Goal: Task Accomplishment & Management: Manage account settings

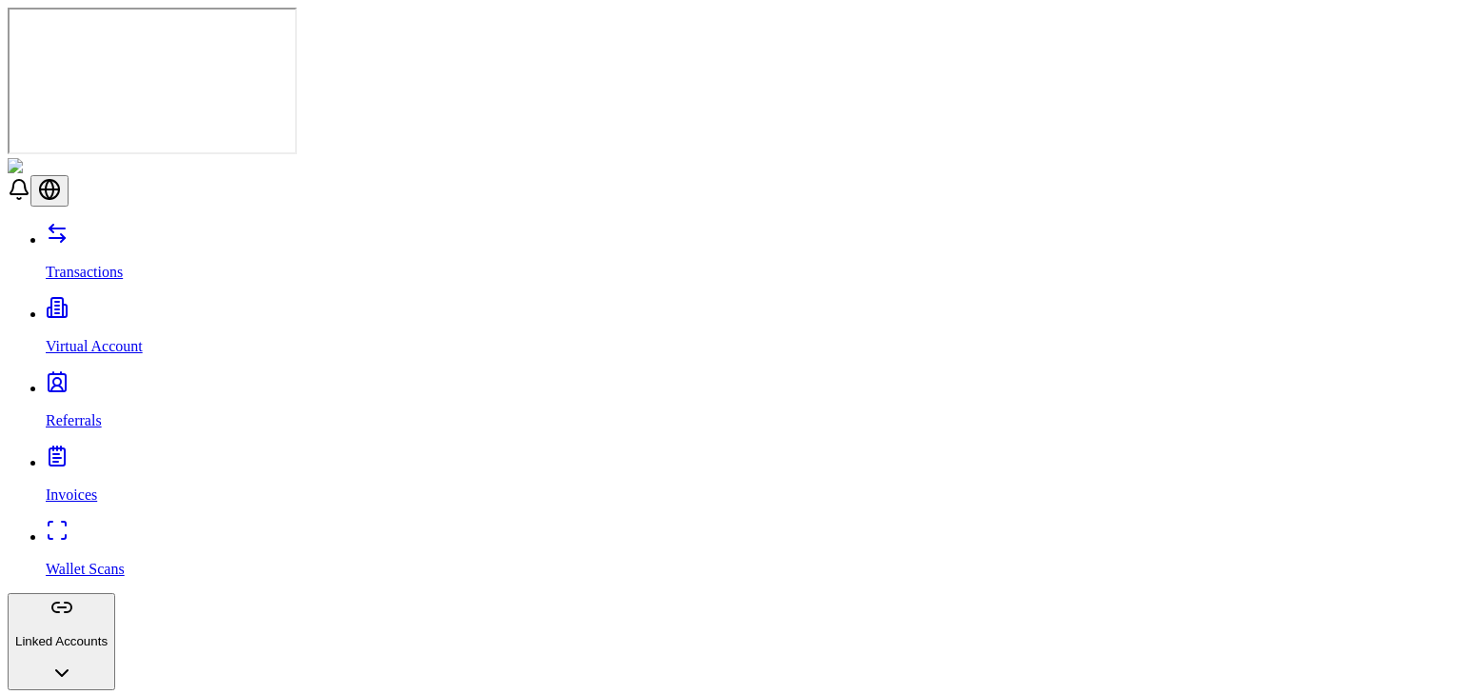
click at [89, 454] on link "Invoices" at bounding box center [750, 479] width 1409 height 50
click at [90, 561] on p "Wallet Scans" at bounding box center [750, 569] width 1409 height 17
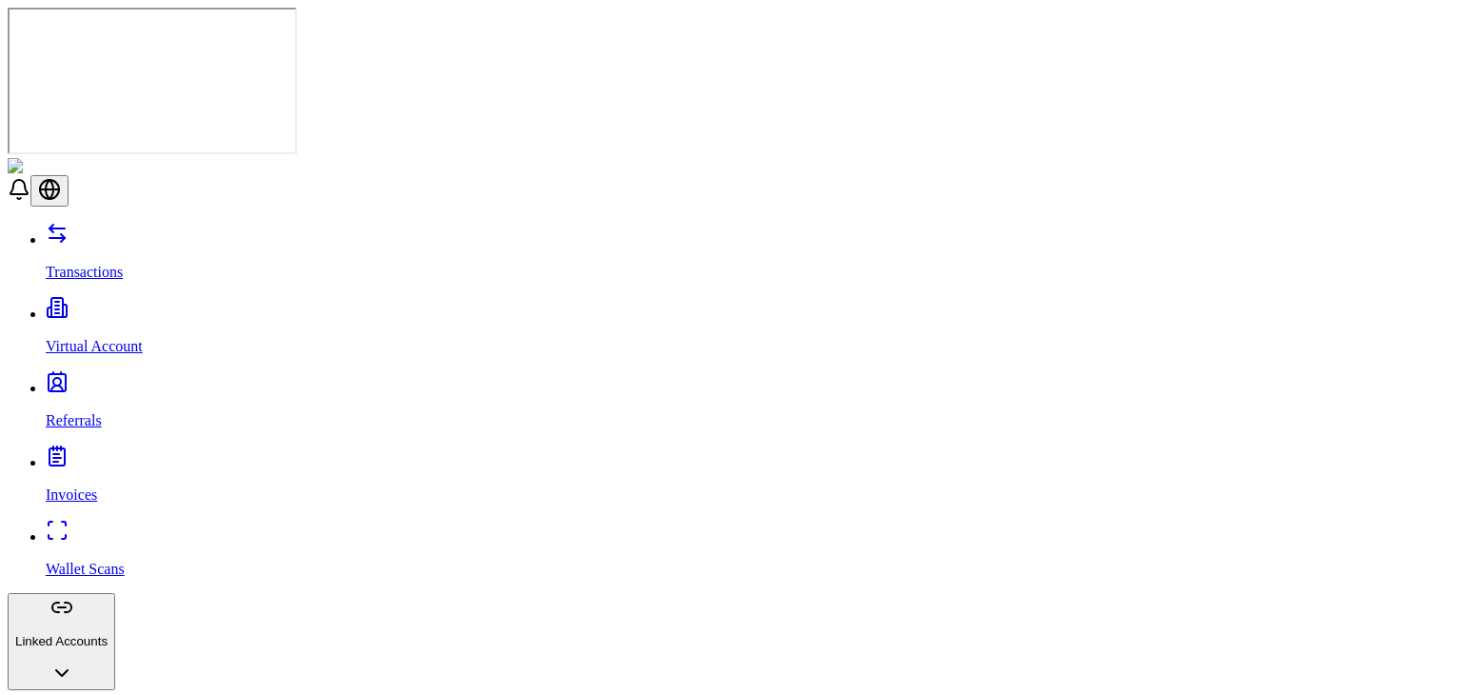
click at [100, 264] on p "Transactions" at bounding box center [750, 272] width 1409 height 17
click at [155, 231] on link "Transactions" at bounding box center [750, 256] width 1409 height 50
click at [121, 338] on p "Virtual Account" at bounding box center [750, 346] width 1409 height 17
click at [91, 380] on link "Referrals" at bounding box center [750, 405] width 1409 height 50
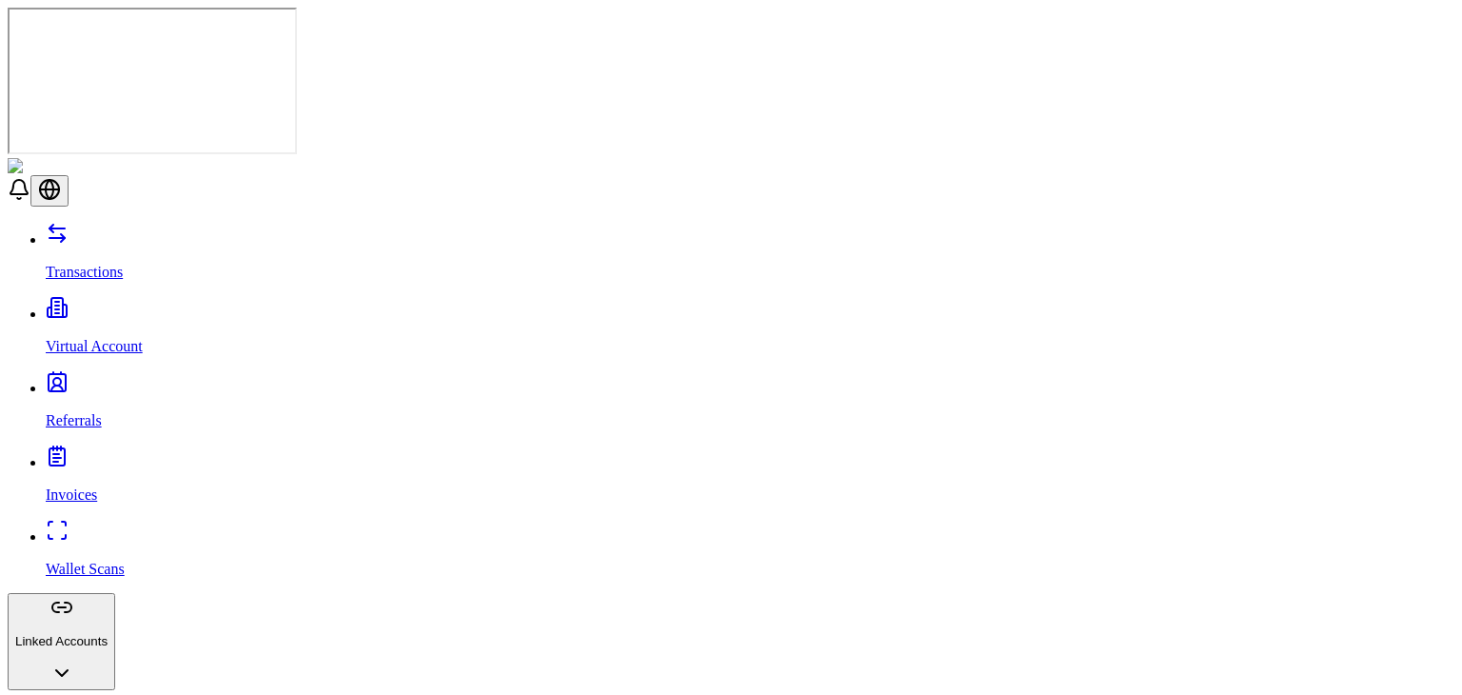
click at [90, 487] on p "Invoices" at bounding box center [750, 495] width 1409 height 17
click at [88, 561] on p "Wallet Scans" at bounding box center [750, 569] width 1409 height 17
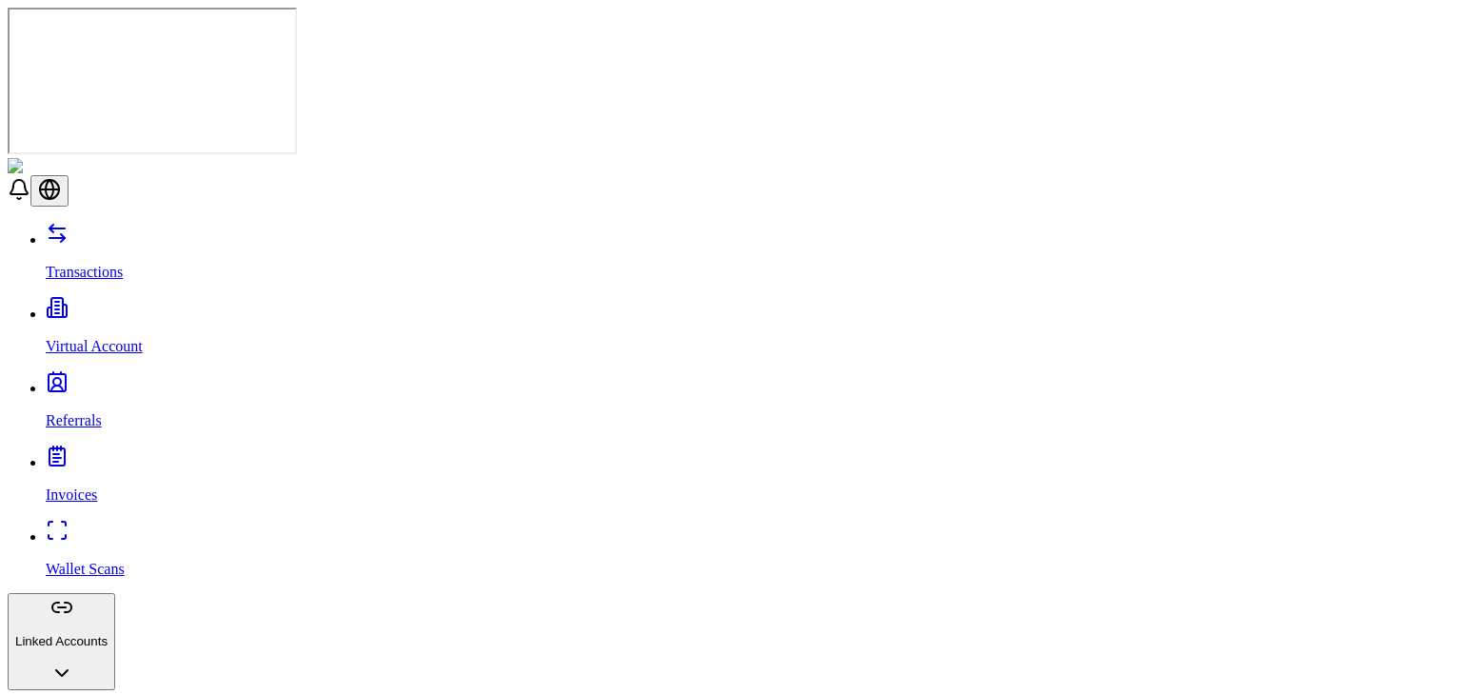
click at [137, 306] on link "Virtual Account" at bounding box center [750, 331] width 1409 height 50
drag, startPoint x: 332, startPoint y: 216, endPoint x: 299, endPoint y: 536, distance: 321.7
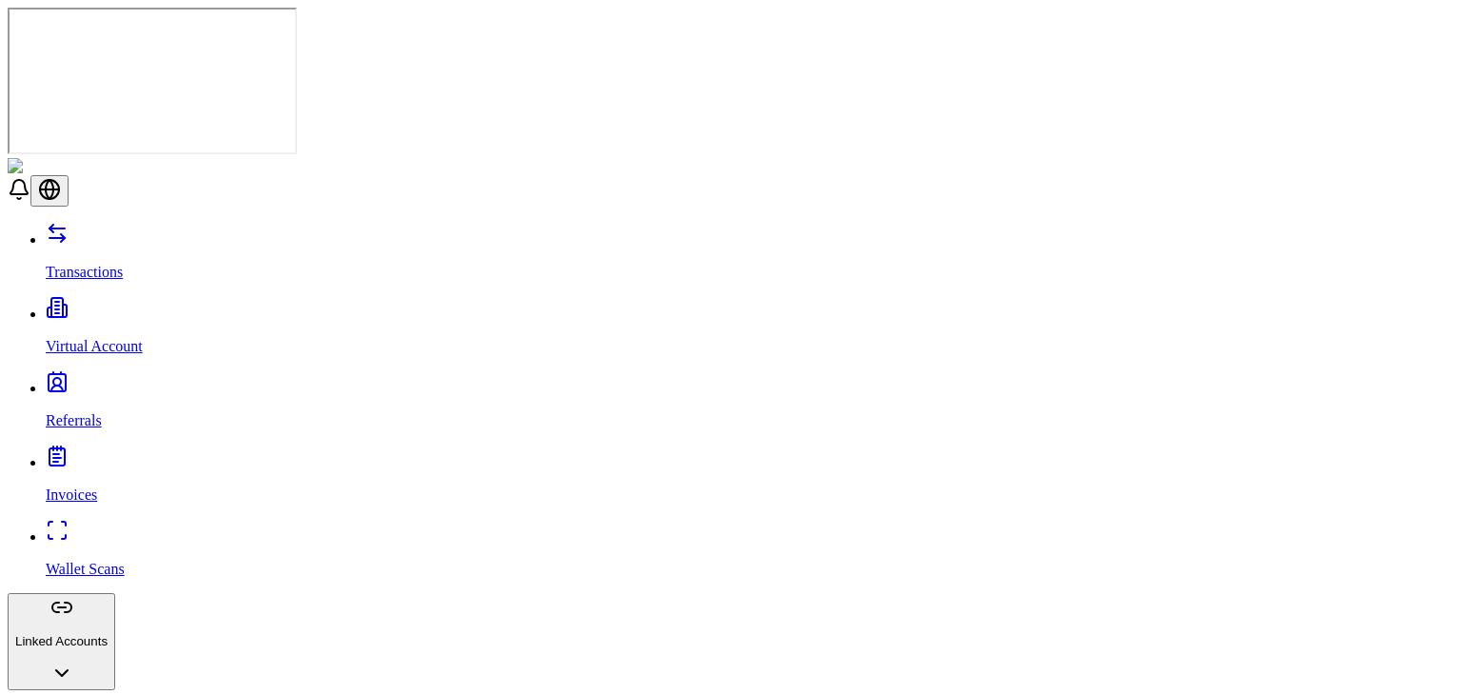
drag, startPoint x: 299, startPoint y: 536, endPoint x: 289, endPoint y: 141, distance: 395.3
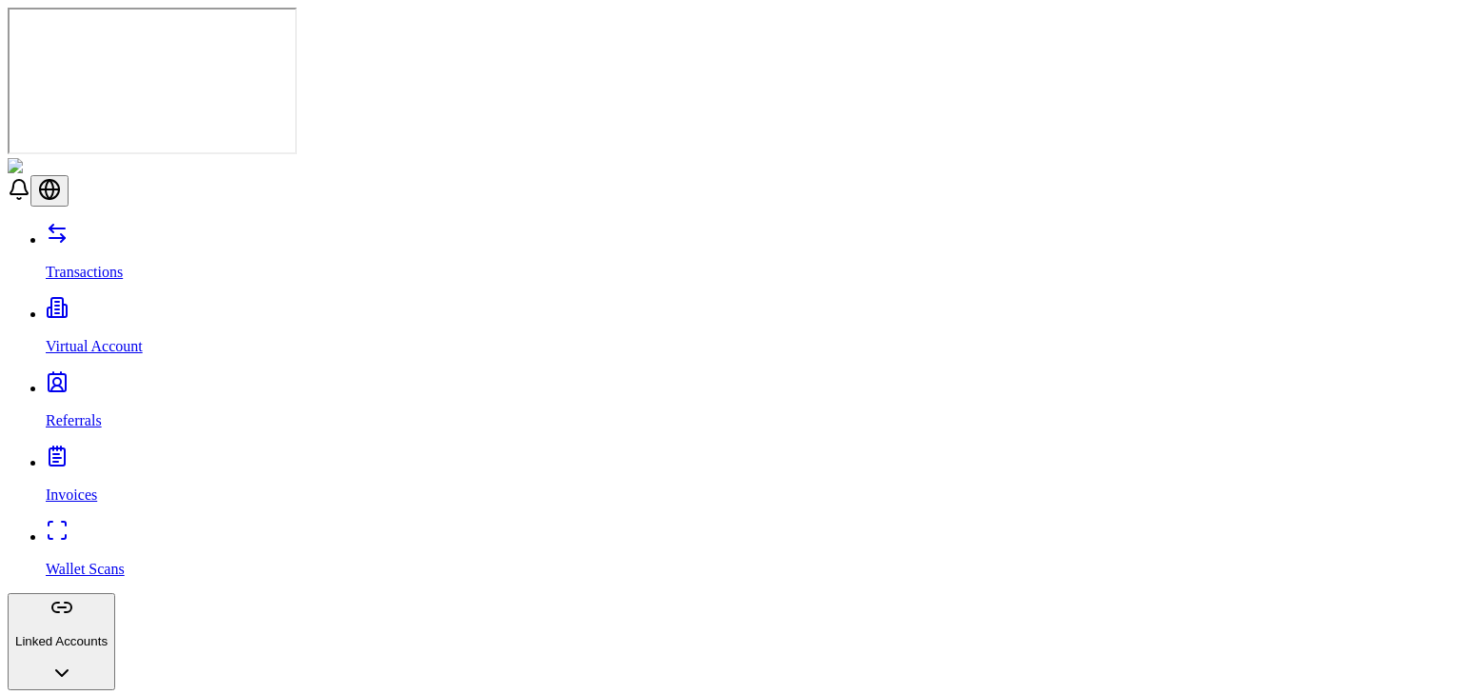
click at [109, 231] on link "Transactions" at bounding box center [750, 256] width 1409 height 50
click at [119, 380] on link "Referrals" at bounding box center [750, 405] width 1409 height 50
click at [86, 264] on p "Transactions" at bounding box center [750, 272] width 1409 height 17
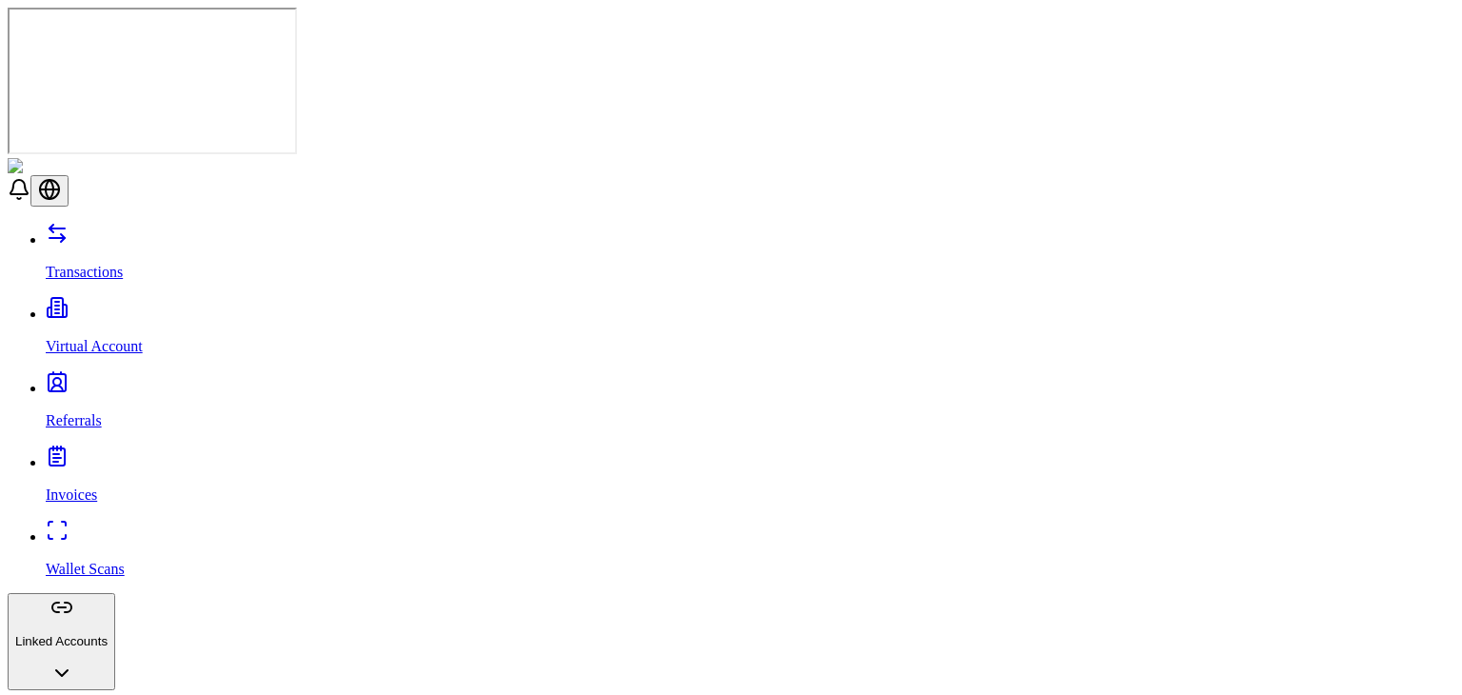
click at [95, 222] on div "Transactions Virtual Account Referrals Invoices Wallet Scans Linked Accounts Wa…" at bounding box center [731, 614] width 1447 height 784
click at [91, 338] on p "Virtual Account" at bounding box center [750, 346] width 1409 height 17
click at [70, 231] on link "Transactions" at bounding box center [750, 256] width 1409 height 50
click at [129, 231] on link "Transactions" at bounding box center [750, 256] width 1409 height 50
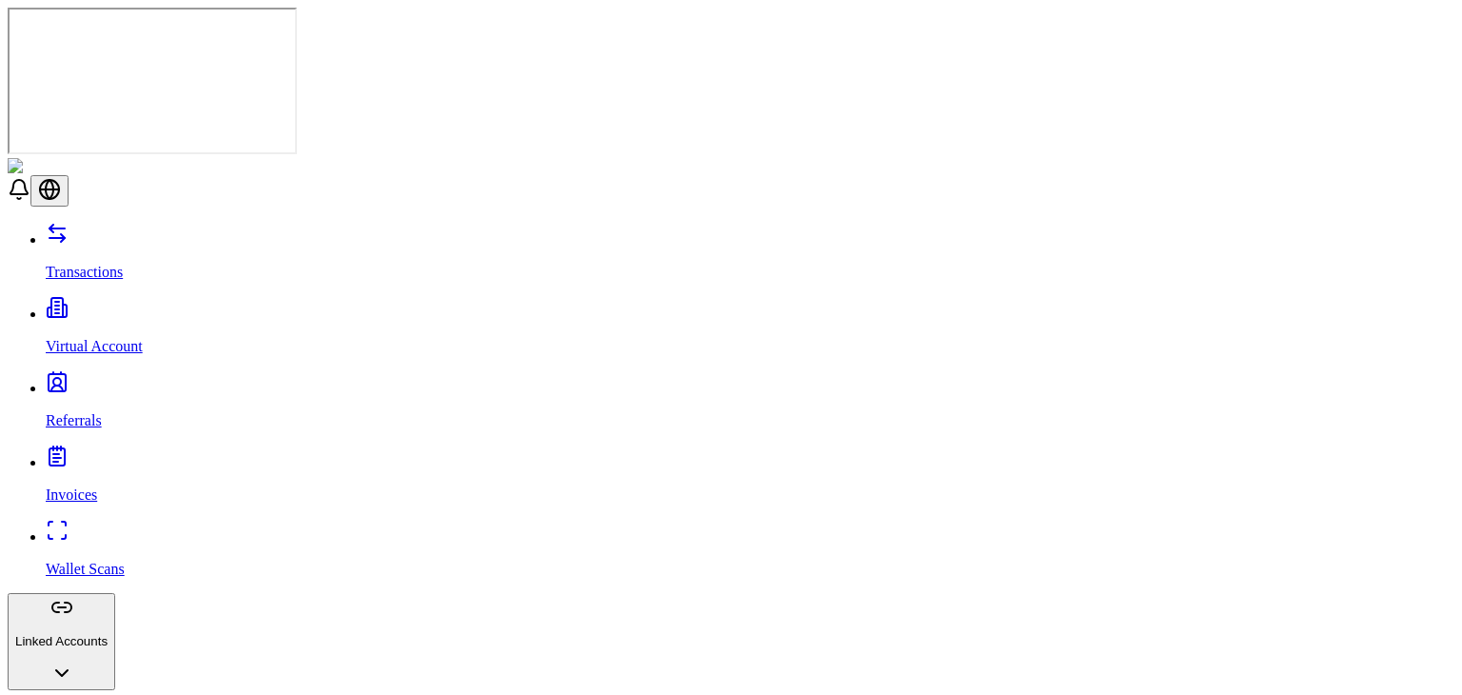
click at [108, 338] on p "Virtual Account" at bounding box center [750, 346] width 1409 height 17
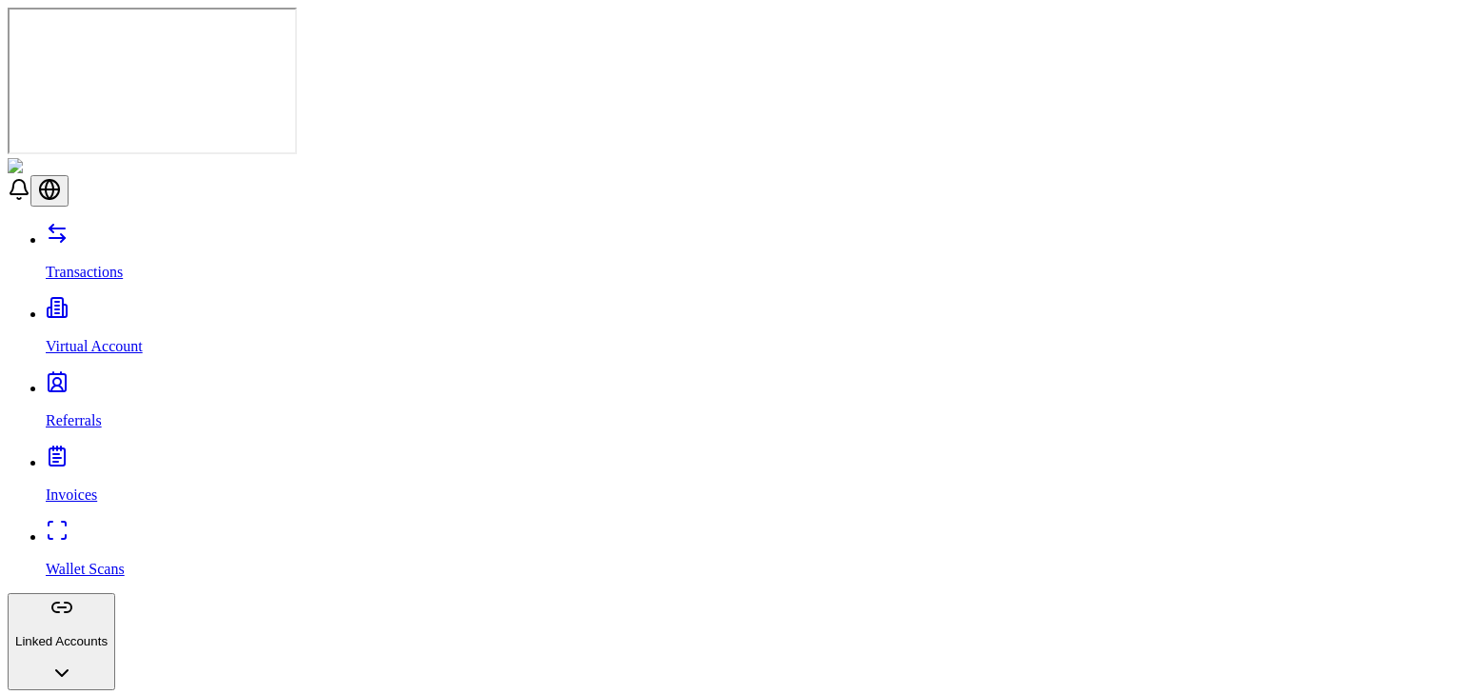
click at [122, 380] on link "Referrals" at bounding box center [750, 405] width 1409 height 50
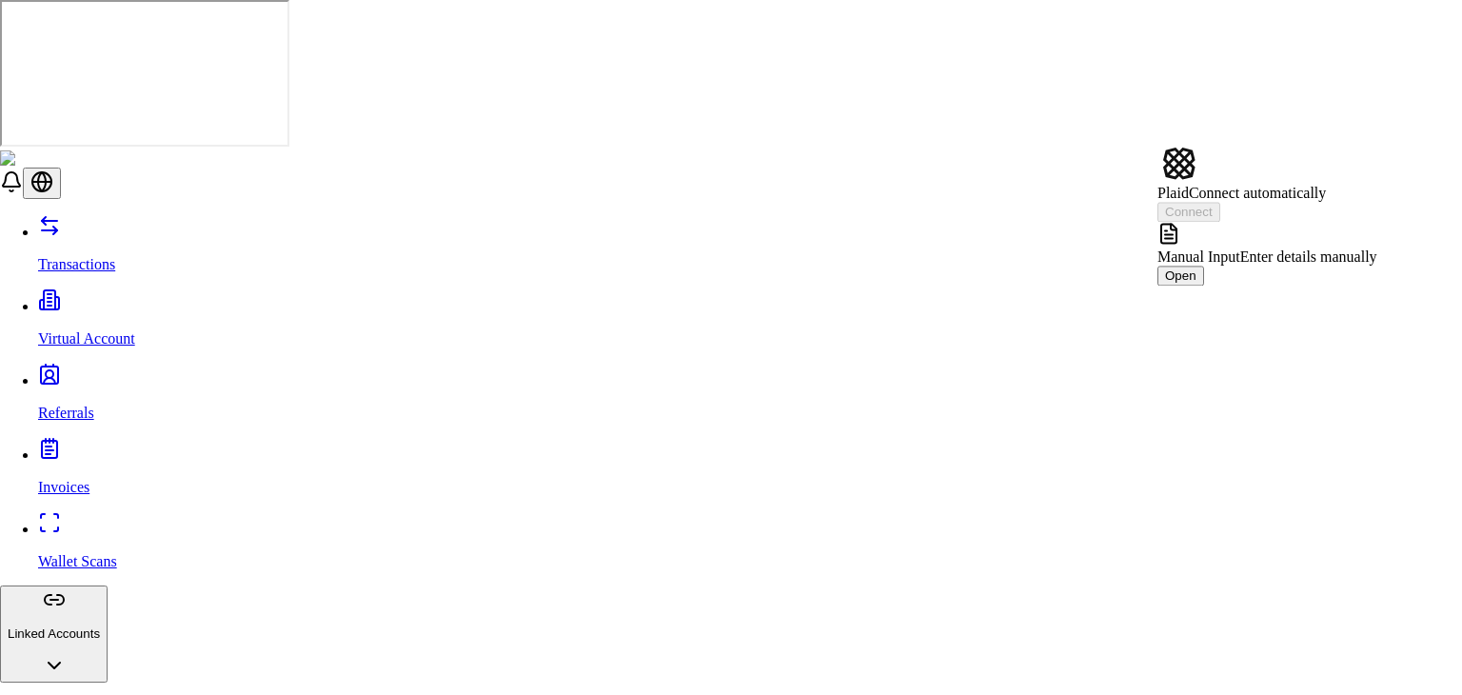
click at [1372, 226] on div "Manual Input Enter details manually Open" at bounding box center [1268, 254] width 220 height 64
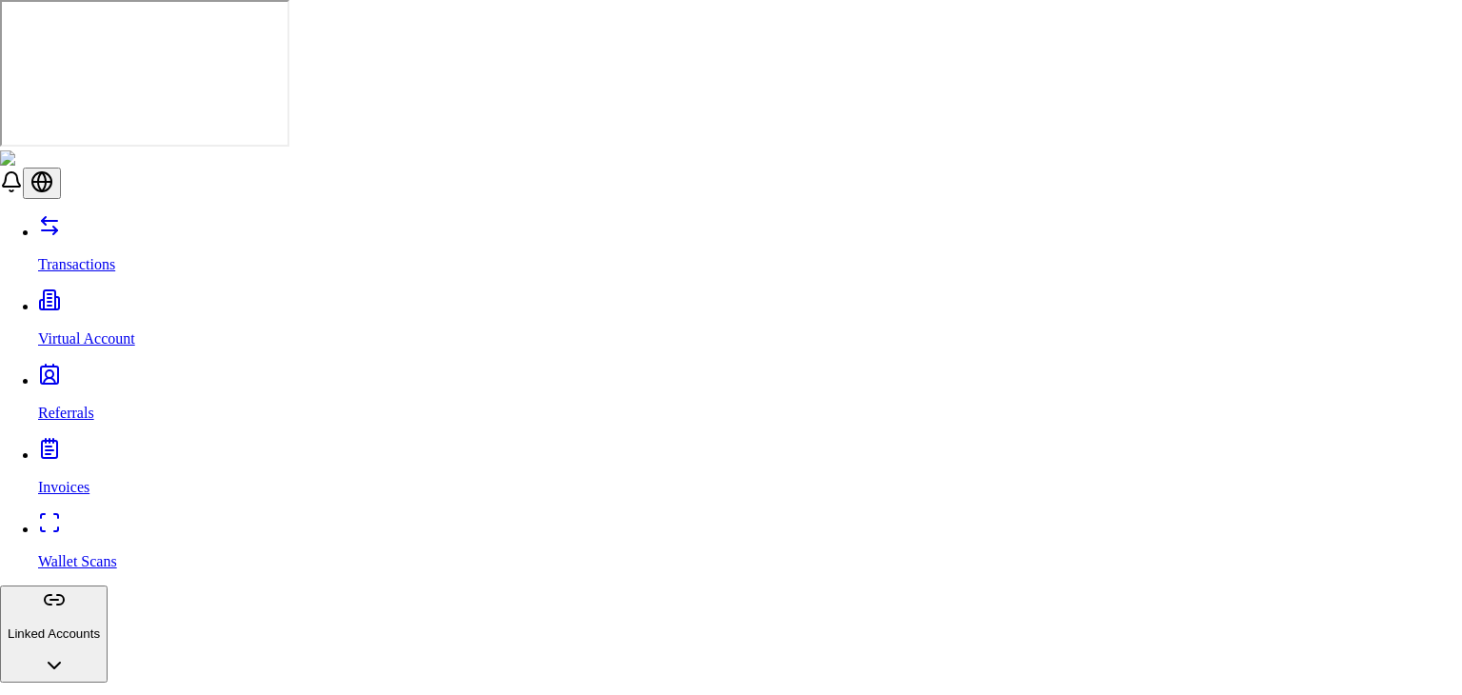
scroll to position [1160, 0]
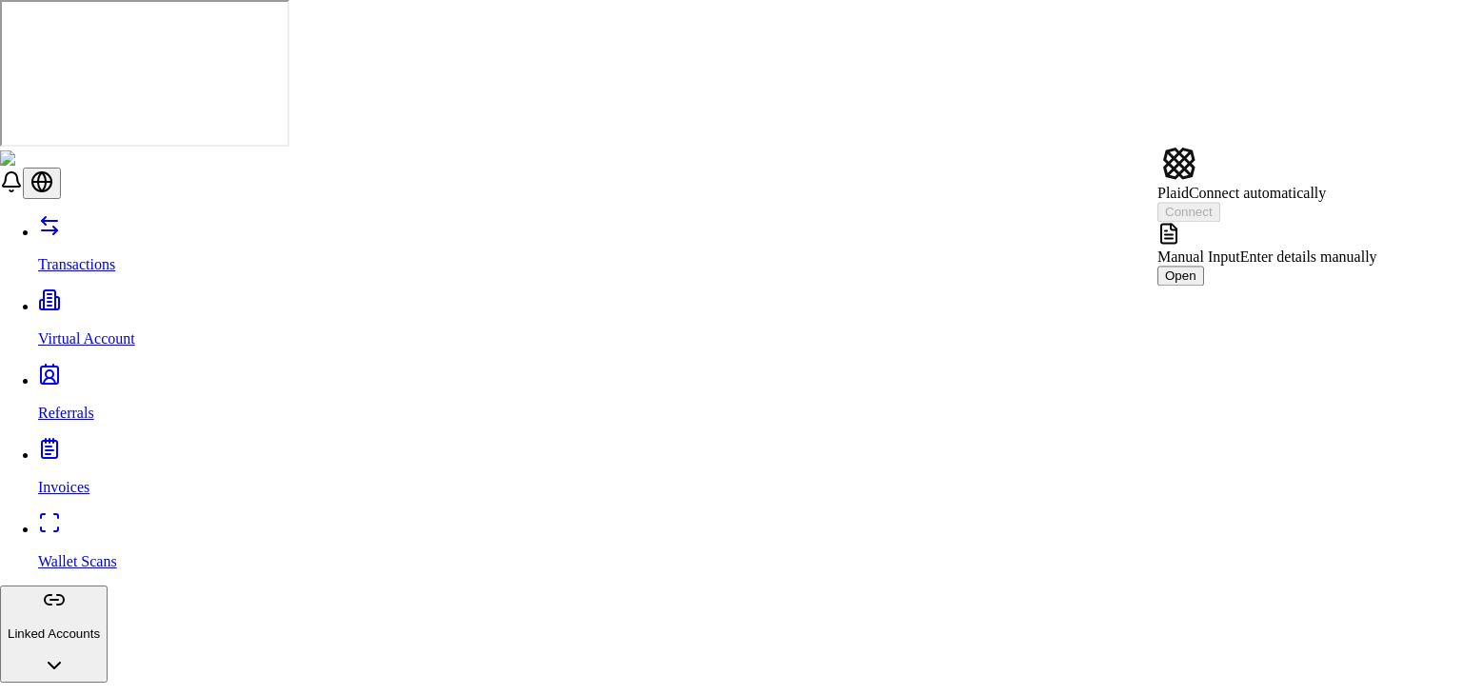
click at [1241, 249] on span "Manual Input" at bounding box center [1199, 257] width 83 height 16
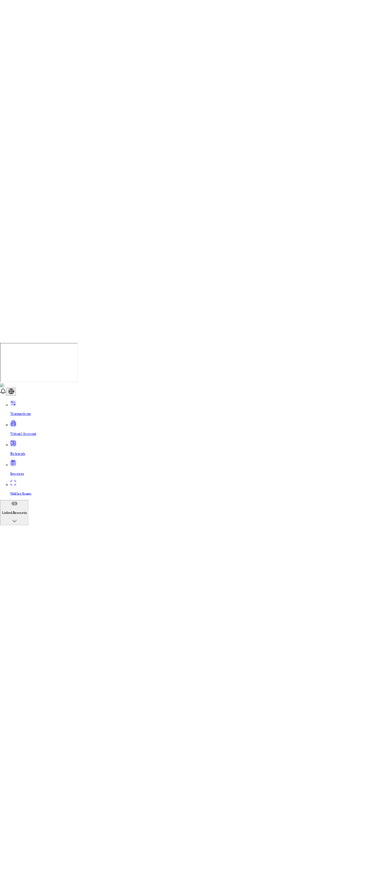
scroll to position [1160, 0]
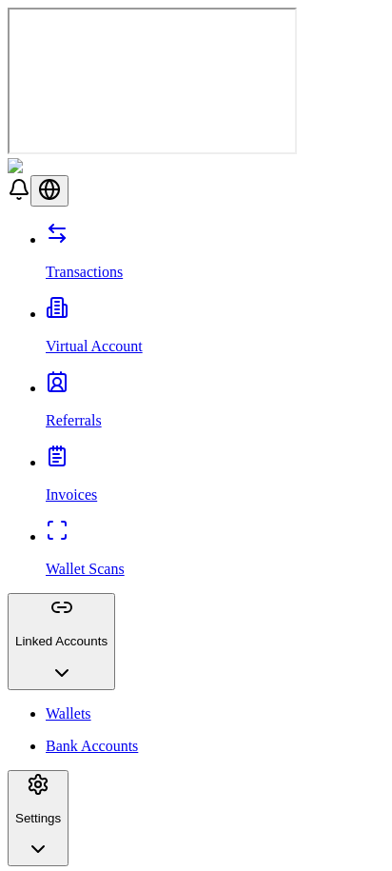
scroll to position [448, 0]
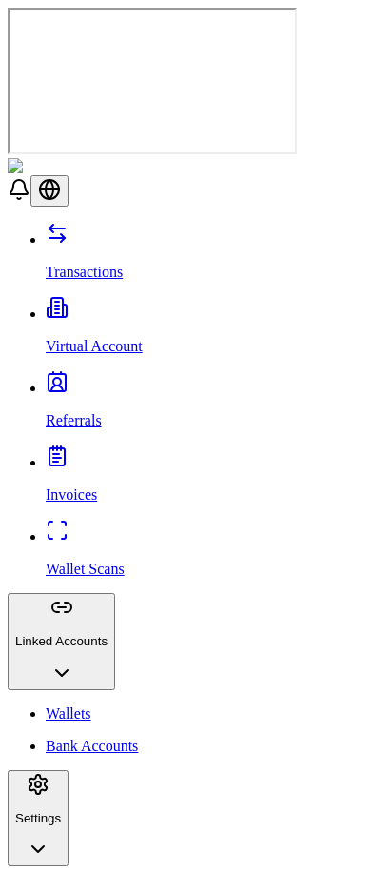
click at [127, 694] on link "Wallets" at bounding box center [215, 714] width 339 height 17
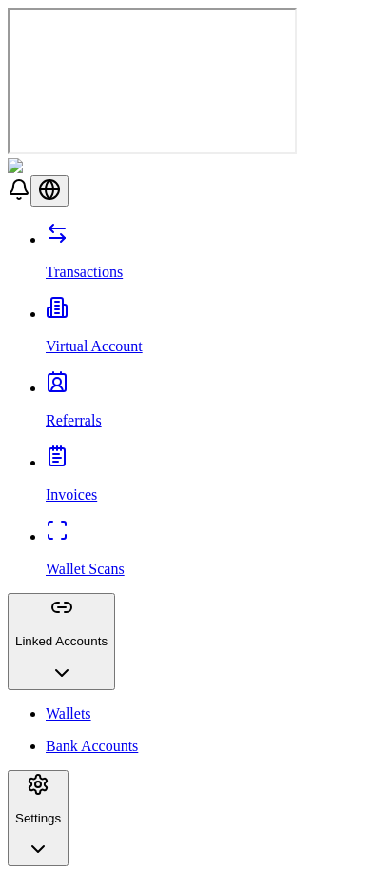
click at [96, 528] on link "Wallet Scans" at bounding box center [215, 553] width 339 height 50
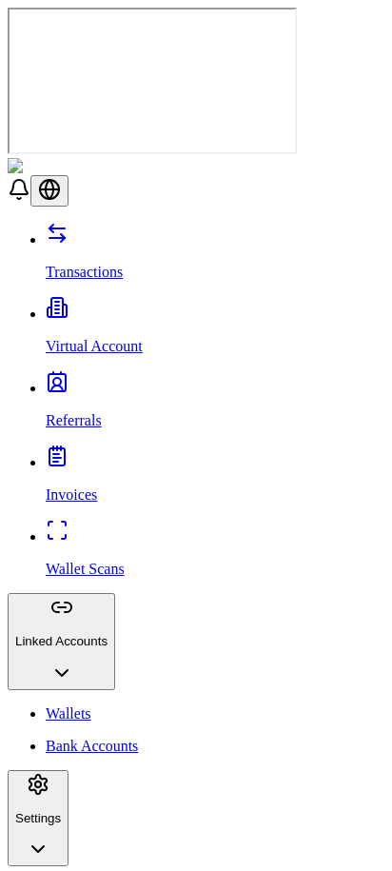
click at [74, 694] on link "Wallets" at bounding box center [215, 714] width 339 height 17
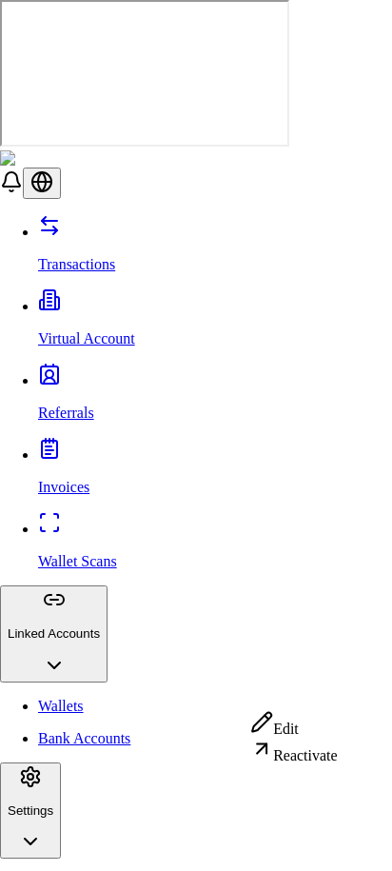
click at [269, 694] on icon at bounding box center [267, 718] width 4 height 4
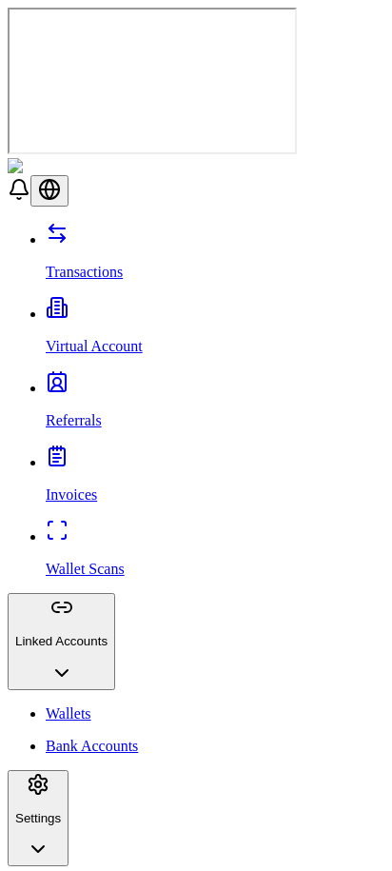
scroll to position [0, 0]
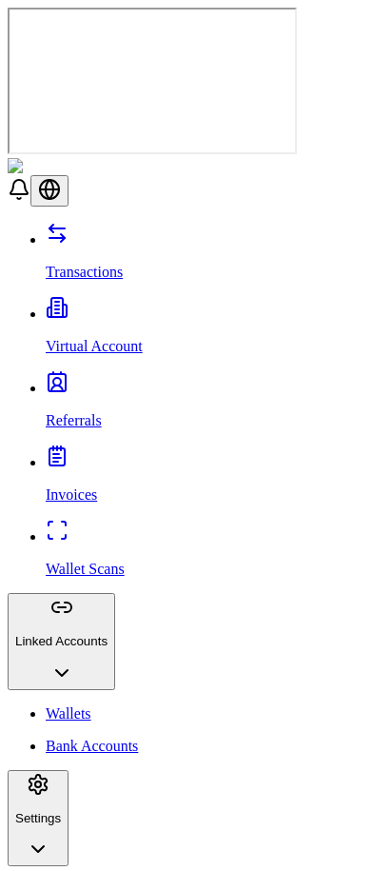
click at [125, 694] on html "Transactions Virtual Account Referrals Invoices Wallet Scans Linked Accounts Wa…" at bounding box center [196, 751] width 392 height 1503
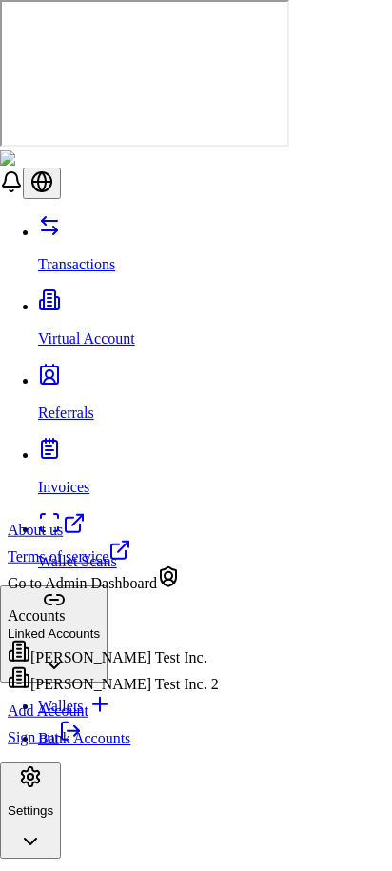
click at [160, 592] on div "Go to Admin Dashboard" at bounding box center [113, 579] width 211 height 27
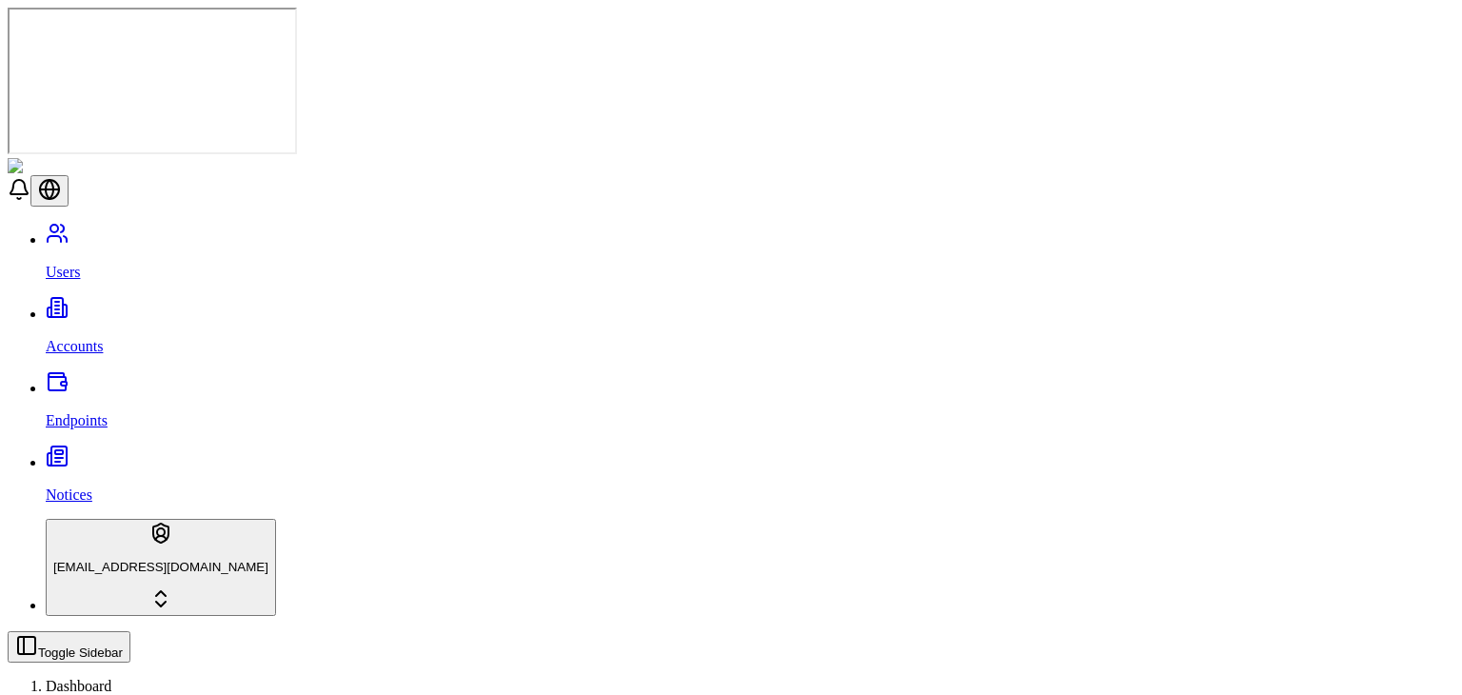
click at [98, 338] on p "Accounts" at bounding box center [750, 346] width 1409 height 17
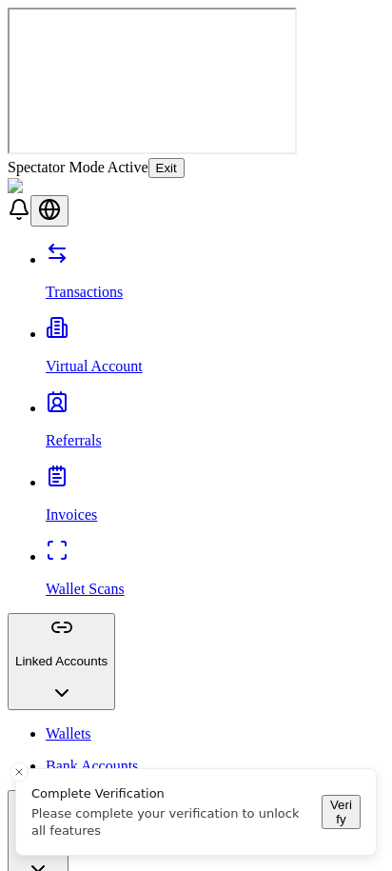
click at [17, 694] on icon "Close toast" at bounding box center [18, 771] width 11 height 11
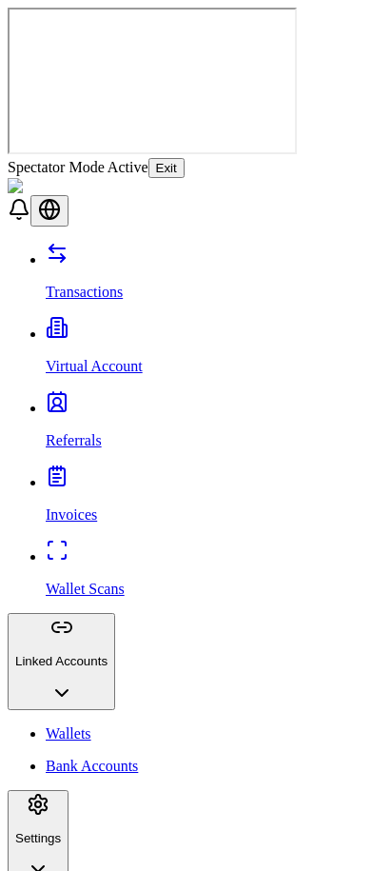
click at [335, 242] on div at bounding box center [196, 242] width 377 height 0
click at [185, 158] on button "Exit" at bounding box center [167, 168] width 36 height 20
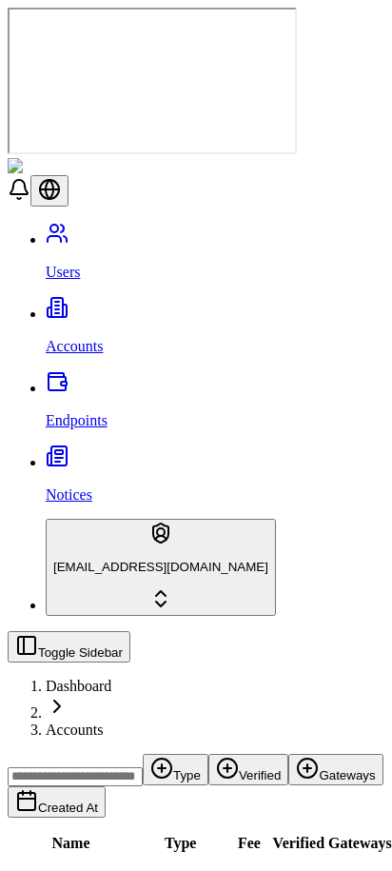
click at [20, 631] on button "Toggle Sidebar" at bounding box center [69, 646] width 123 height 31
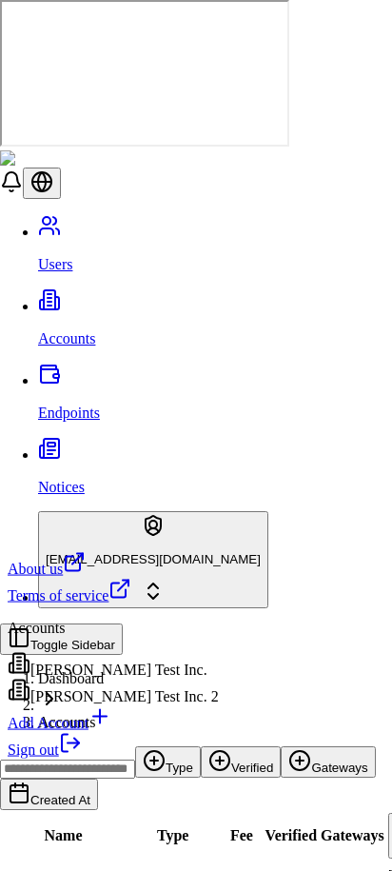
click at [86, 694] on html "Users Accounts Endpoints Notices stagingbrandon@gmail.com Toggle Sidebar Dashbo…" at bounding box center [196, 796] width 392 height 1592
click at [107, 678] on div "Brandon Test Inc." at bounding box center [113, 665] width 211 height 27
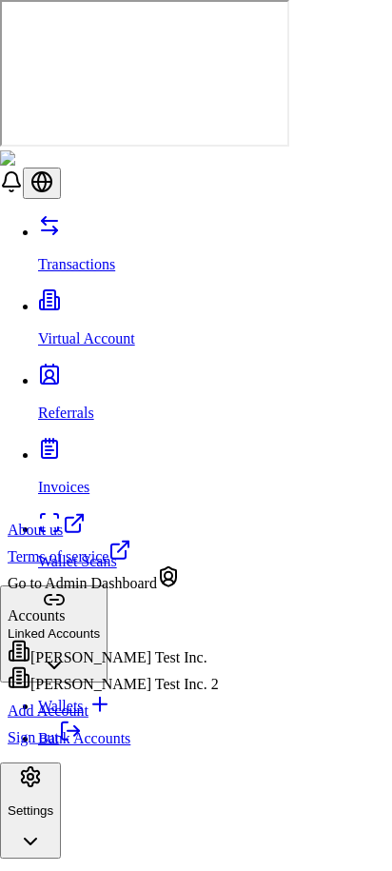
click at [111, 694] on div "Add Account" at bounding box center [113, 706] width 211 height 27
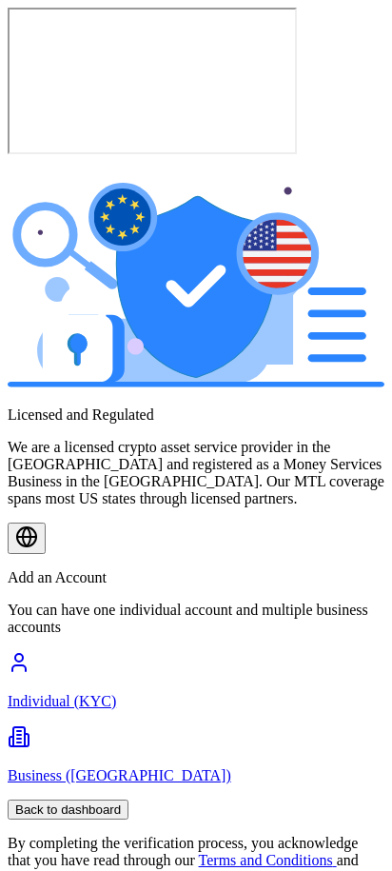
click at [137, 693] on p "Individual (KYC)" at bounding box center [196, 701] width 377 height 17
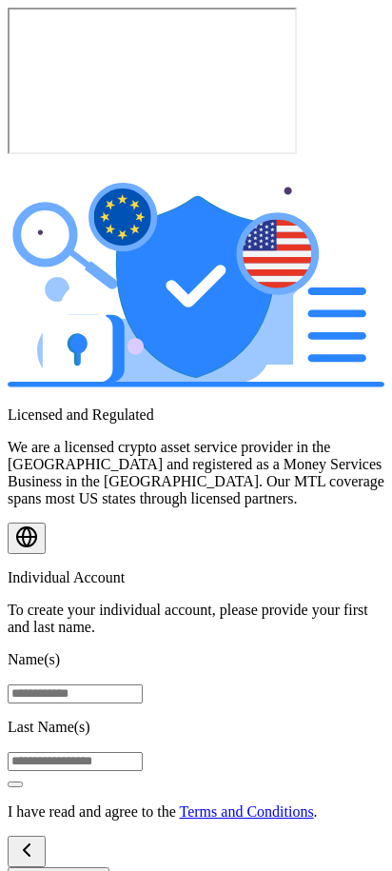
click at [38, 694] on button at bounding box center [27, 851] width 38 height 31
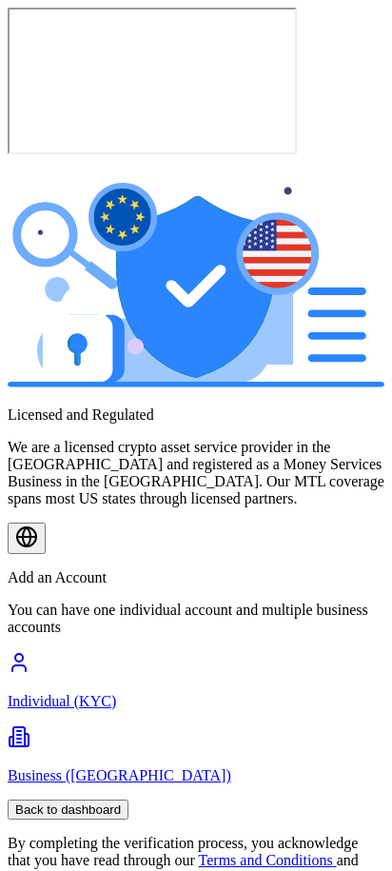
click at [30, 694] on icon at bounding box center [19, 737] width 23 height 23
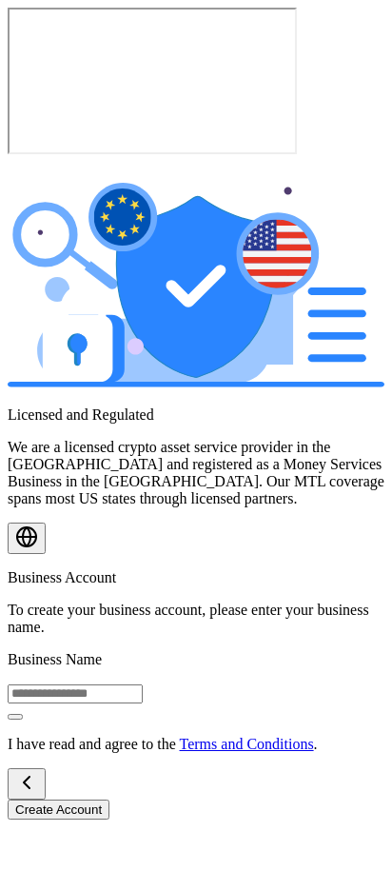
click at [23, 694] on button at bounding box center [27, 783] width 38 height 31
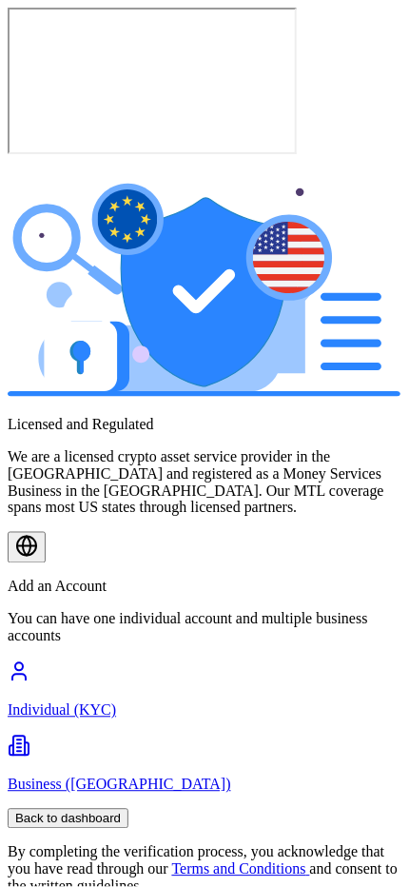
click at [182, 670] on link "Individual (KYC)" at bounding box center [205, 695] width 394 height 50
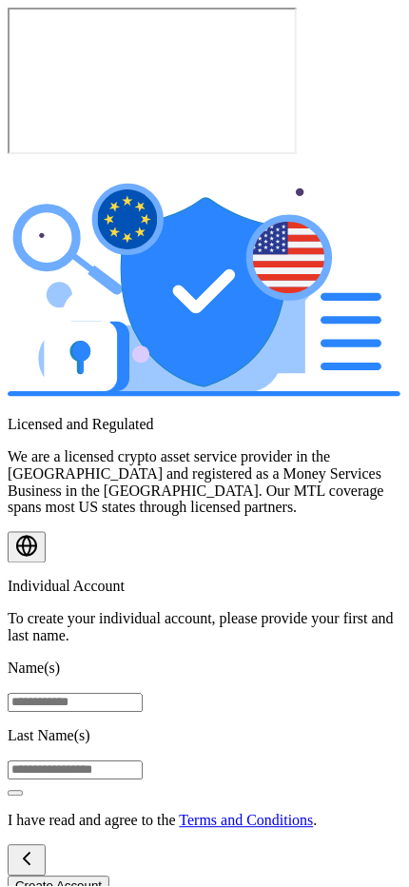
click at [28, 694] on button at bounding box center [27, 861] width 38 height 31
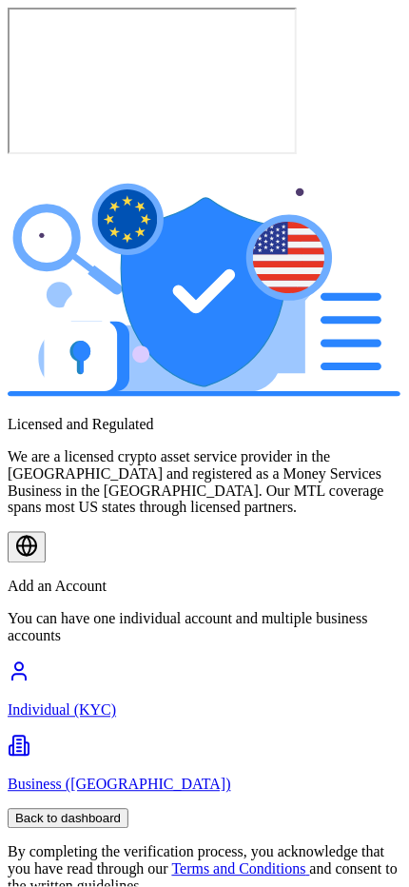
click at [291, 694] on link "Business (KYB)" at bounding box center [205, 770] width 394 height 50
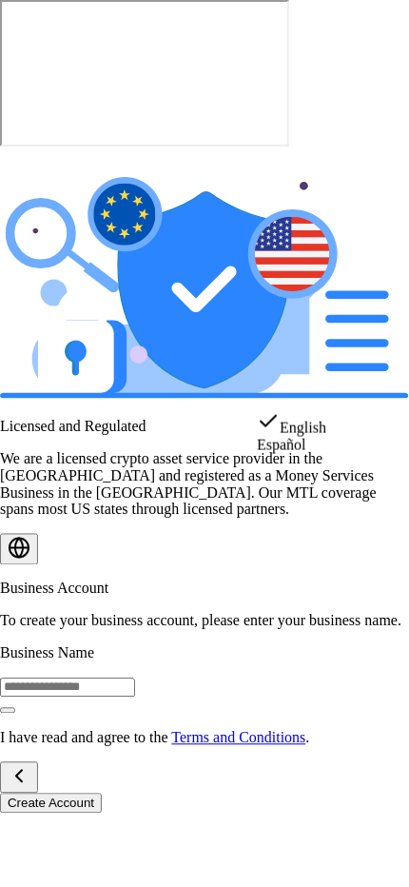
click at [370, 388] on html "Licensed and Regulated We are a licensed crypto asset service provider in the E…" at bounding box center [204, 411] width 409 height 822
click at [308, 454] on div "Español" at bounding box center [292, 445] width 70 height 17
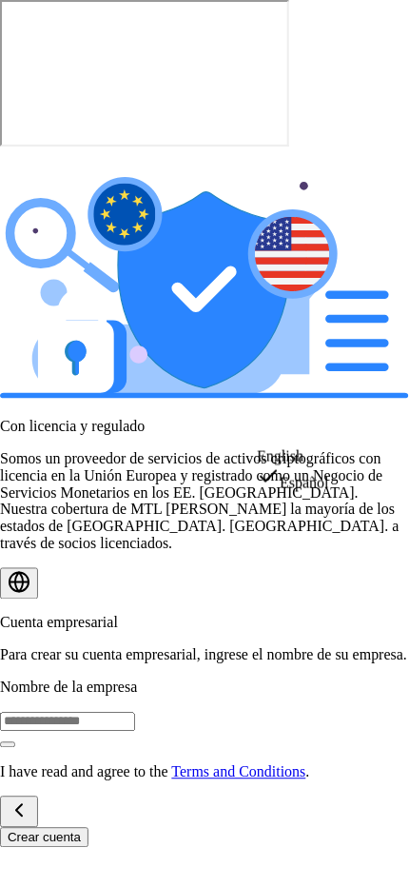
click at [368, 426] on html "Con licencia y regulado Somos un proveedor de servicios de activos criptográfic…" at bounding box center [204, 428] width 409 height 856
click at [45, 647] on html "Con licencia y regulado Somos un proveedor de servicios de activos criptográfic…" at bounding box center [204, 428] width 409 height 856
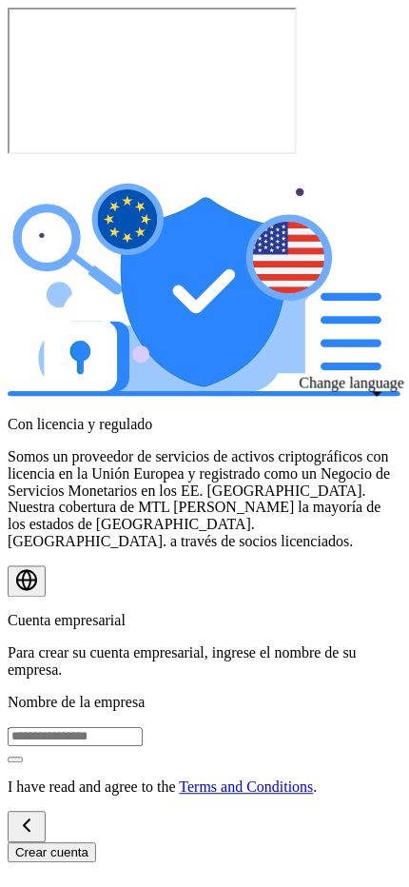
click at [28, 694] on button at bounding box center [27, 827] width 38 height 31
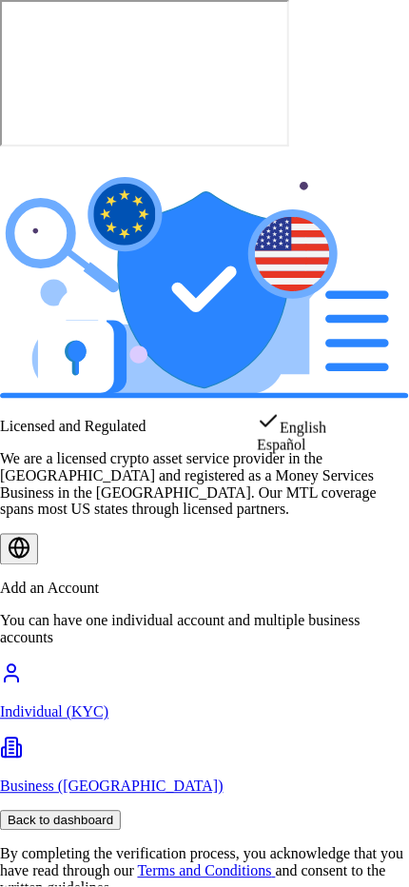
click at [378, 393] on html "Licensed and Regulated We are a licensed crypto asset service provider in the E…" at bounding box center [204, 456] width 409 height 913
click at [314, 454] on div "Español" at bounding box center [292, 445] width 70 height 17
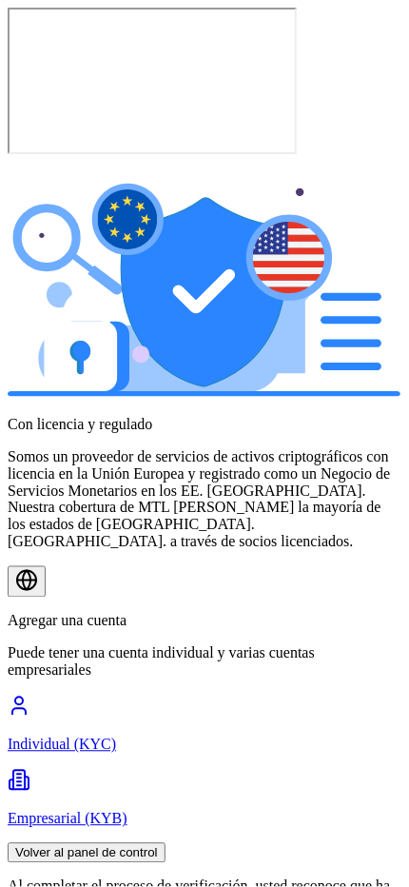
click at [293, 567] on div at bounding box center [205, 582] width 394 height 31
click at [284, 694] on p "Empresarial (KYB)" at bounding box center [205, 819] width 394 height 17
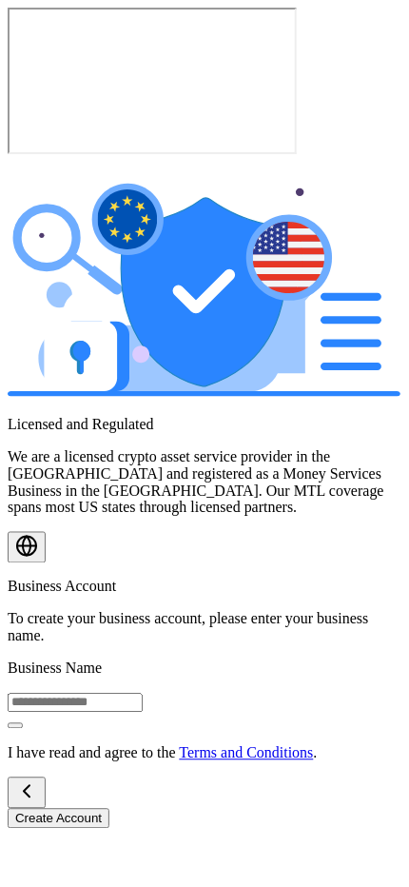
click at [37, 694] on button at bounding box center [27, 793] width 38 height 31
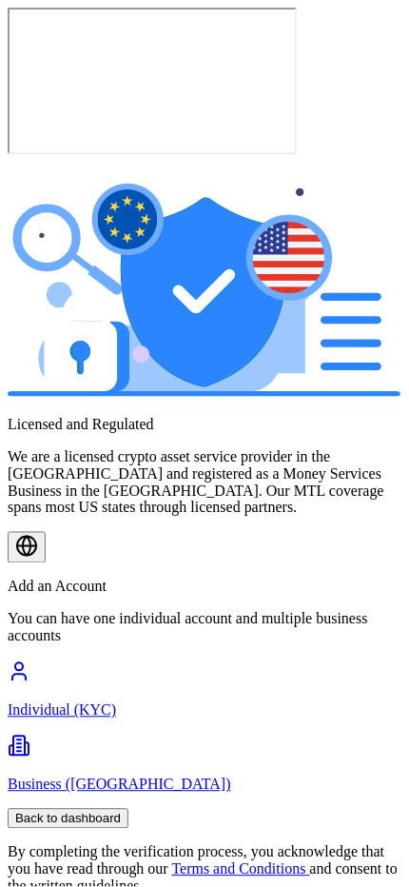
click at [281, 694] on link "Terms and Conditions" at bounding box center [241, 870] width 138 height 16
click at [129, 694] on button "Back to dashboard" at bounding box center [68, 819] width 121 height 20
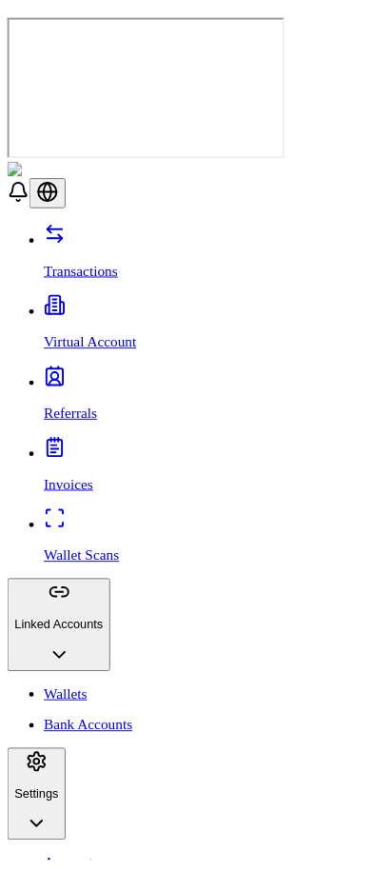
scroll to position [169, 0]
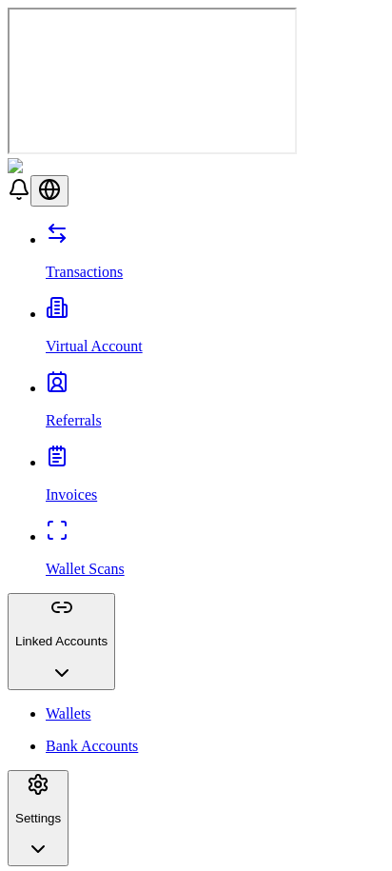
scroll to position [185, 0]
click at [91, 306] on link "Virtual Account" at bounding box center [215, 331] width 339 height 50
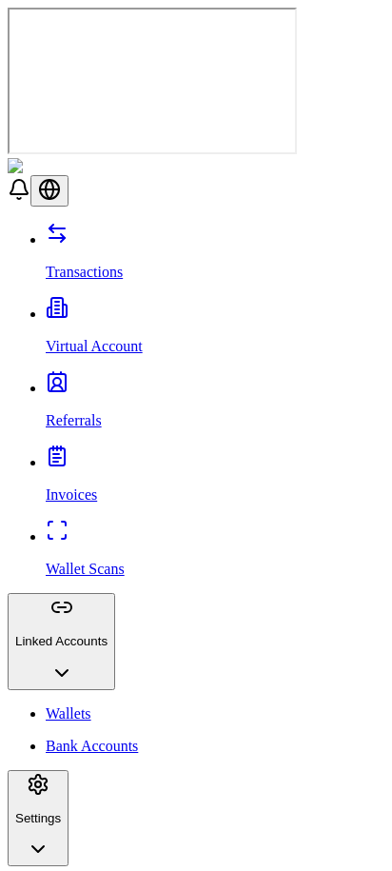
click at [76, 694] on p "Bank Accounts" at bounding box center [215, 746] width 339 height 17
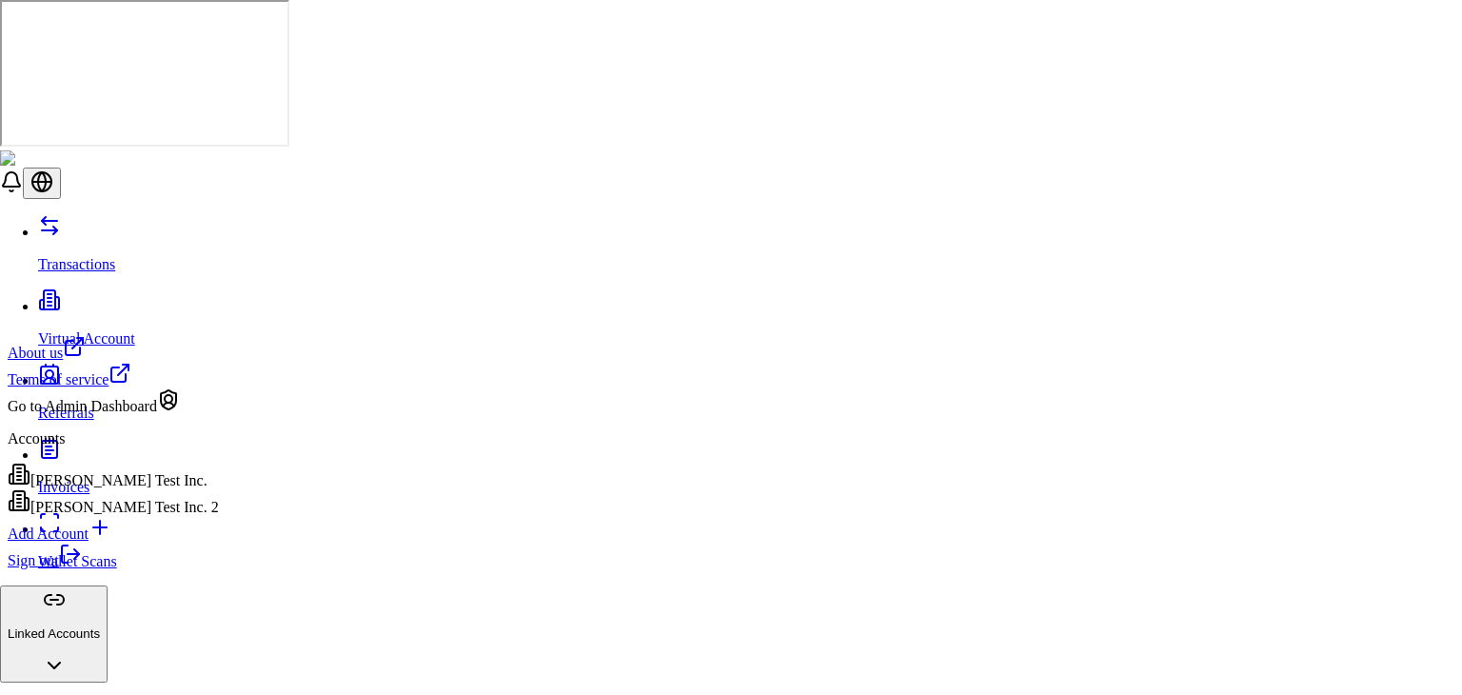
click at [139, 515] on div "Brandon Test Inc. 2" at bounding box center [113, 502] width 211 height 27
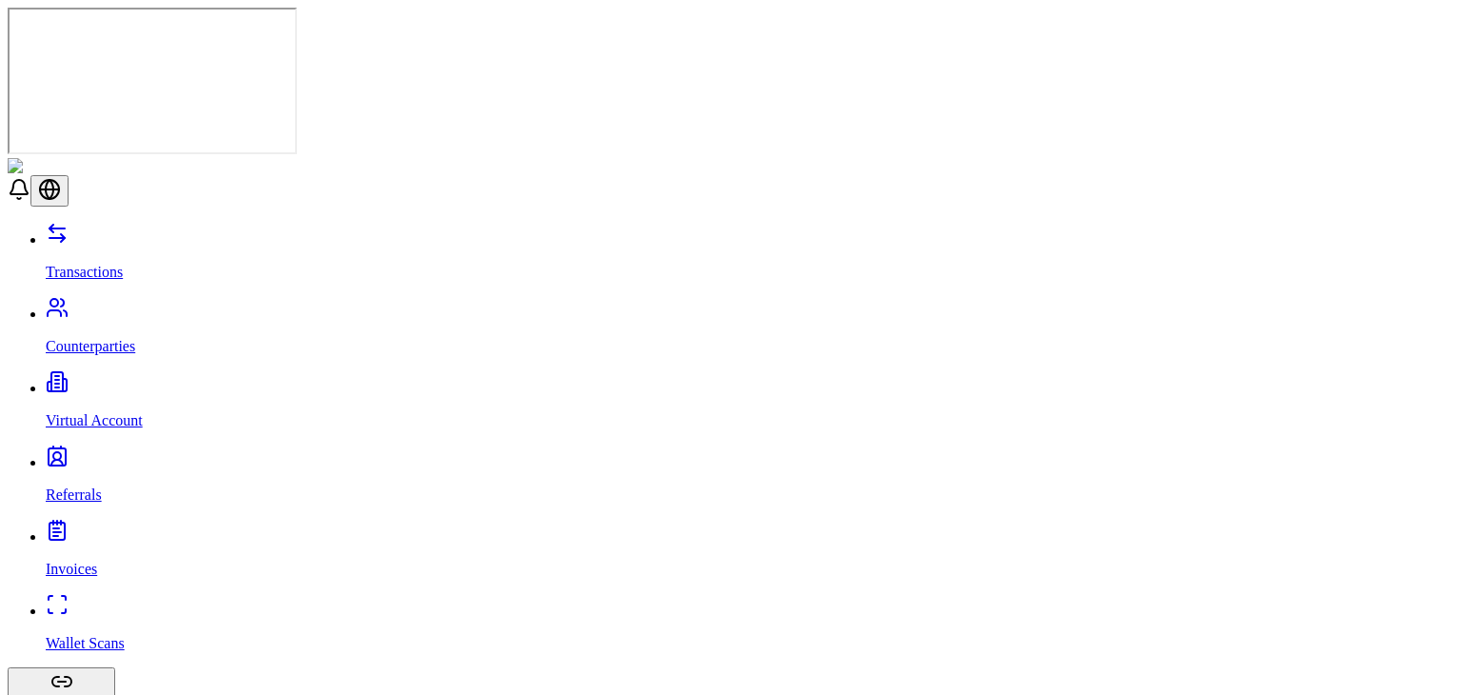
click at [114, 412] on p "Virtual Account" at bounding box center [750, 420] width 1409 height 17
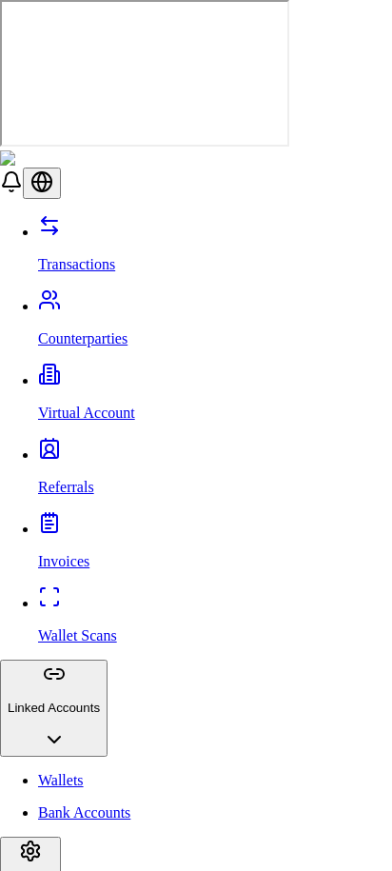
type input "**"
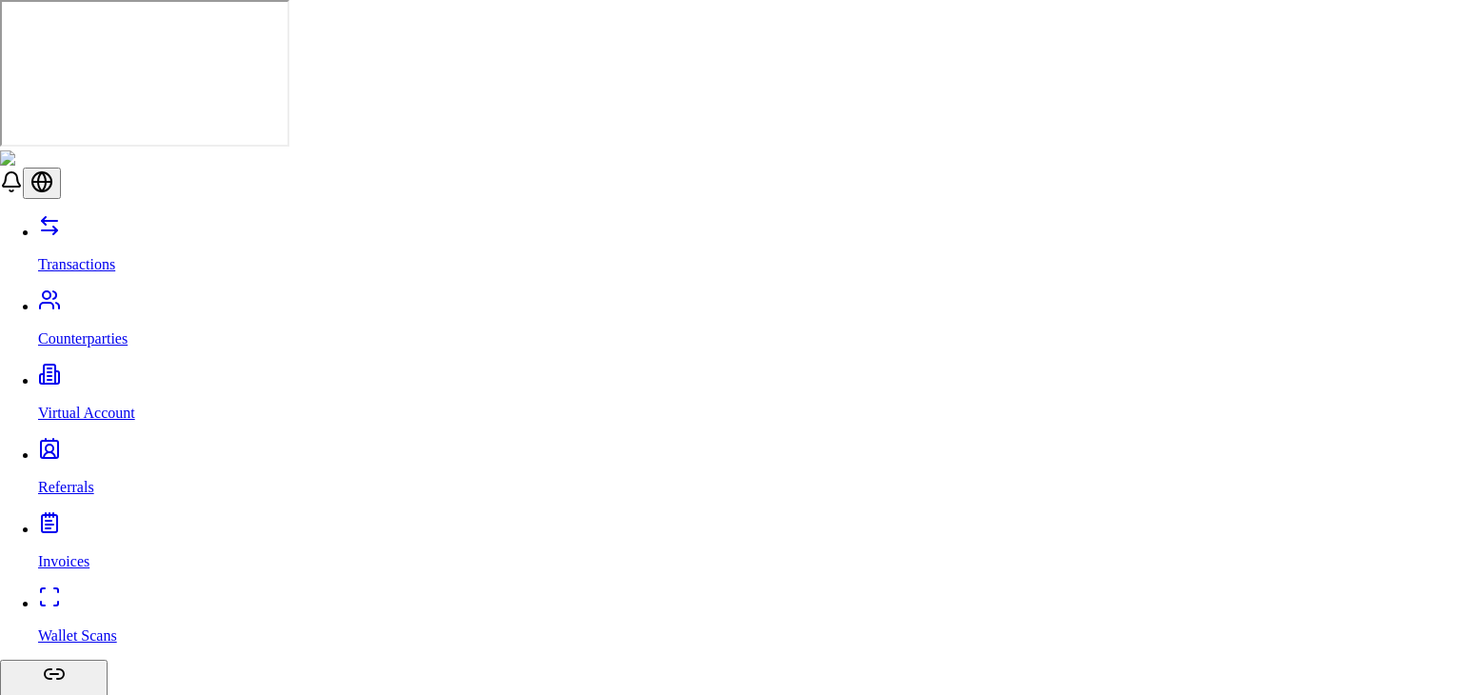
type input "*******"
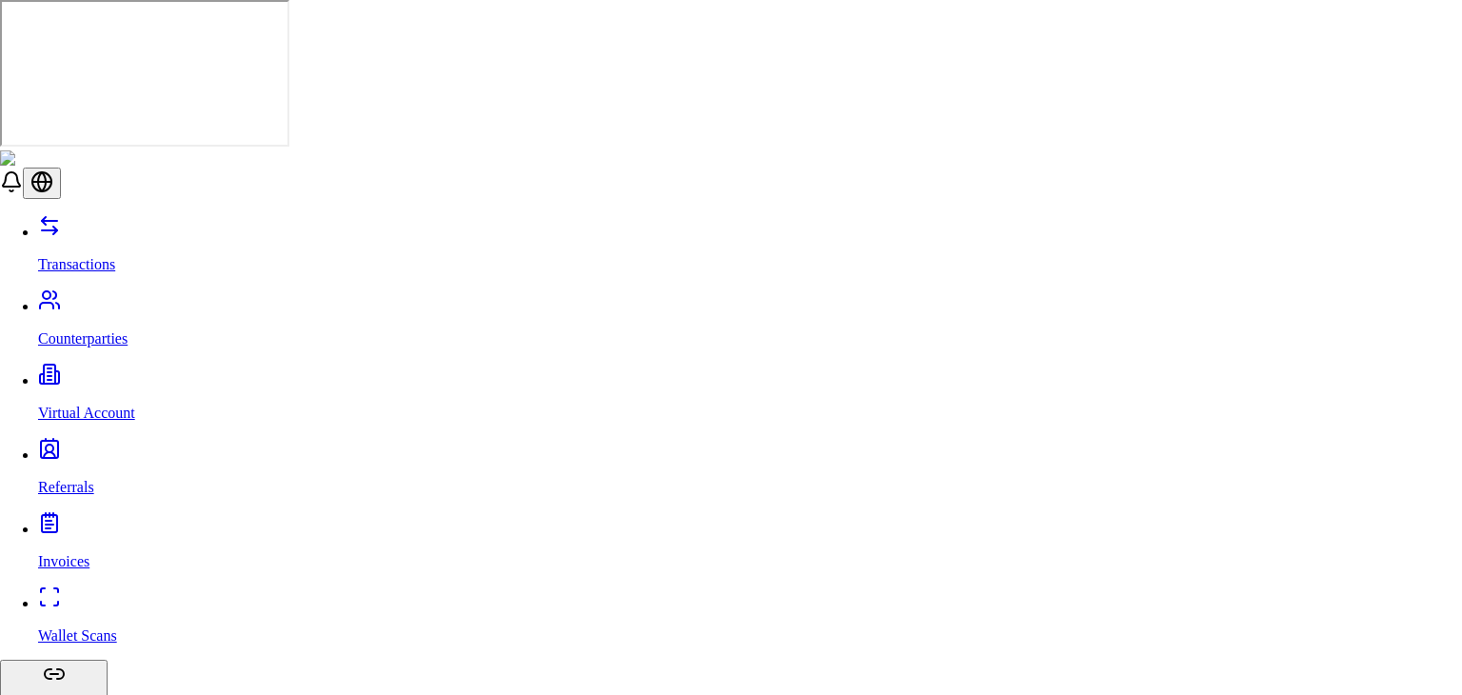
drag, startPoint x: 794, startPoint y: 254, endPoint x: 767, endPoint y: 269, distance: 30.7
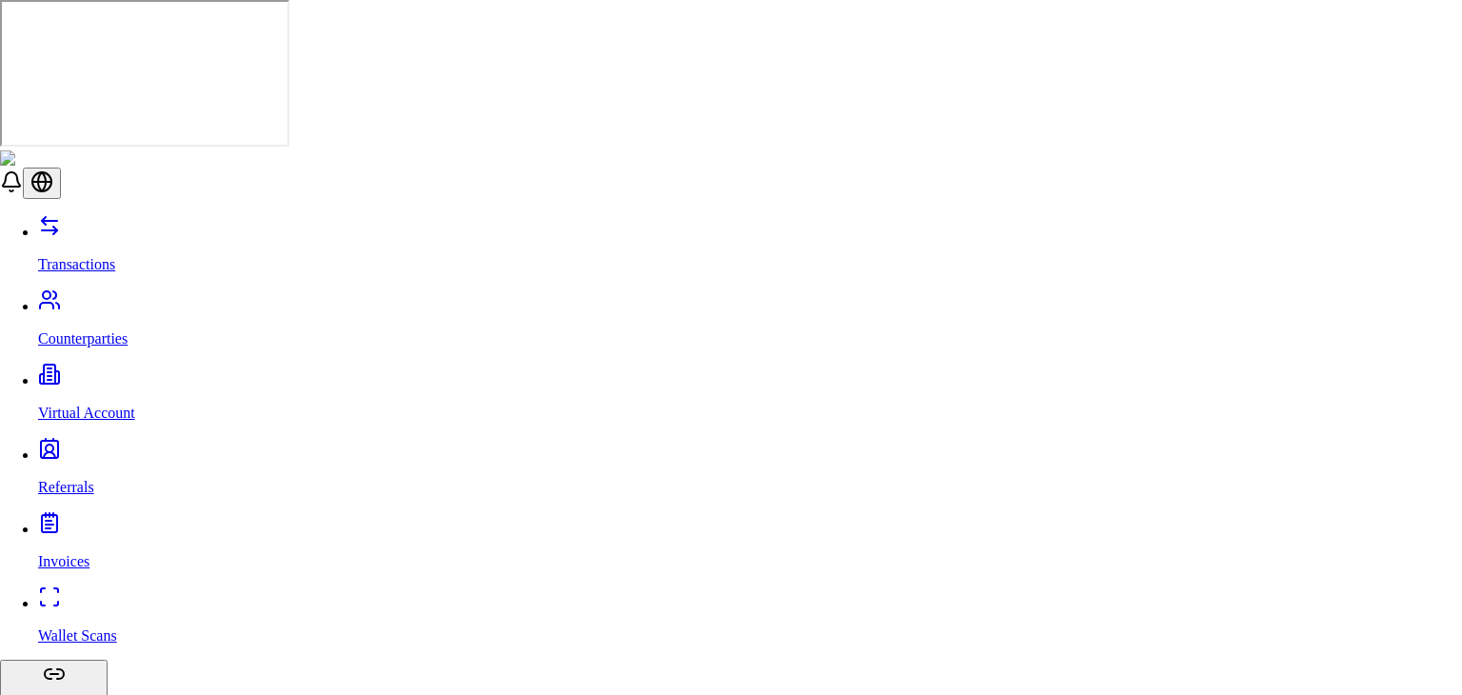
type input "*"
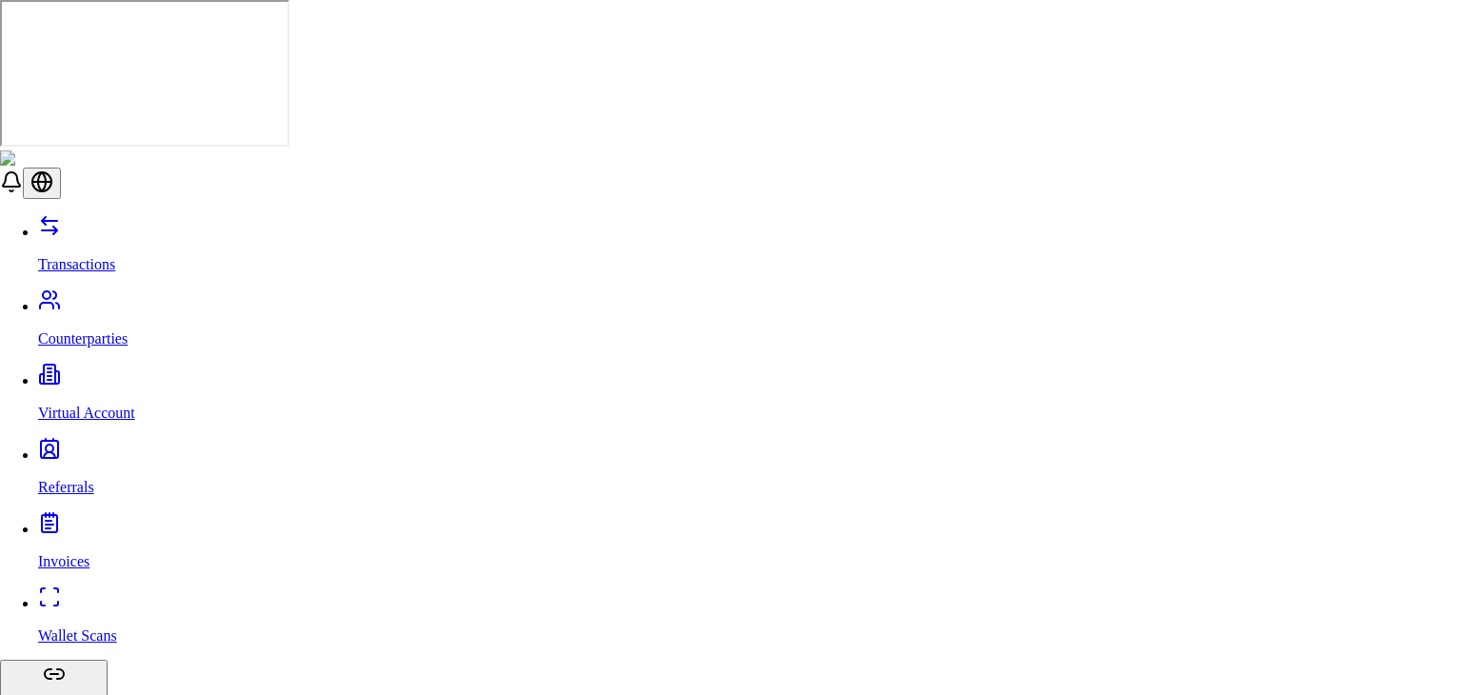
type input "**"
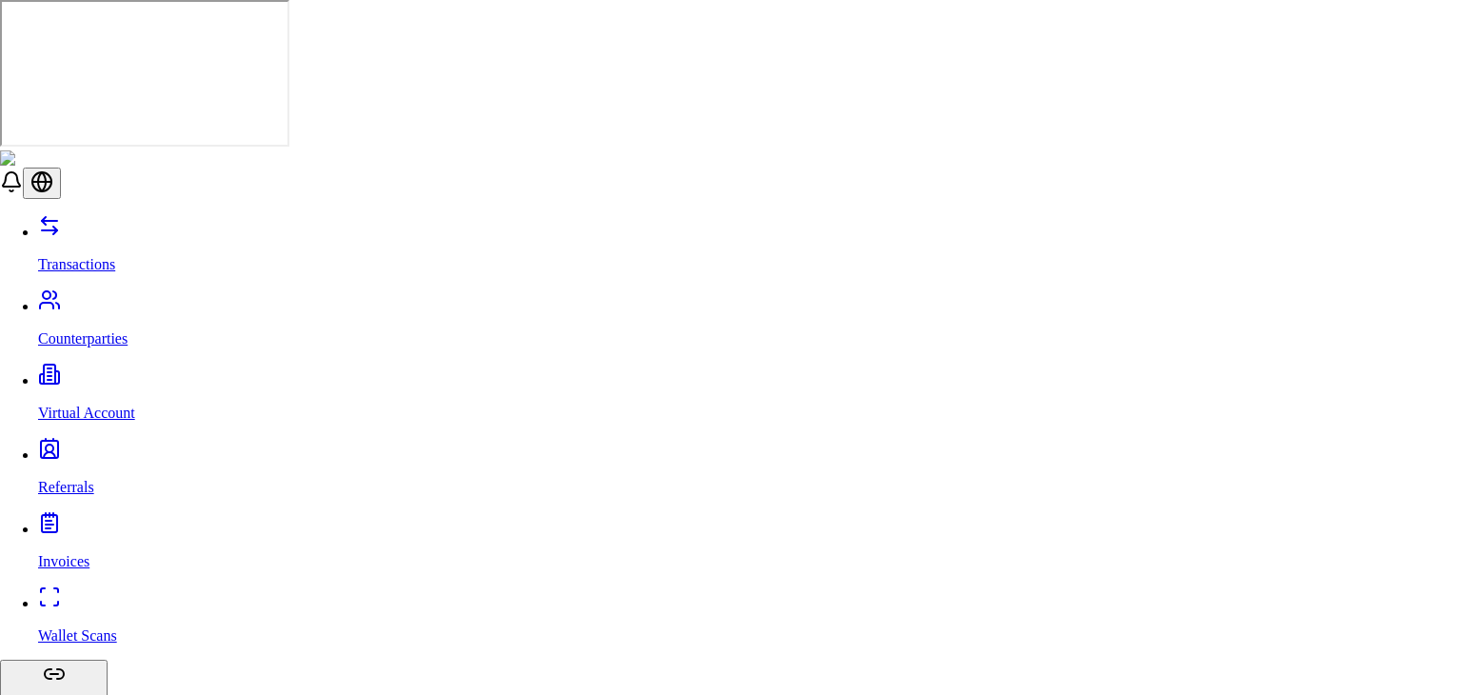
drag, startPoint x: 937, startPoint y: 328, endPoint x: 829, endPoint y: 528, distance: 227.1
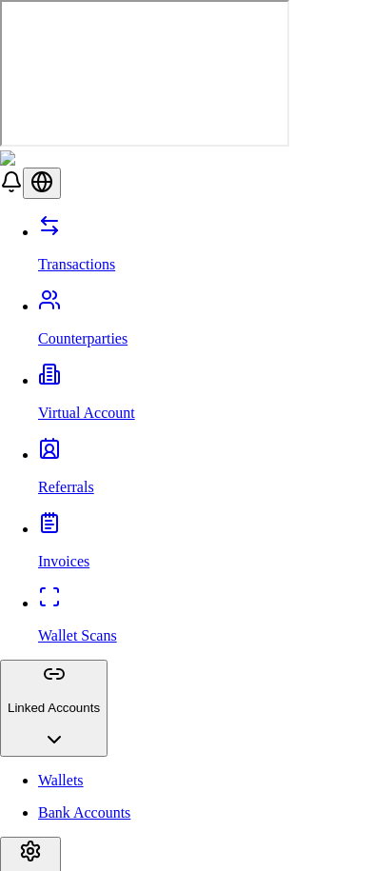
type input "**"
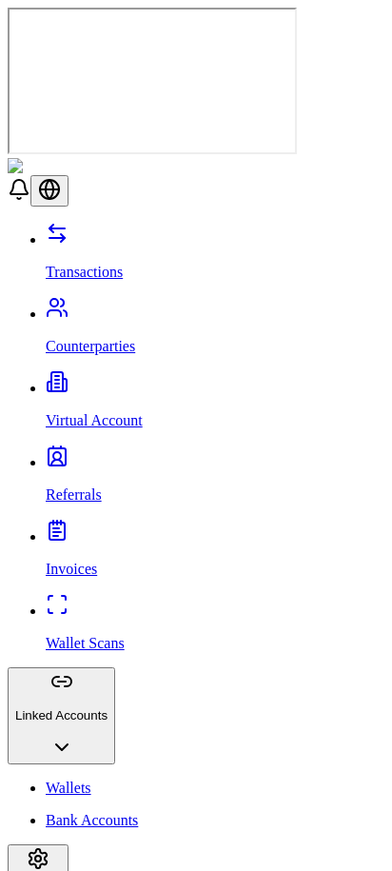
click at [141, 231] on link "Transactions" at bounding box center [215, 256] width 339 height 50
click at [130, 231] on link "Transactions" at bounding box center [215, 256] width 339 height 50
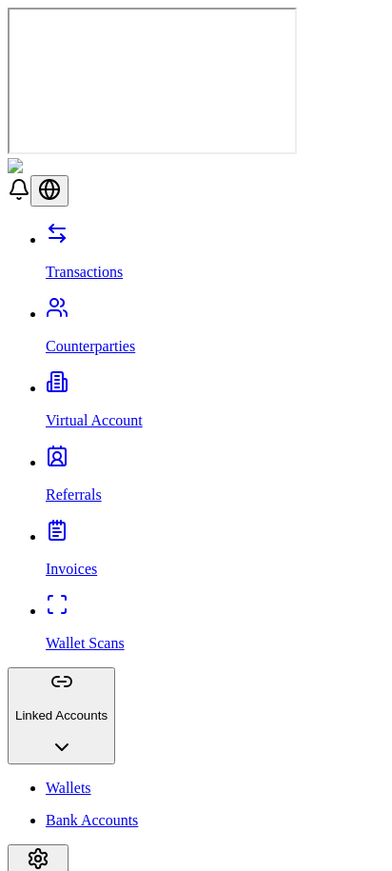
scroll to position [308, 0]
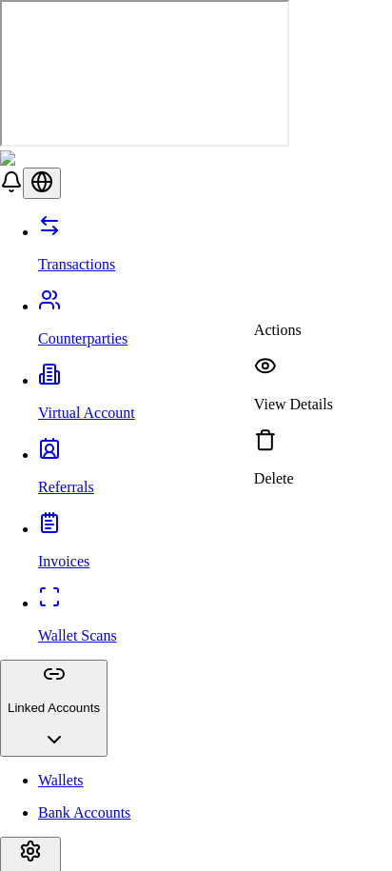
click at [311, 470] on p "Delete" at bounding box center [293, 478] width 79 height 17
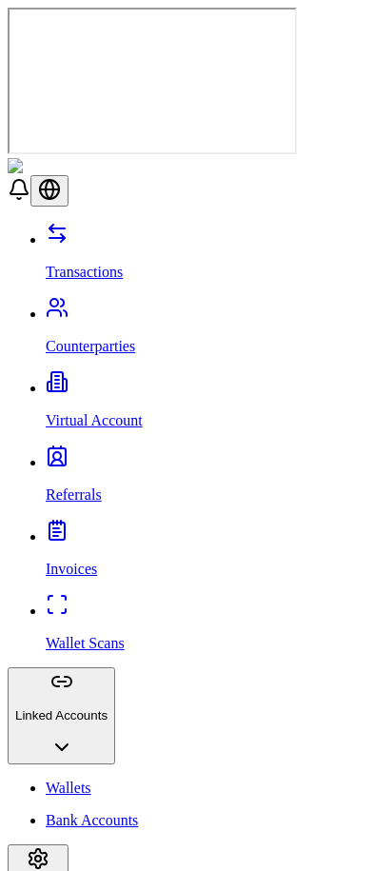
scroll to position [269, 0]
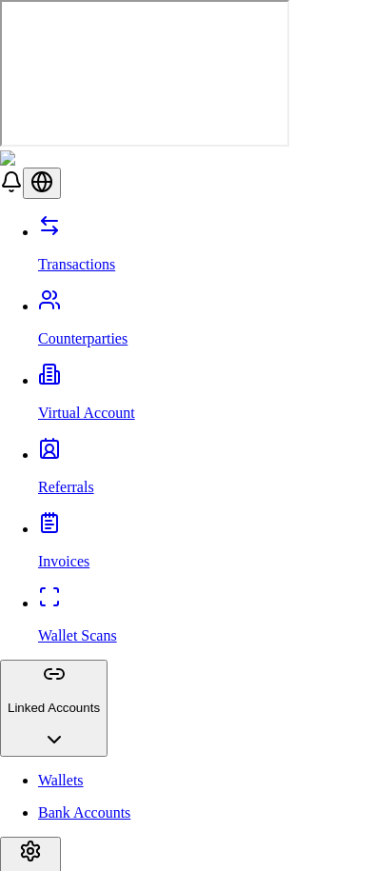
scroll to position [48, 0]
type input "**"
type input "*****"
type input "**"
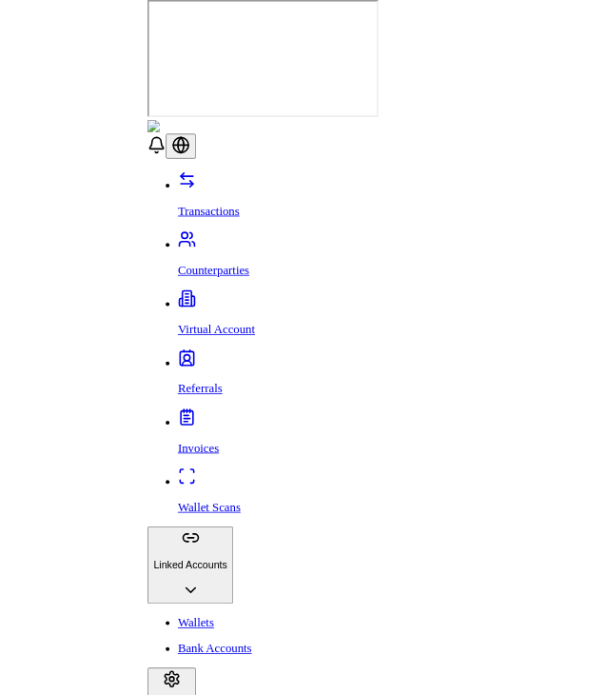
scroll to position [0, 0]
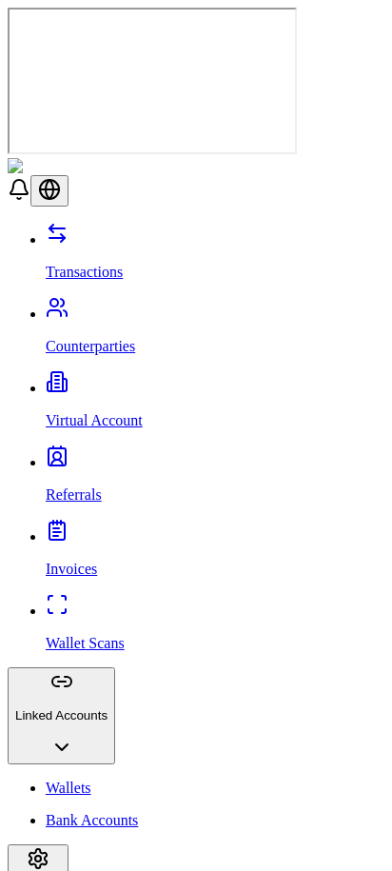
click at [114, 454] on link "Referrals" at bounding box center [215, 479] width 339 height 50
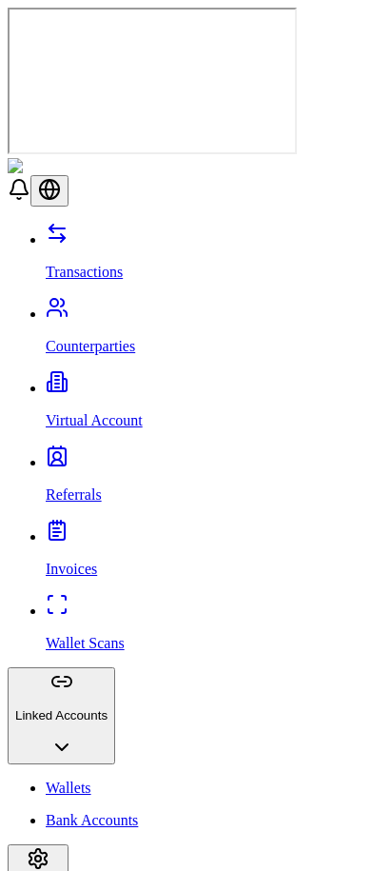
click at [106, 380] on link "Virtual Account" at bounding box center [215, 405] width 339 height 50
click at [293, 222] on div at bounding box center [196, 222] width 377 height 0
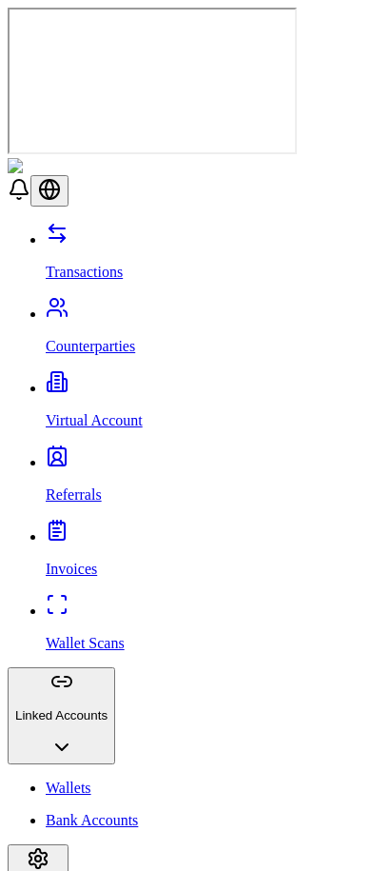
click at [110, 264] on p "Transactions" at bounding box center [215, 272] width 339 height 17
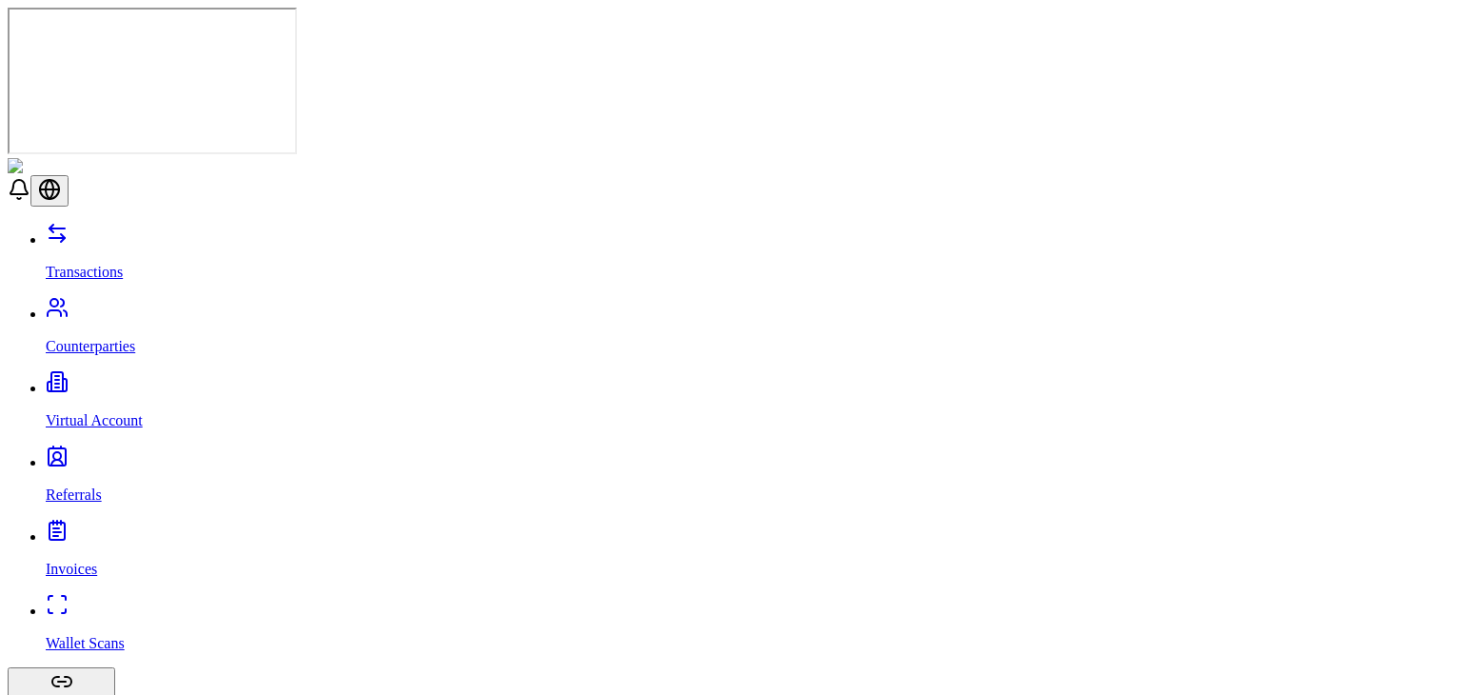
click at [240, 158] on header at bounding box center [731, 182] width 1447 height 49
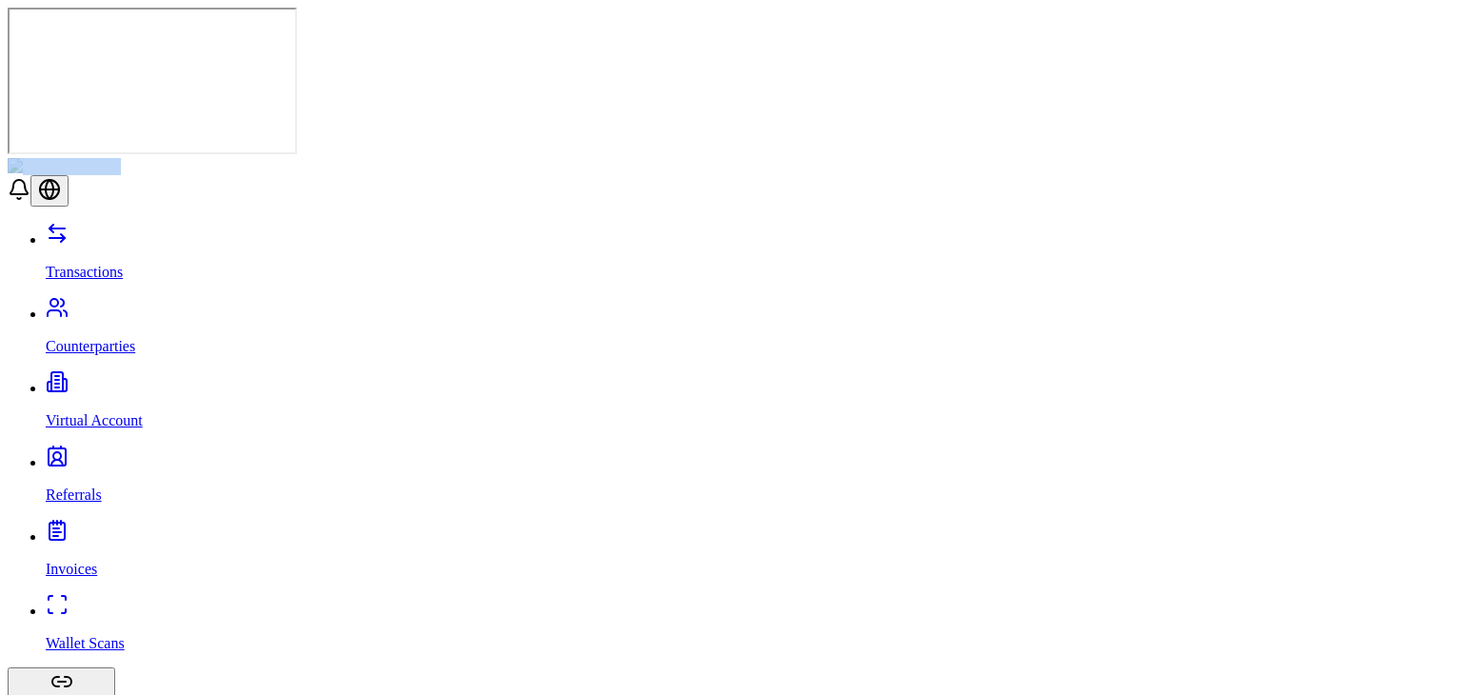
click at [240, 158] on header at bounding box center [731, 182] width 1447 height 49
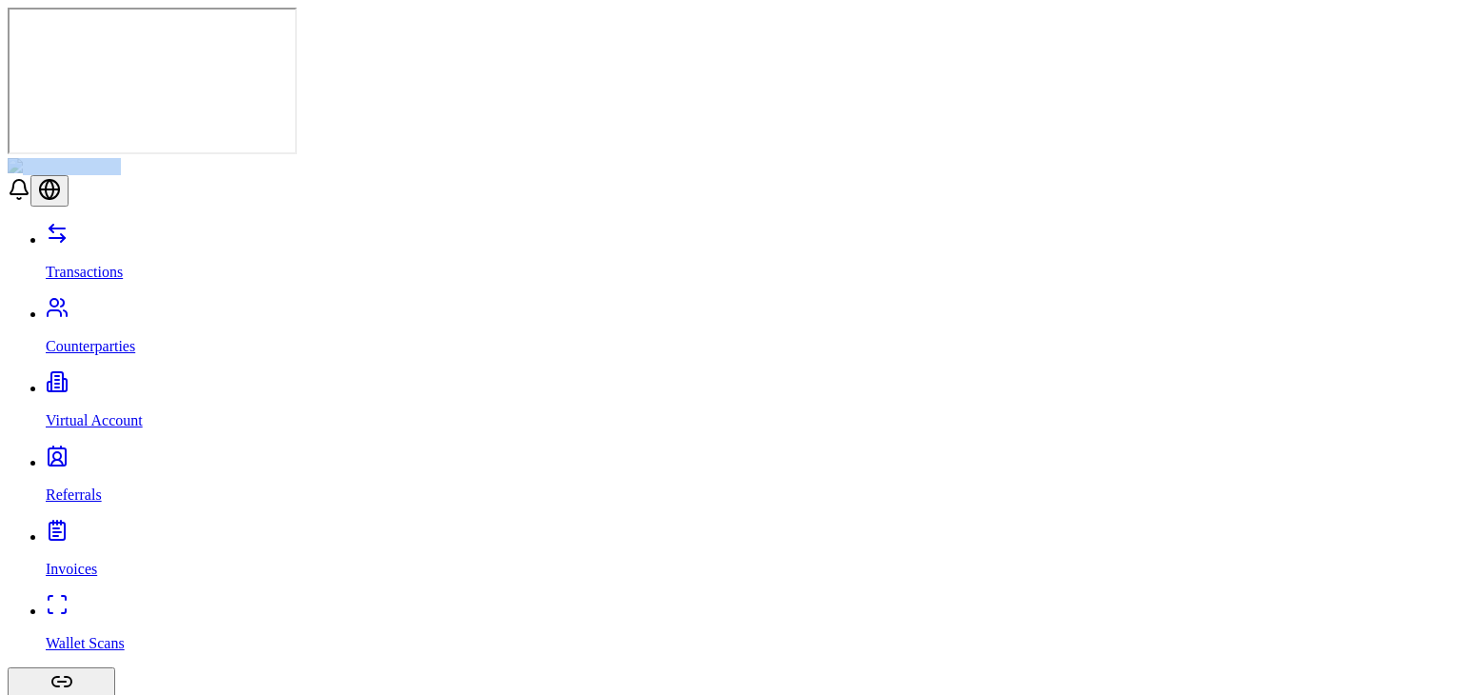
click at [240, 158] on header at bounding box center [731, 182] width 1447 height 49
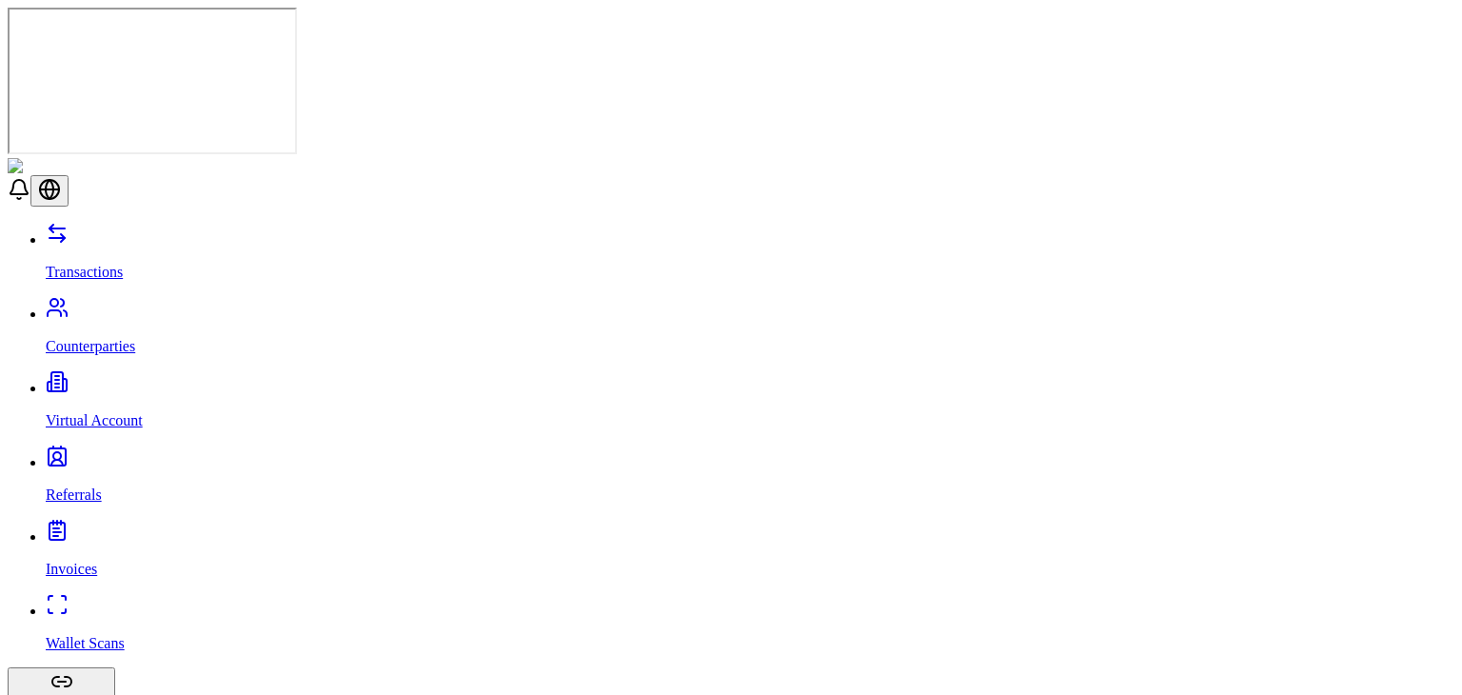
click at [155, 306] on link "Counterparties" at bounding box center [750, 331] width 1409 height 50
click at [138, 412] on p "Virtual Account" at bounding box center [750, 420] width 1409 height 17
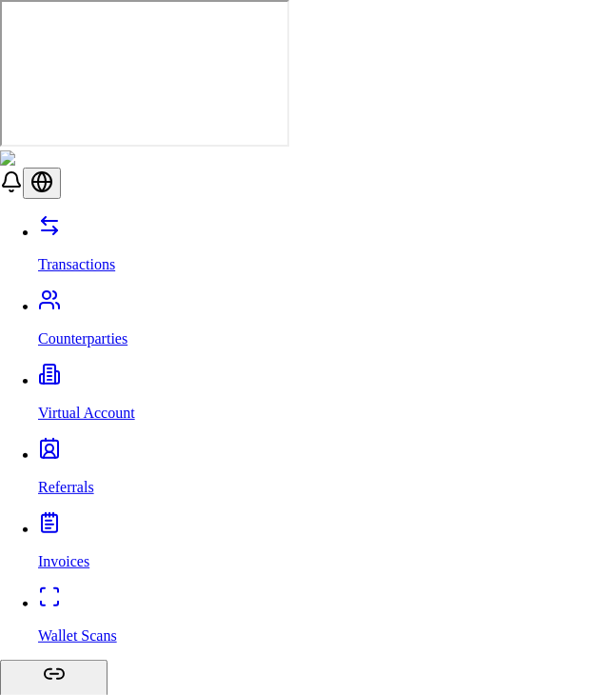
type input "**"
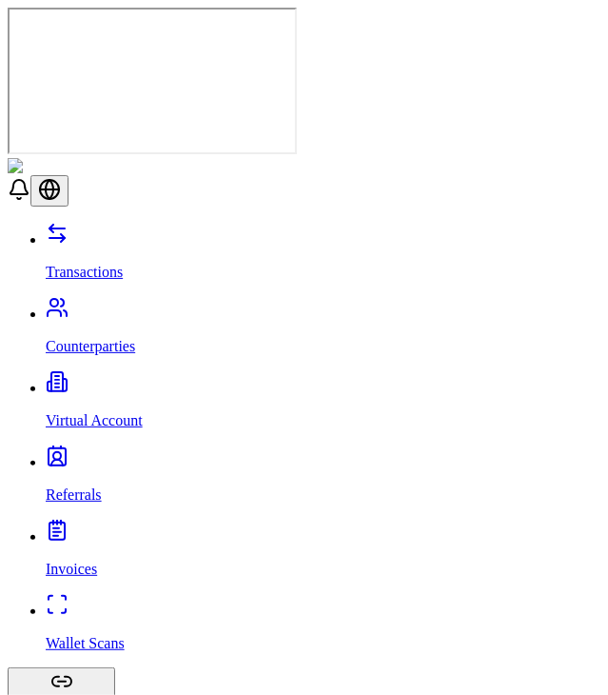
drag, startPoint x: 156, startPoint y: 262, endPoint x: 178, endPoint y: 262, distance: 21.9
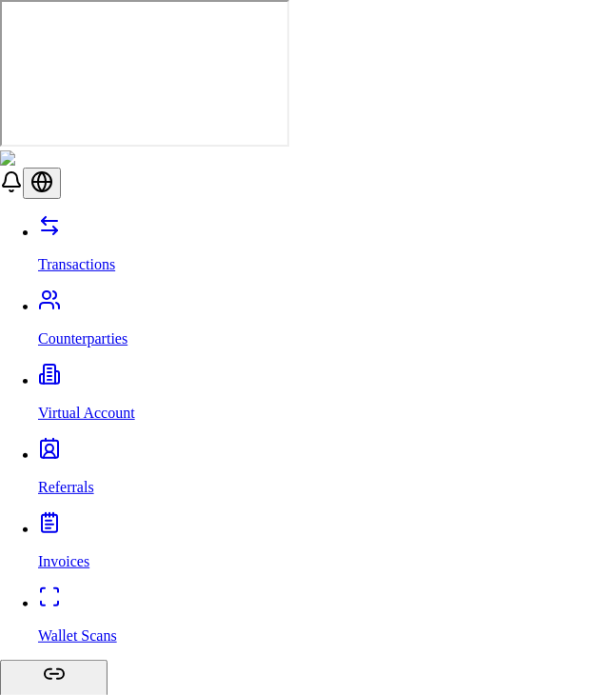
type input "*"
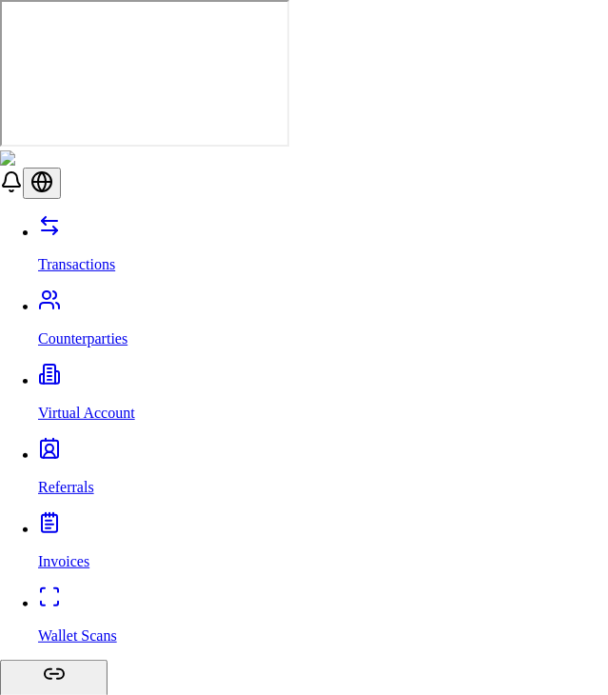
type input "**"
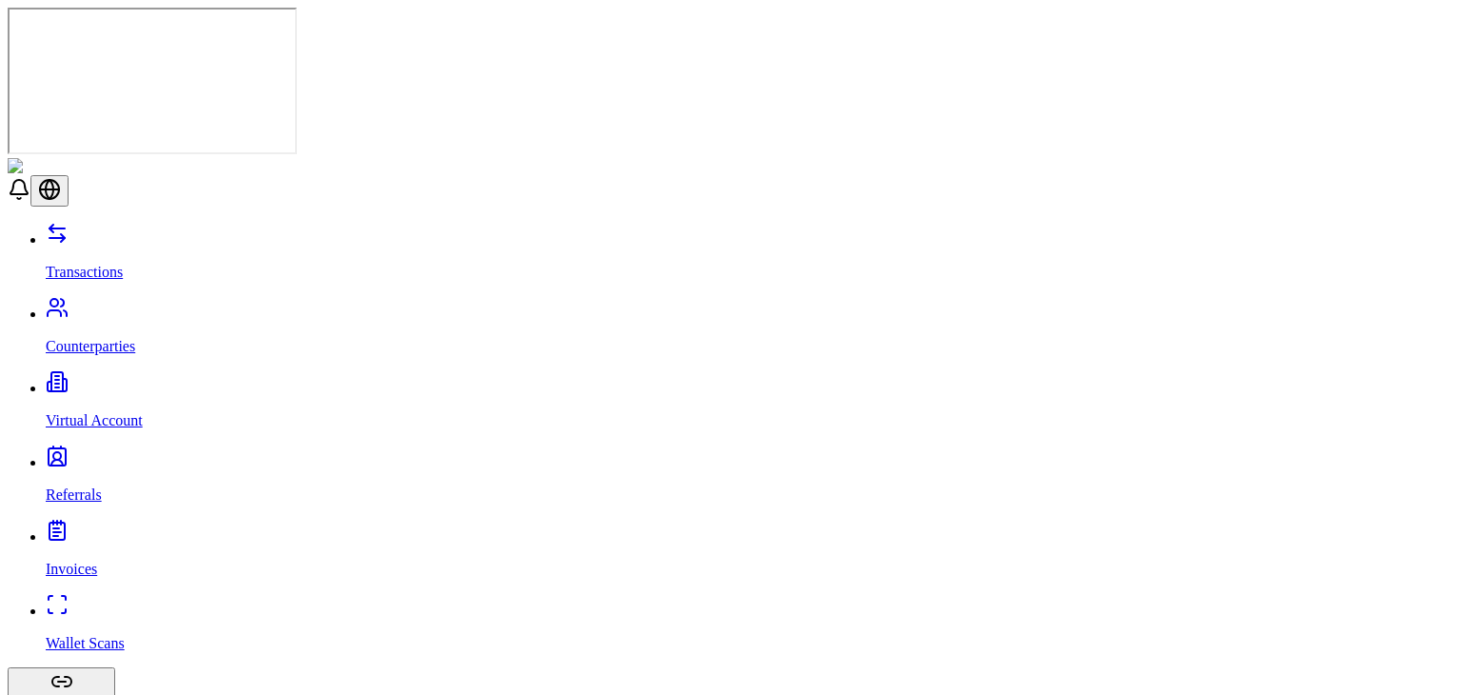
click at [149, 454] on link "Referrals" at bounding box center [750, 479] width 1409 height 50
click at [110, 263] on div "Transactions Counterparties Virtual Account Referrals Invoices Wallet Scans Lin…" at bounding box center [731, 651] width 1447 height 858
click at [109, 380] on link "Virtual Account" at bounding box center [750, 405] width 1409 height 50
click at [159, 454] on link "Referrals" at bounding box center [750, 479] width 1409 height 50
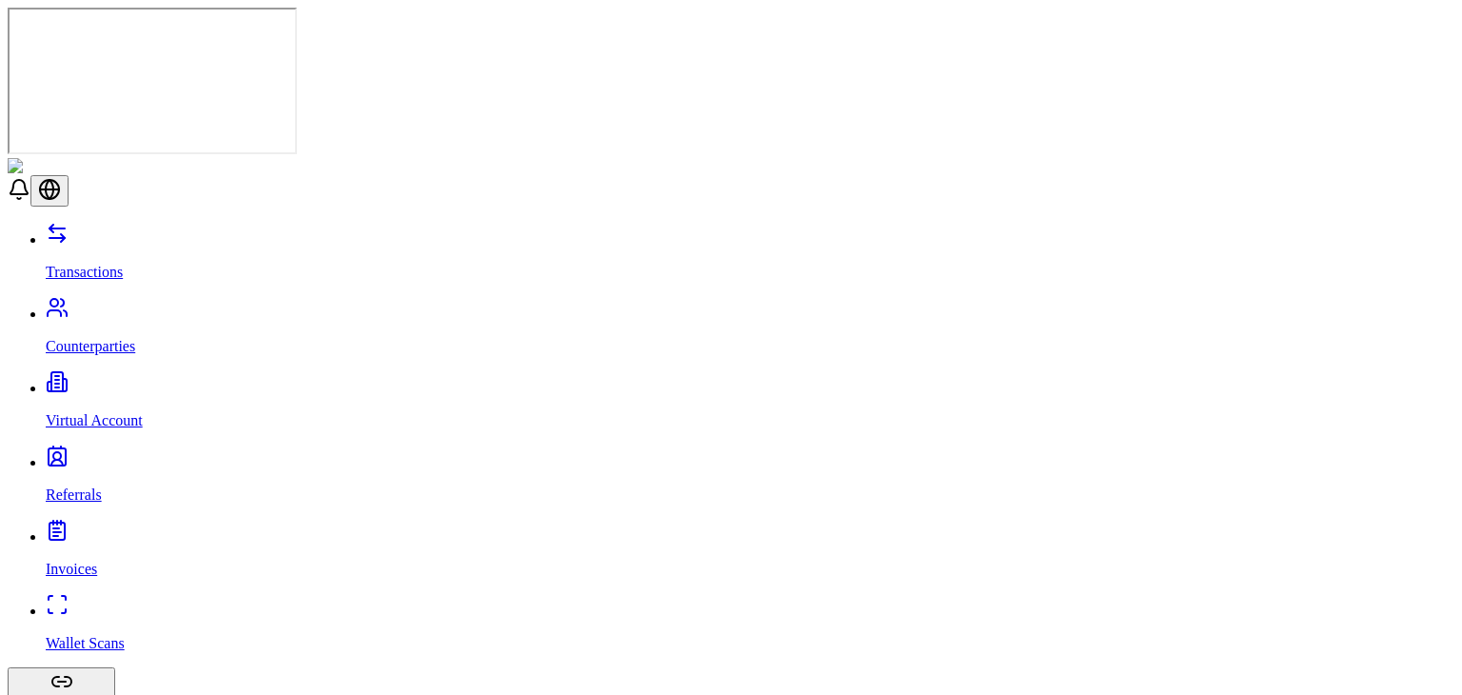
click at [88, 528] on link "Invoices" at bounding box center [750, 553] width 1409 height 50
click at [84, 635] on p "Wallet Scans" at bounding box center [750, 643] width 1409 height 17
click at [113, 528] on link "Invoices" at bounding box center [750, 553] width 1409 height 50
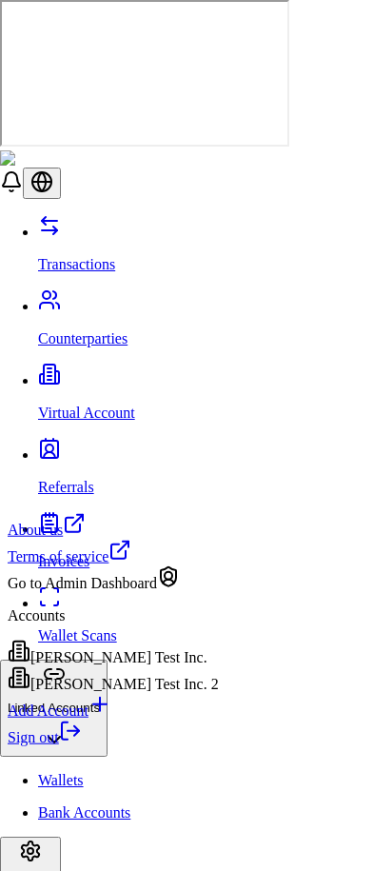
click at [187, 667] on div "Brandon Test Inc." at bounding box center [113, 653] width 211 height 27
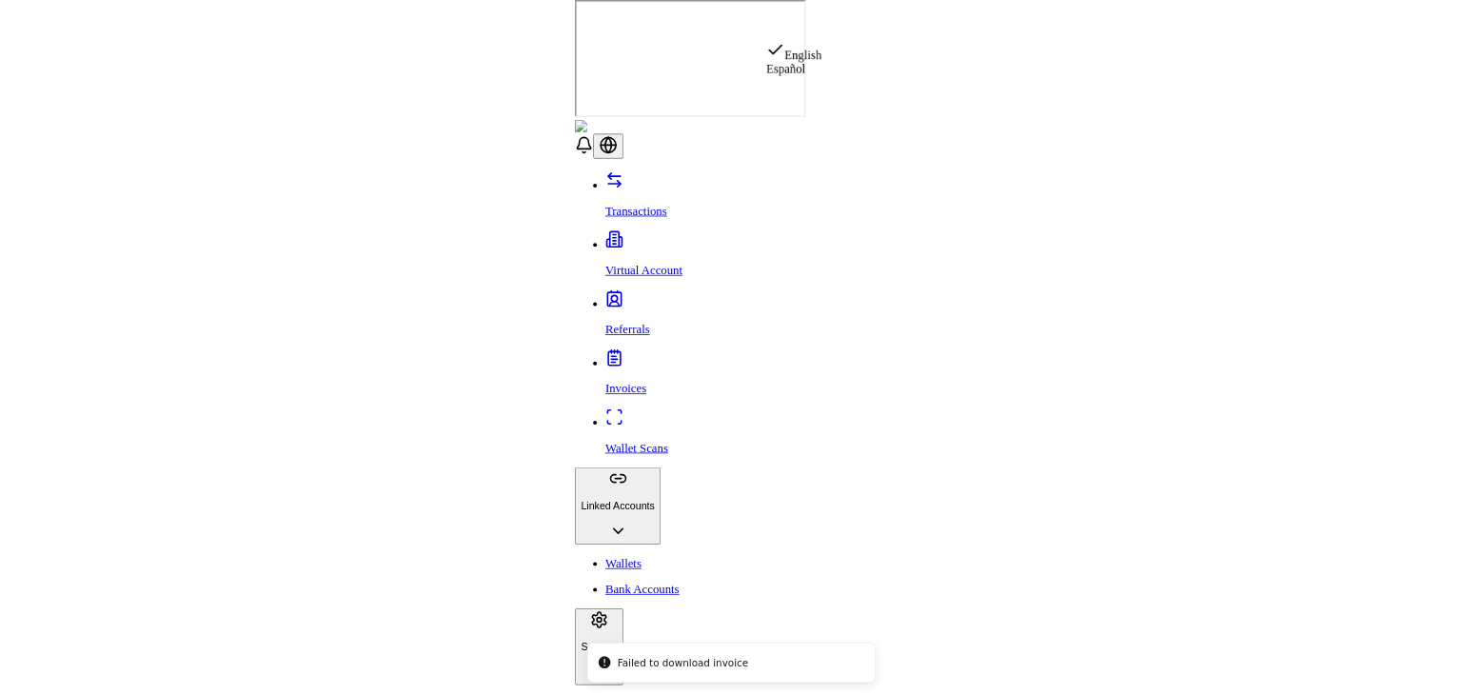
scroll to position [1885, 0]
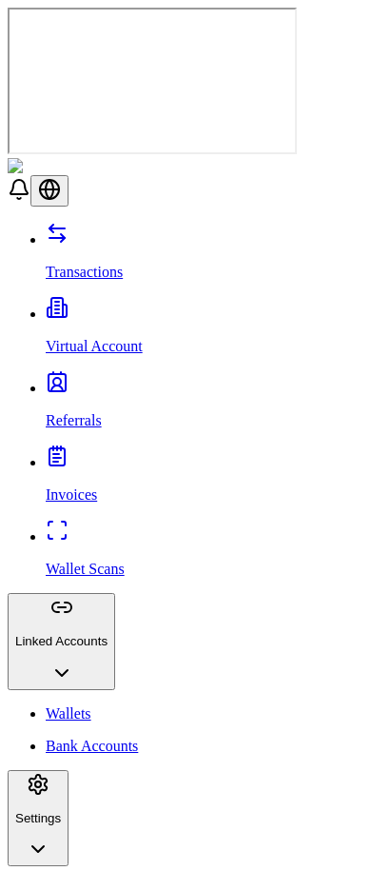
click at [147, 231] on link "Transactions" at bounding box center [215, 256] width 339 height 50
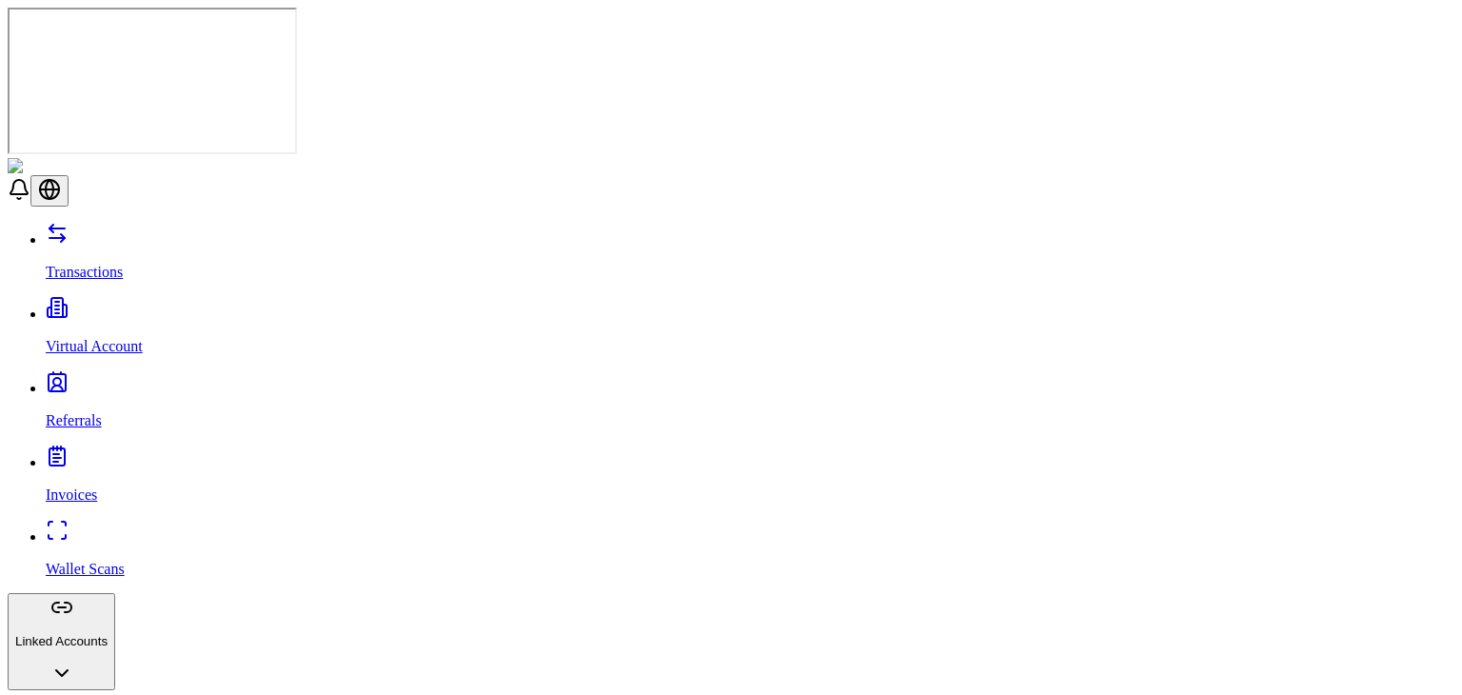
click at [99, 338] on p "Virtual Account" at bounding box center [750, 346] width 1409 height 17
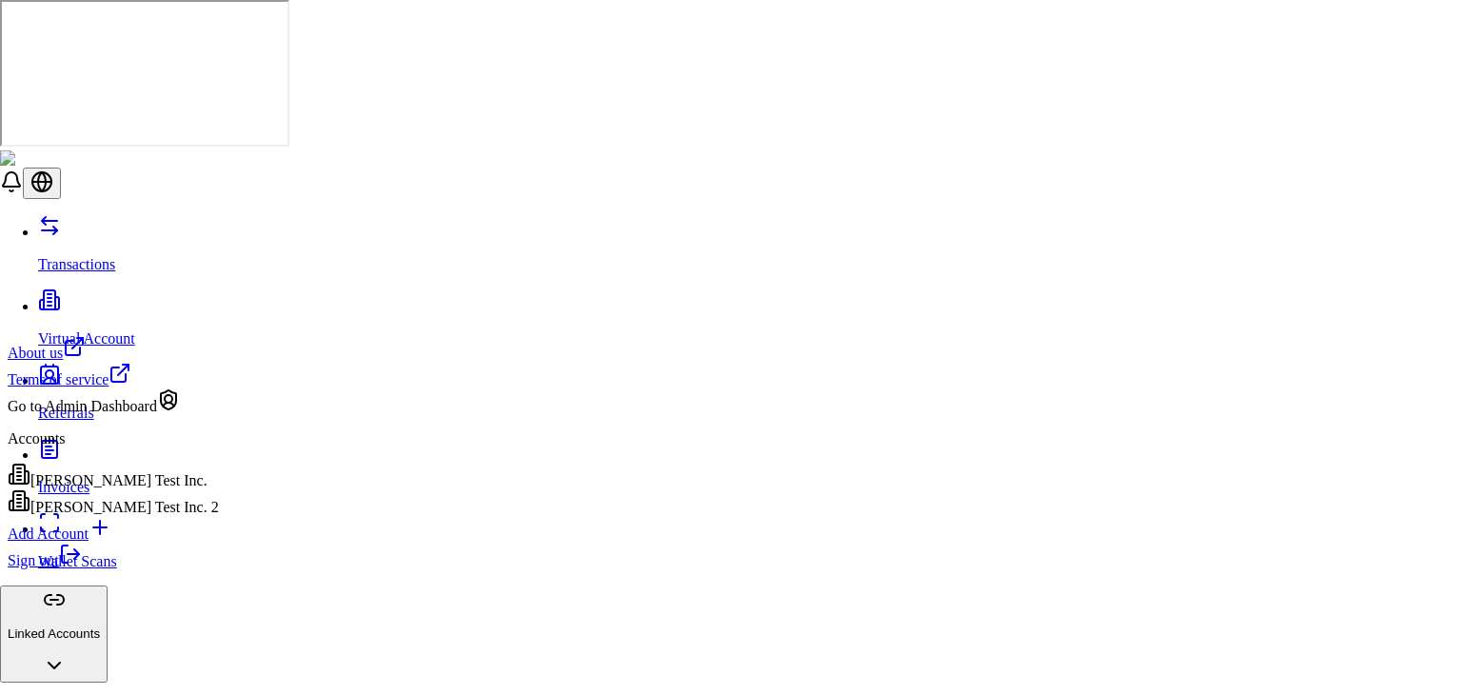
click at [161, 543] on div "Add Account" at bounding box center [113, 529] width 211 height 27
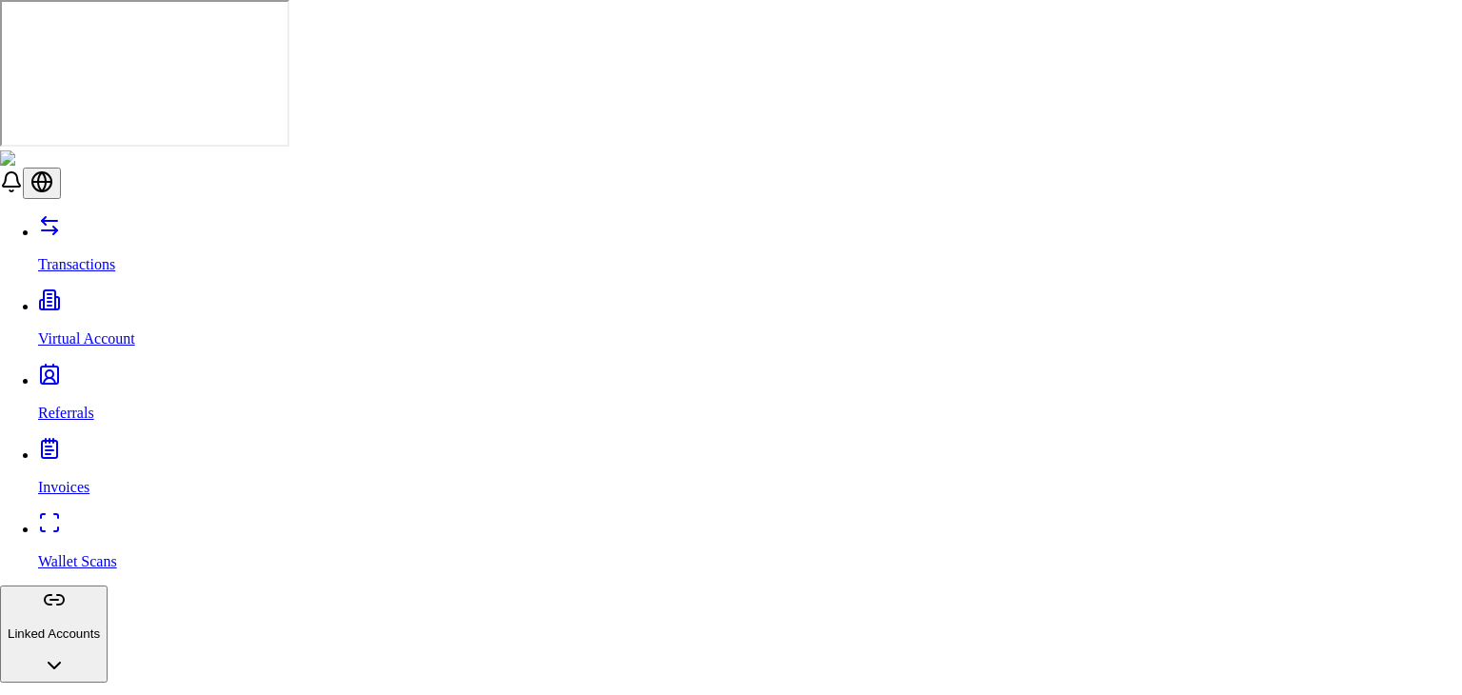
scroll to position [95, 0]
click at [1304, 204] on div "Edit" at bounding box center [1287, 199] width 102 height 27
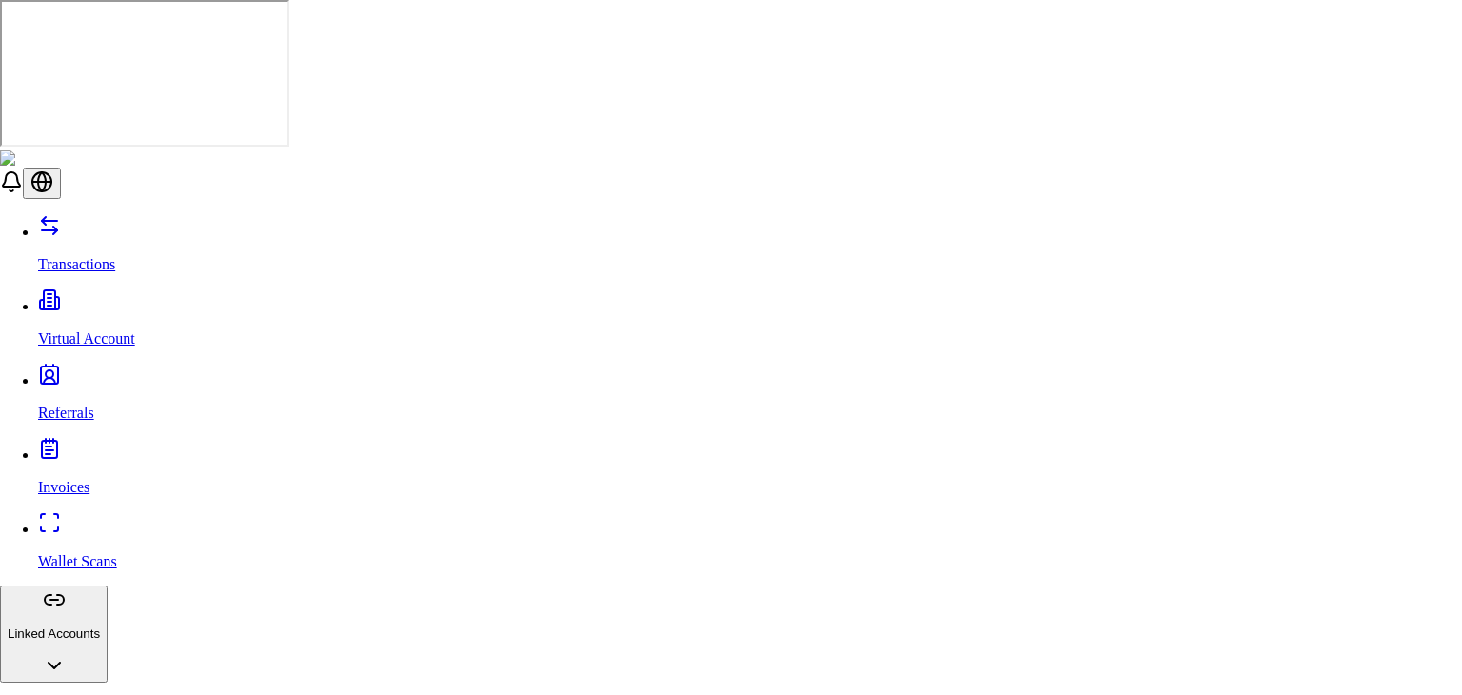
type input "*"
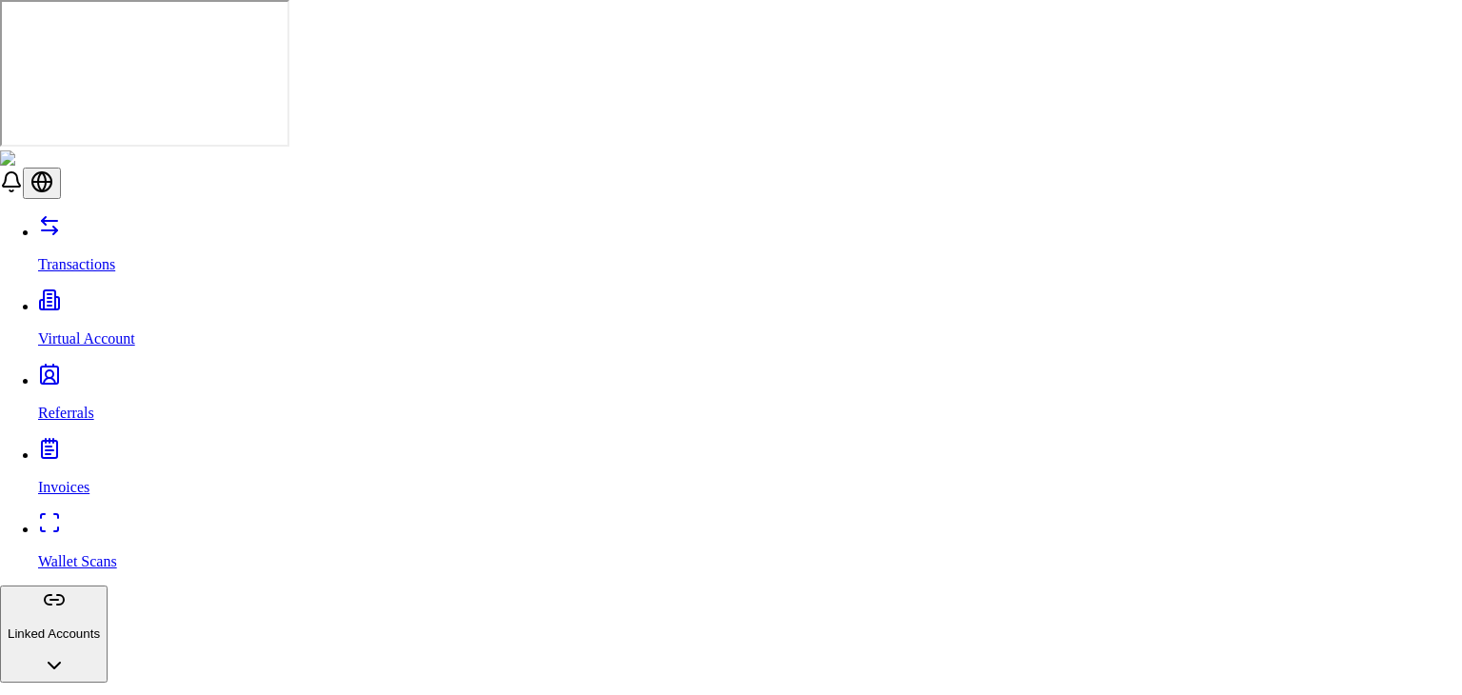
type input "*******"
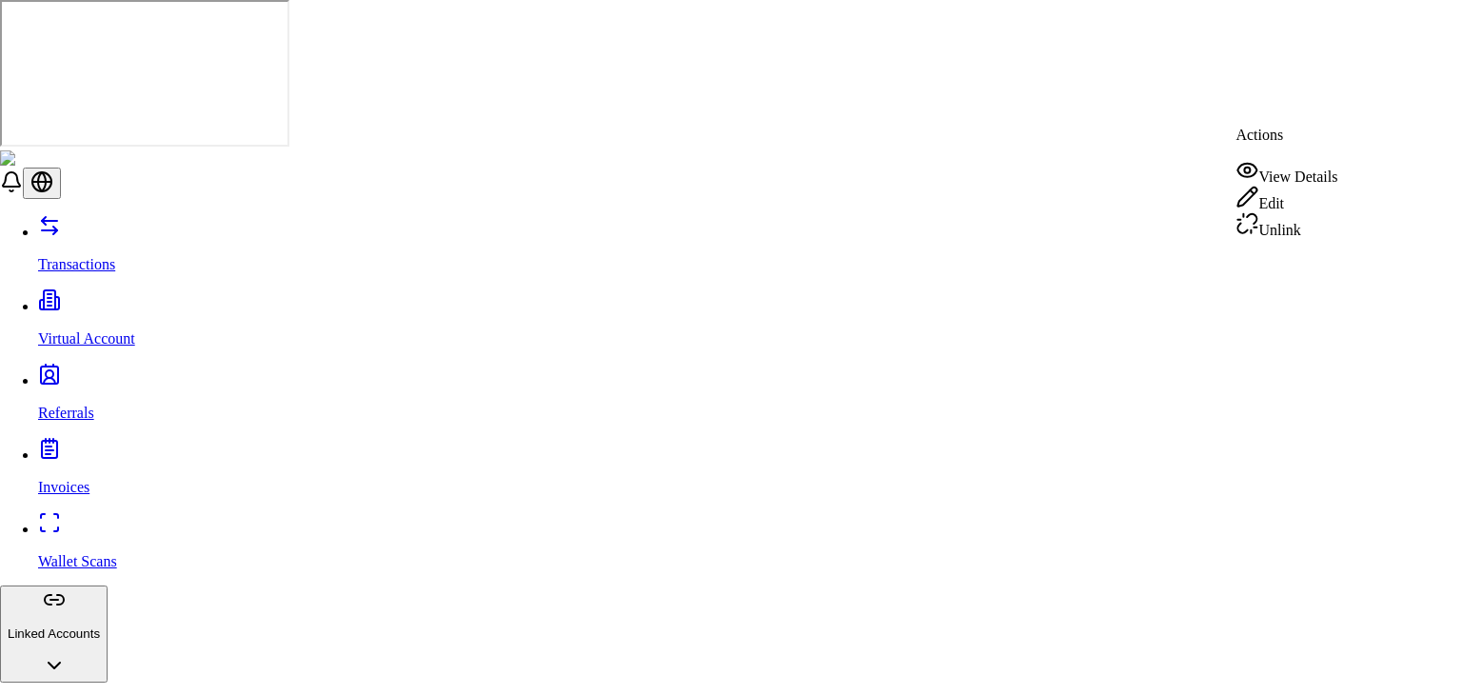
click at [1264, 179] on div "View Details" at bounding box center [1287, 172] width 102 height 27
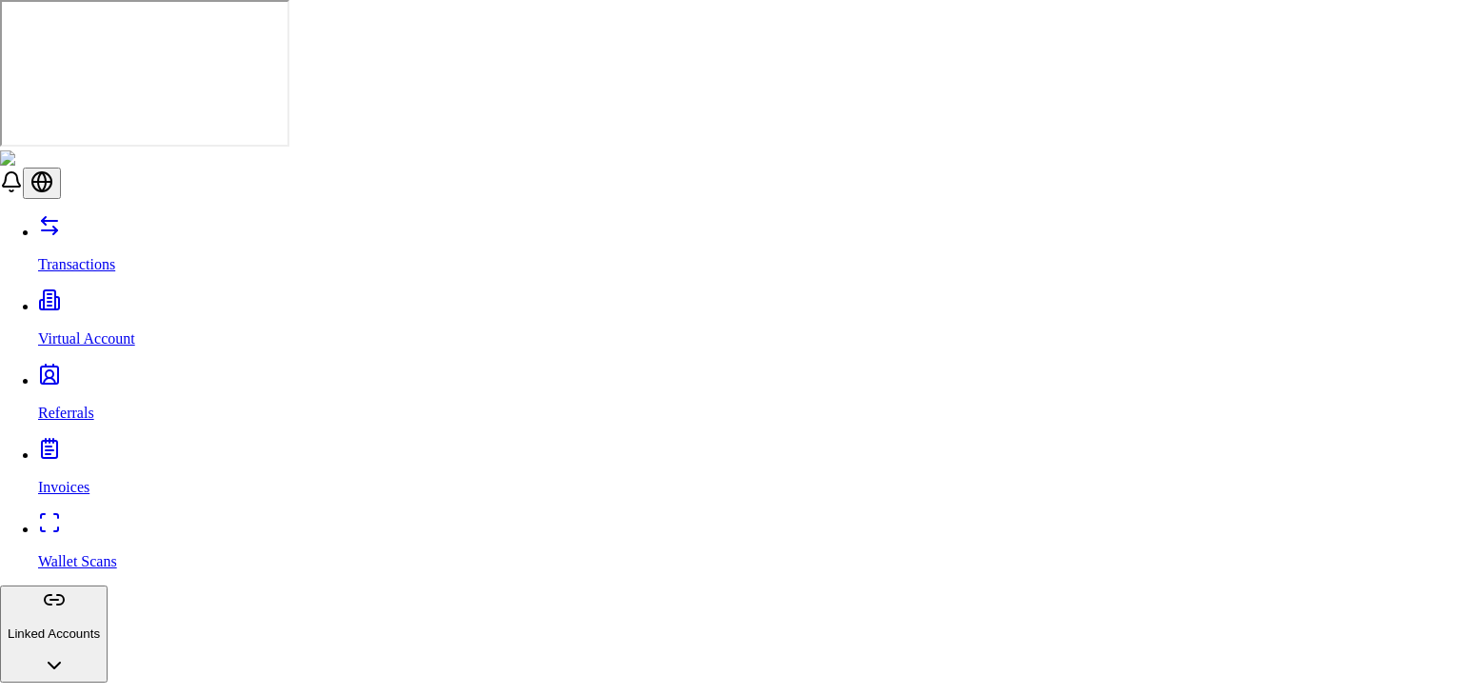
click at [1283, 195] on div "Edit" at bounding box center [1287, 199] width 102 height 27
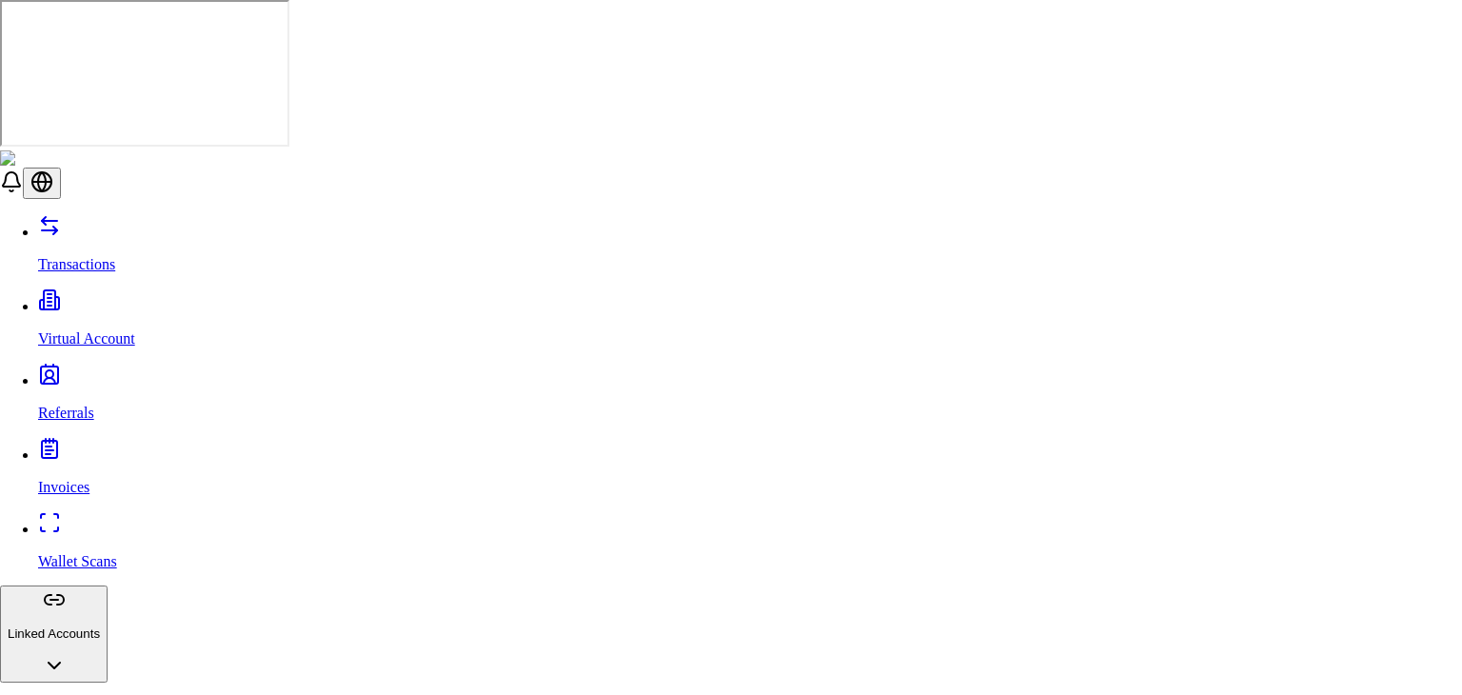
scroll to position [95, 0]
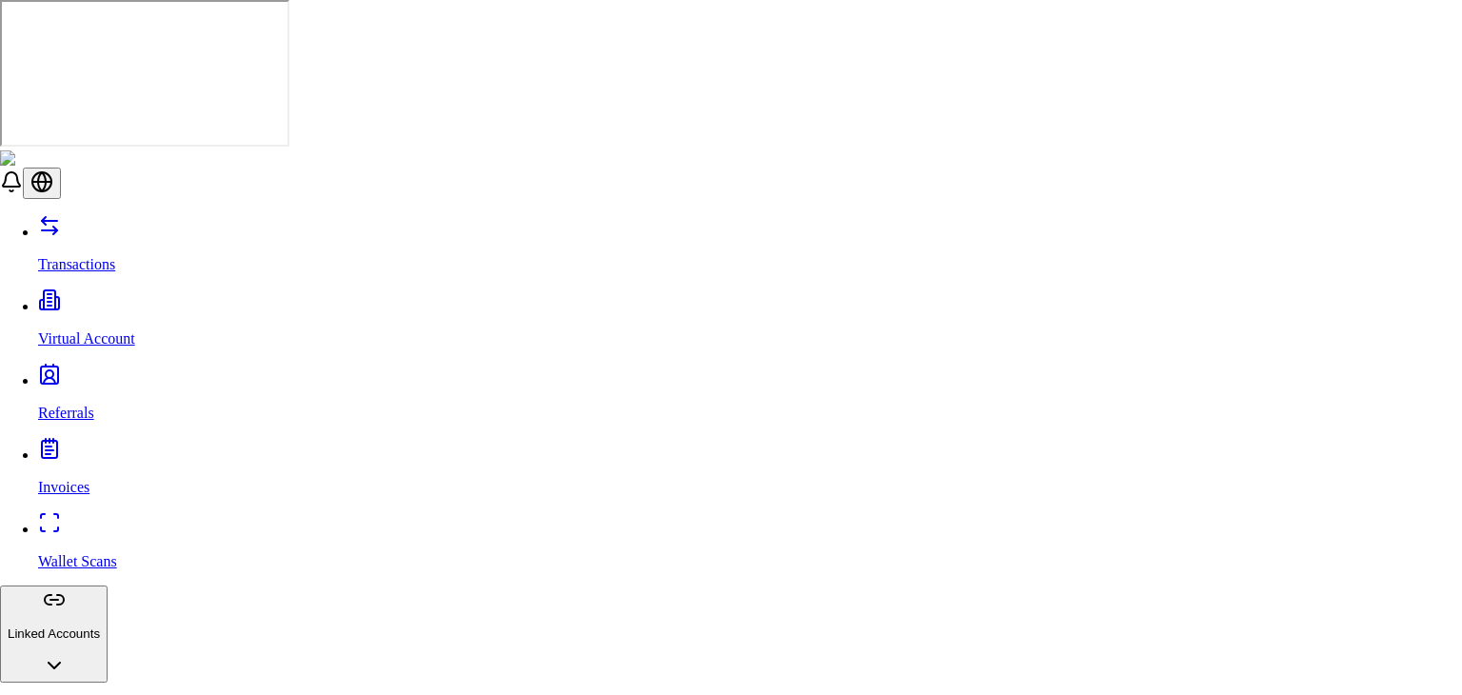
type input "**********"
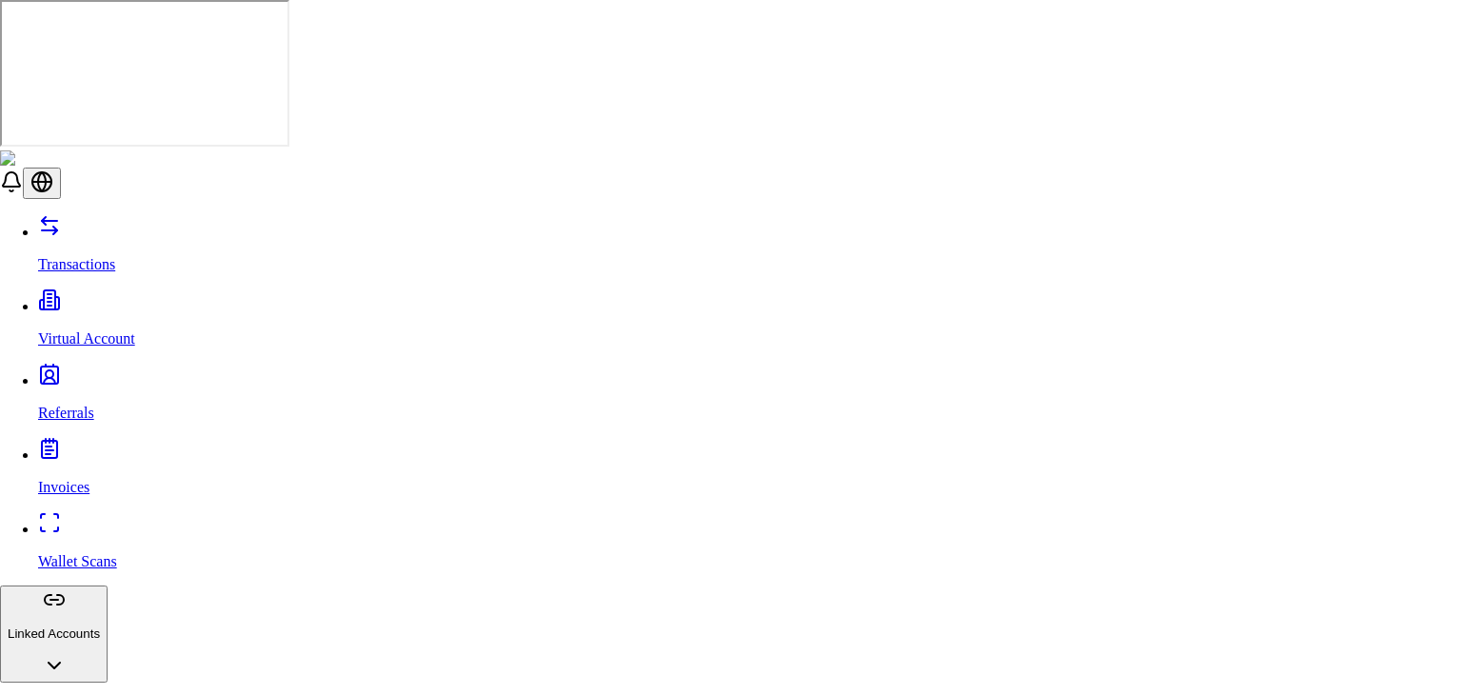
scroll to position [95, 0]
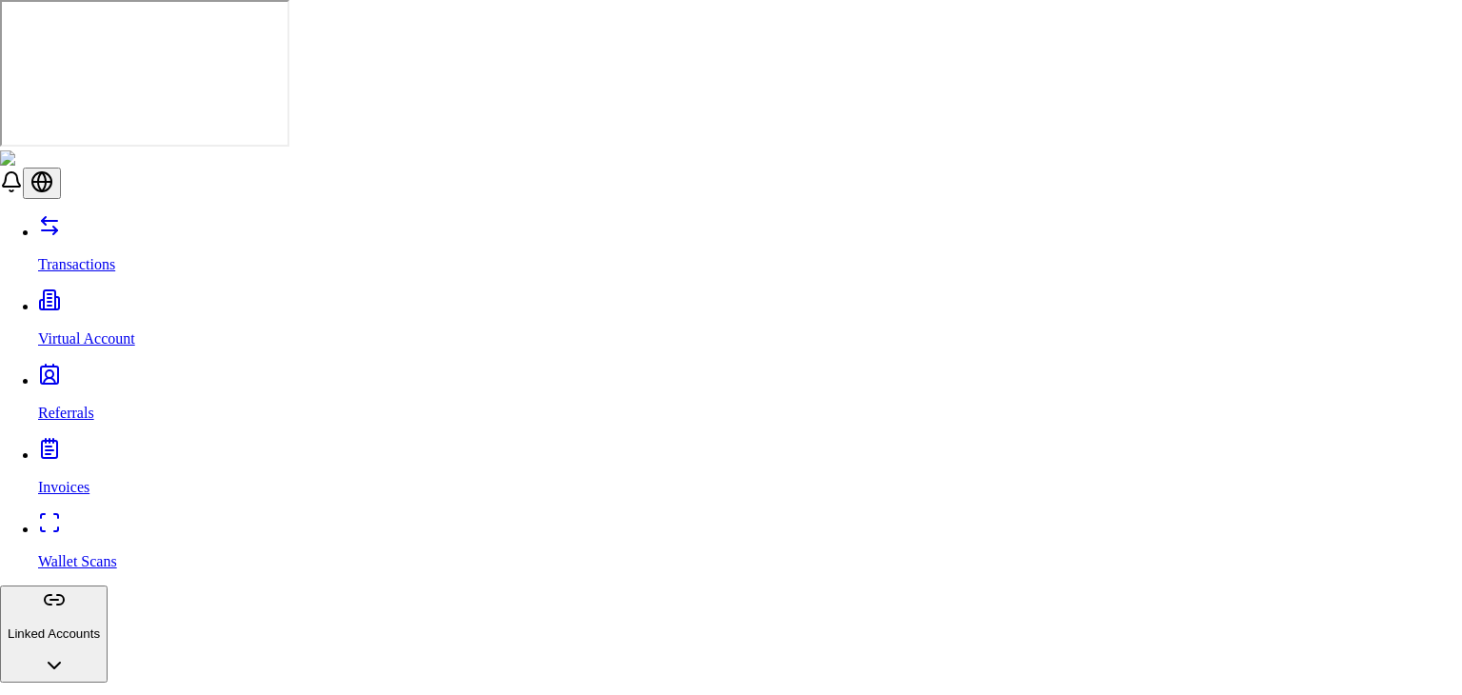
type input "**********"
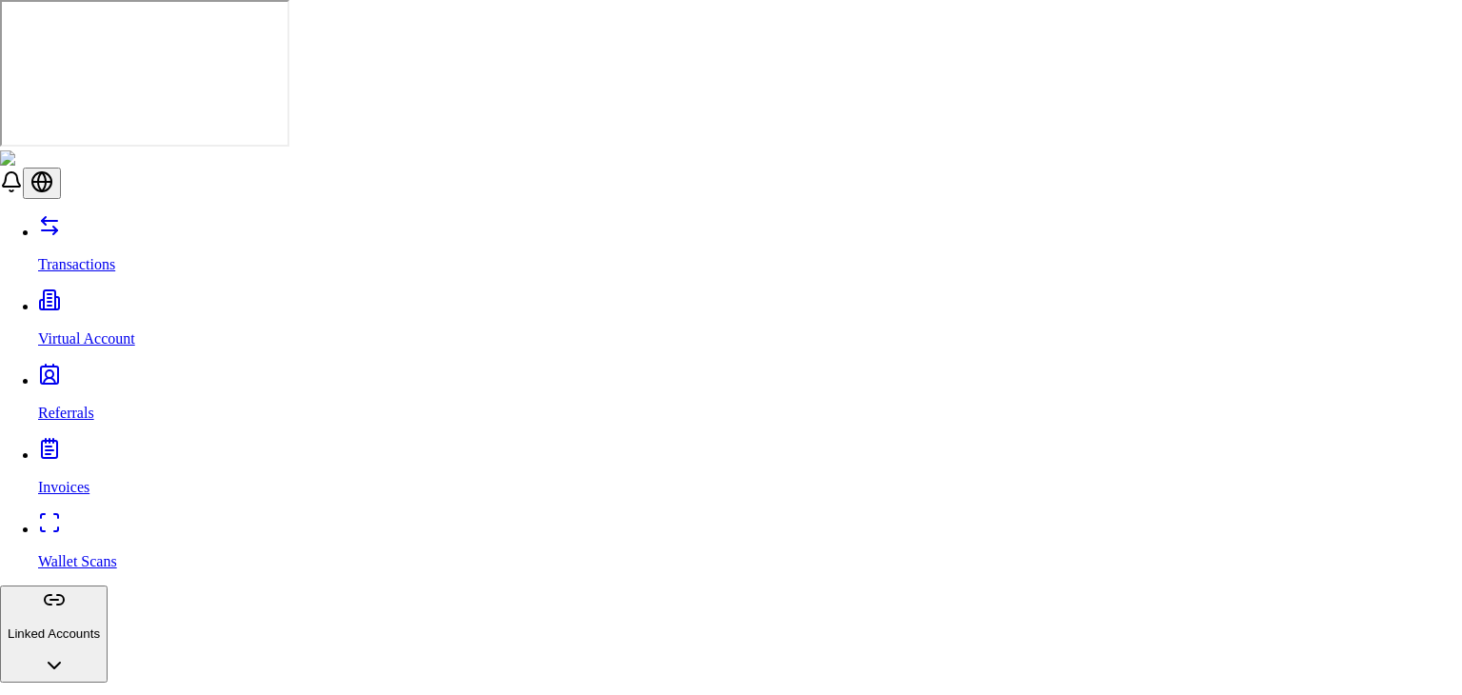
type input "**********"
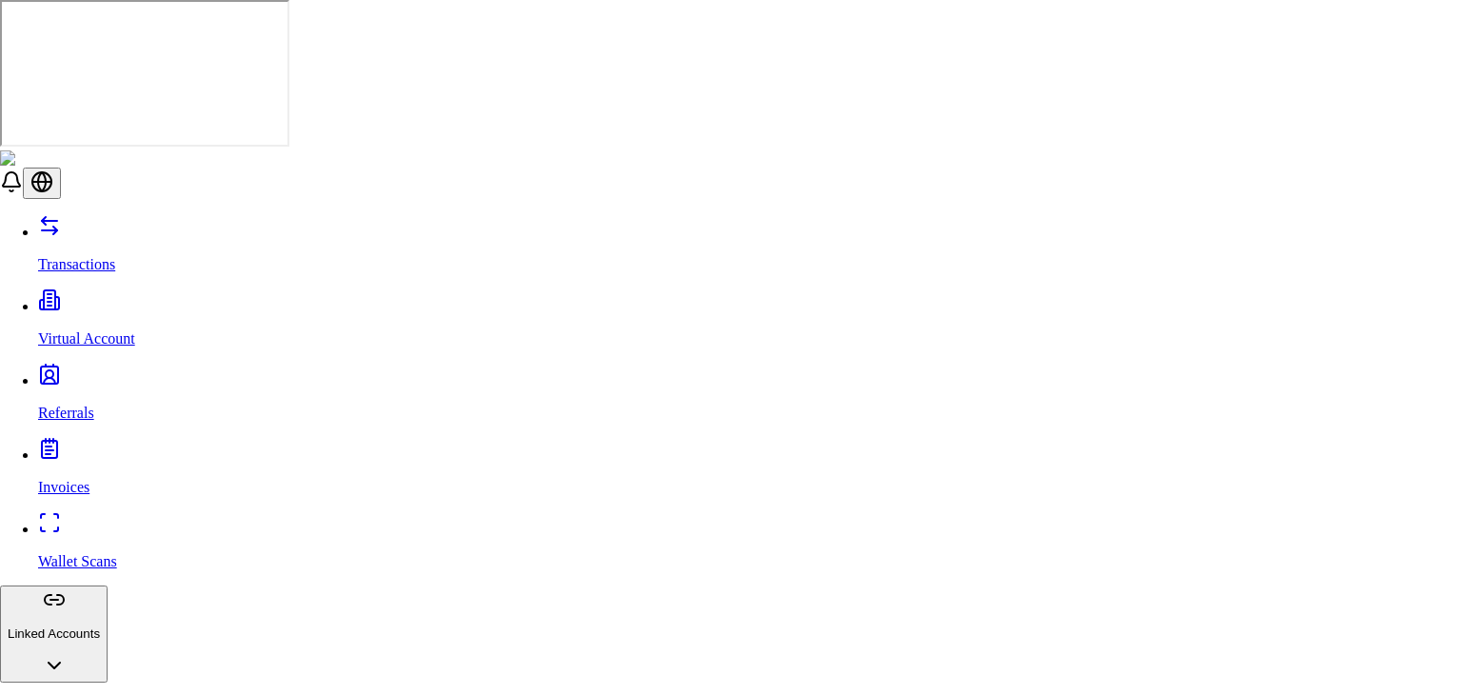
scroll to position [95, 0]
type input "**********"
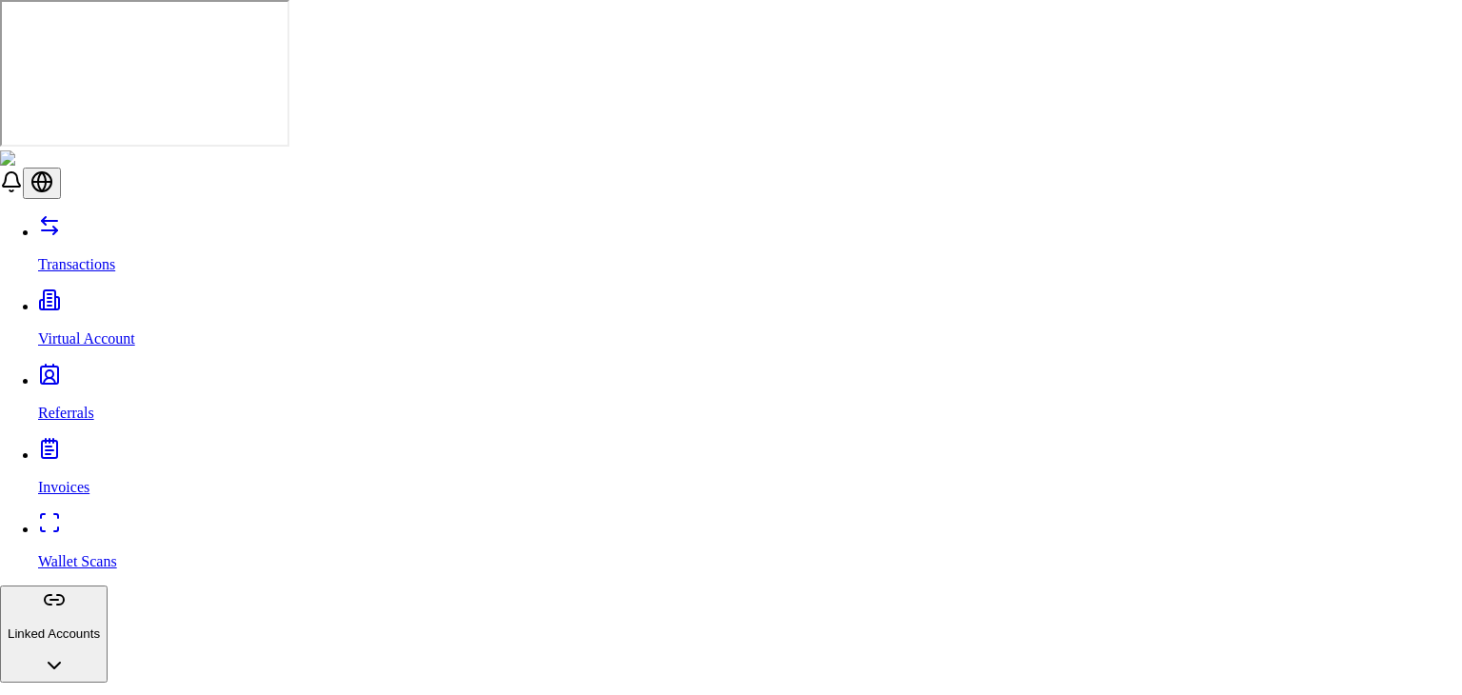
drag, startPoint x: 826, startPoint y: 530, endPoint x: 823, endPoint y: 548, distance: 18.3
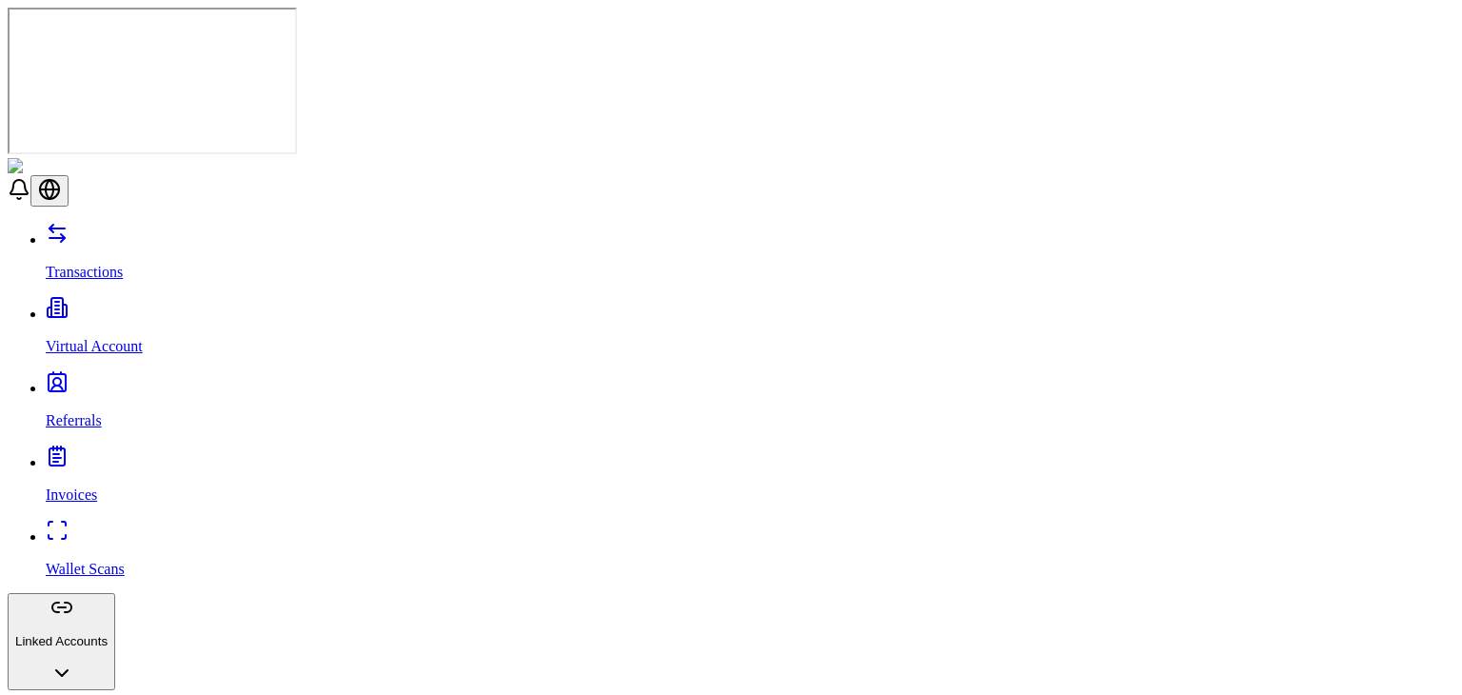
click at [95, 264] on p "Transactions" at bounding box center [750, 272] width 1409 height 17
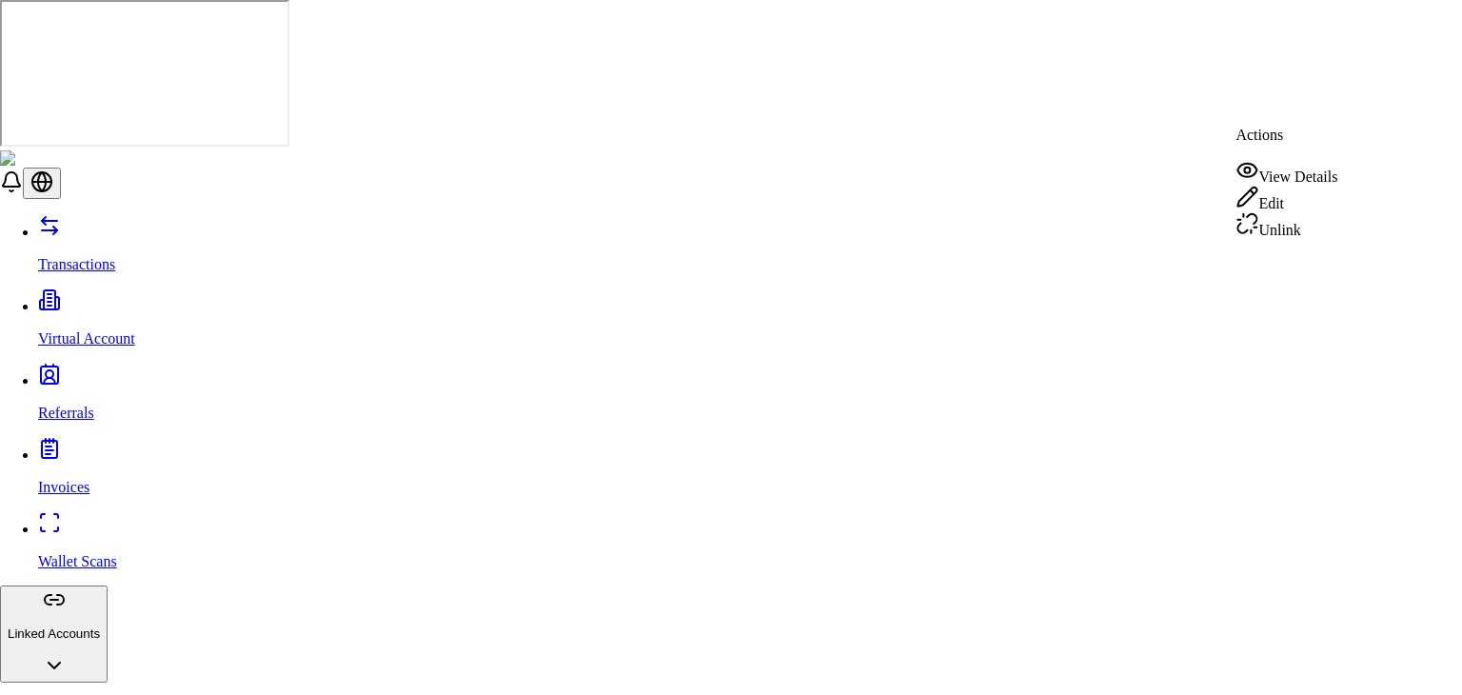
click at [1276, 203] on div "Edit" at bounding box center [1287, 199] width 102 height 27
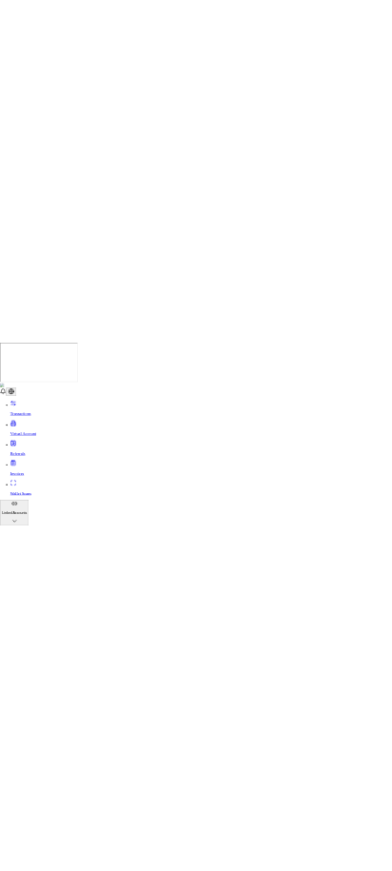
scroll to position [95, 0]
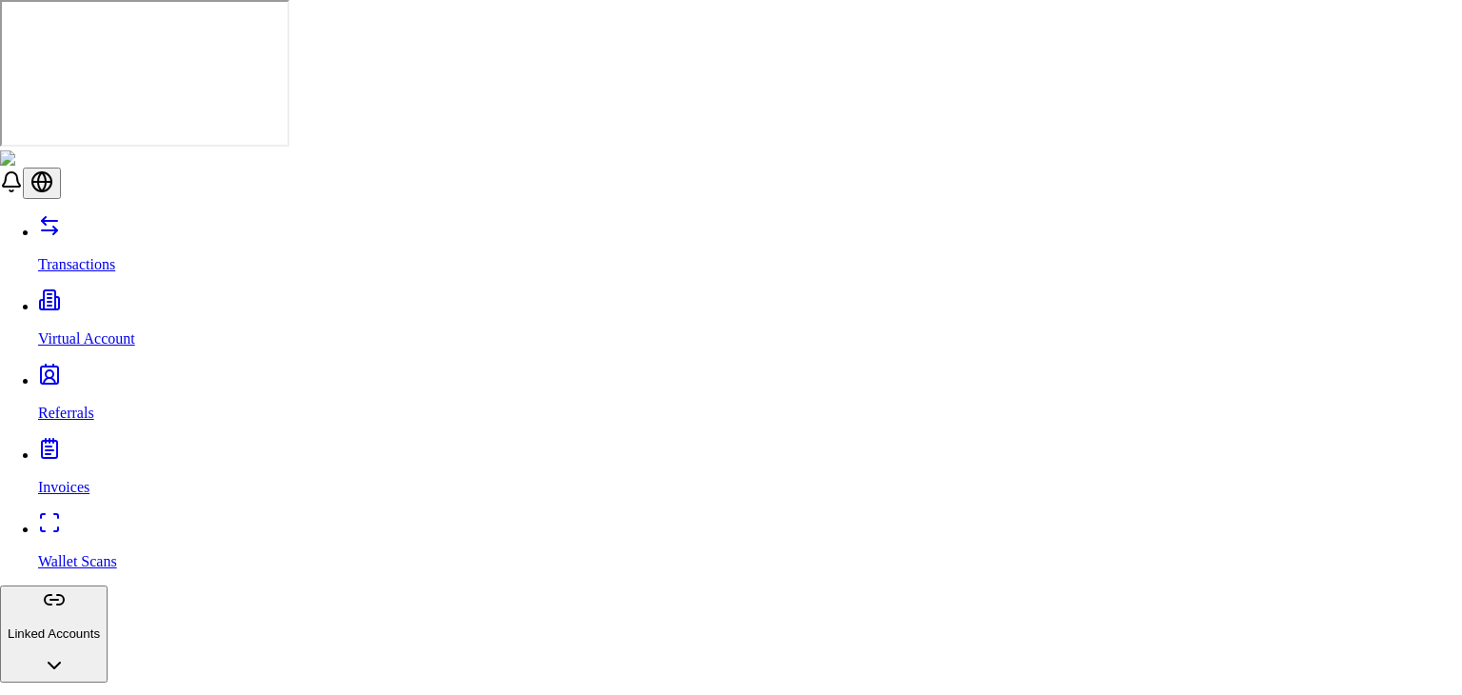
drag, startPoint x: 720, startPoint y: 327, endPoint x: 954, endPoint y: 74, distance: 344.3
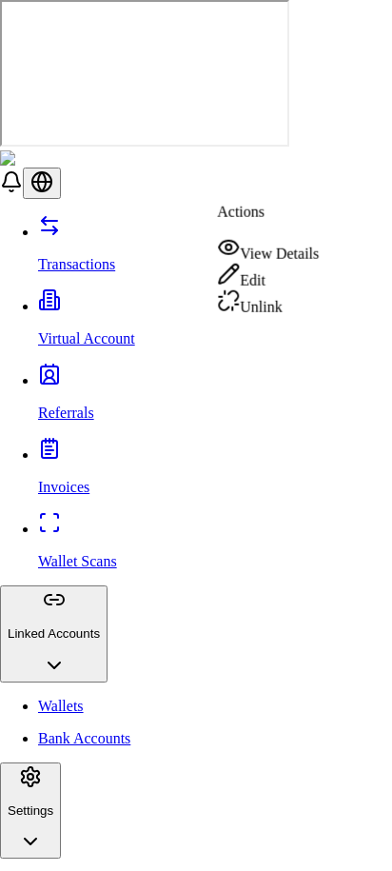
click at [306, 277] on div "Edit" at bounding box center [268, 276] width 102 height 27
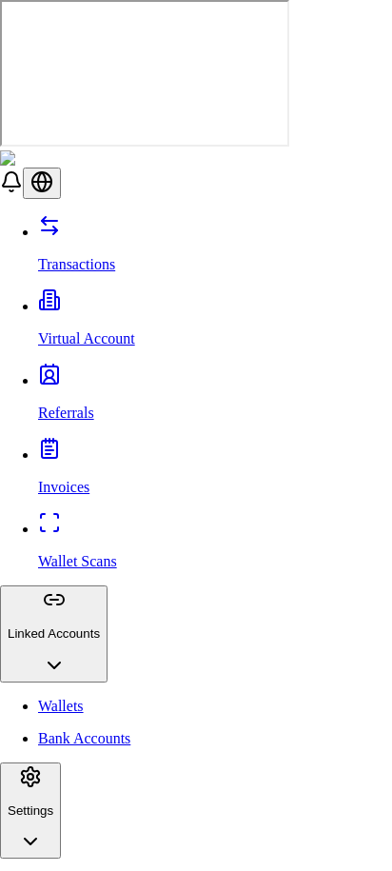
scroll to position [288, 0]
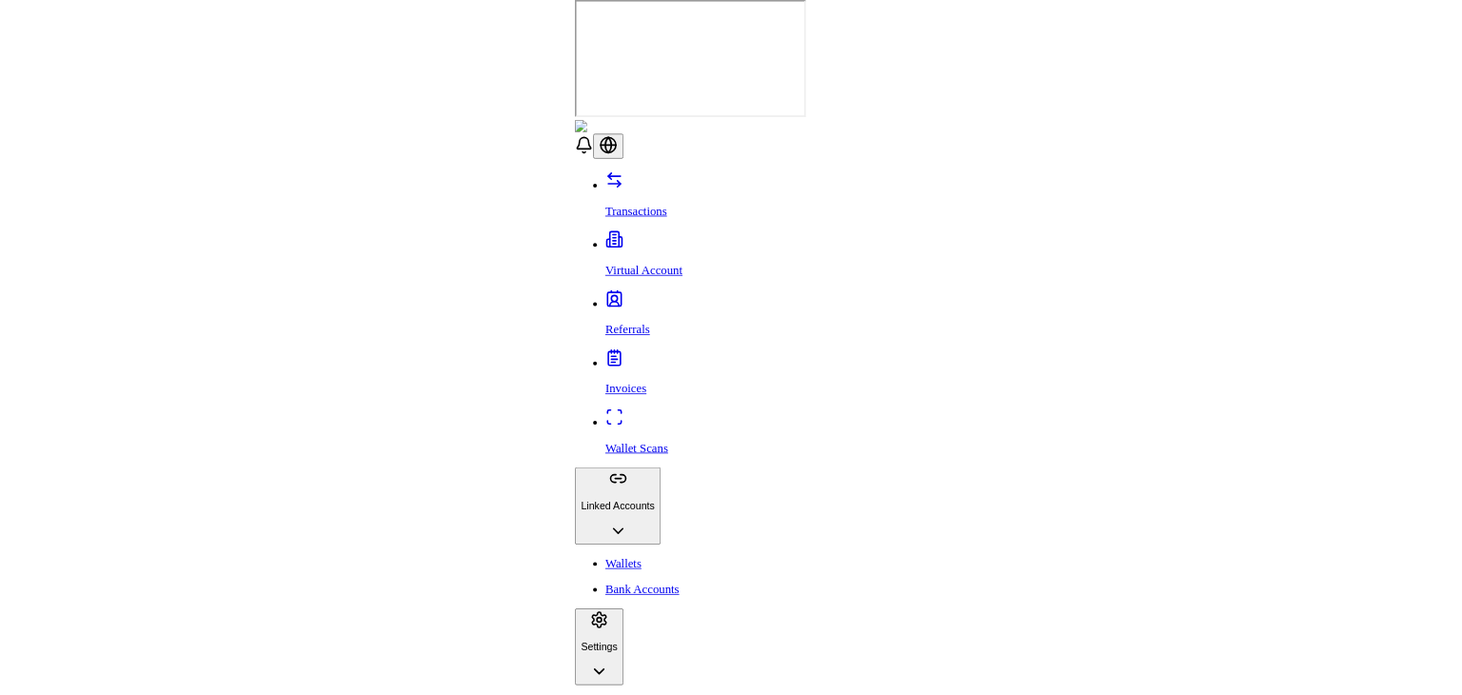
scroll to position [0, 0]
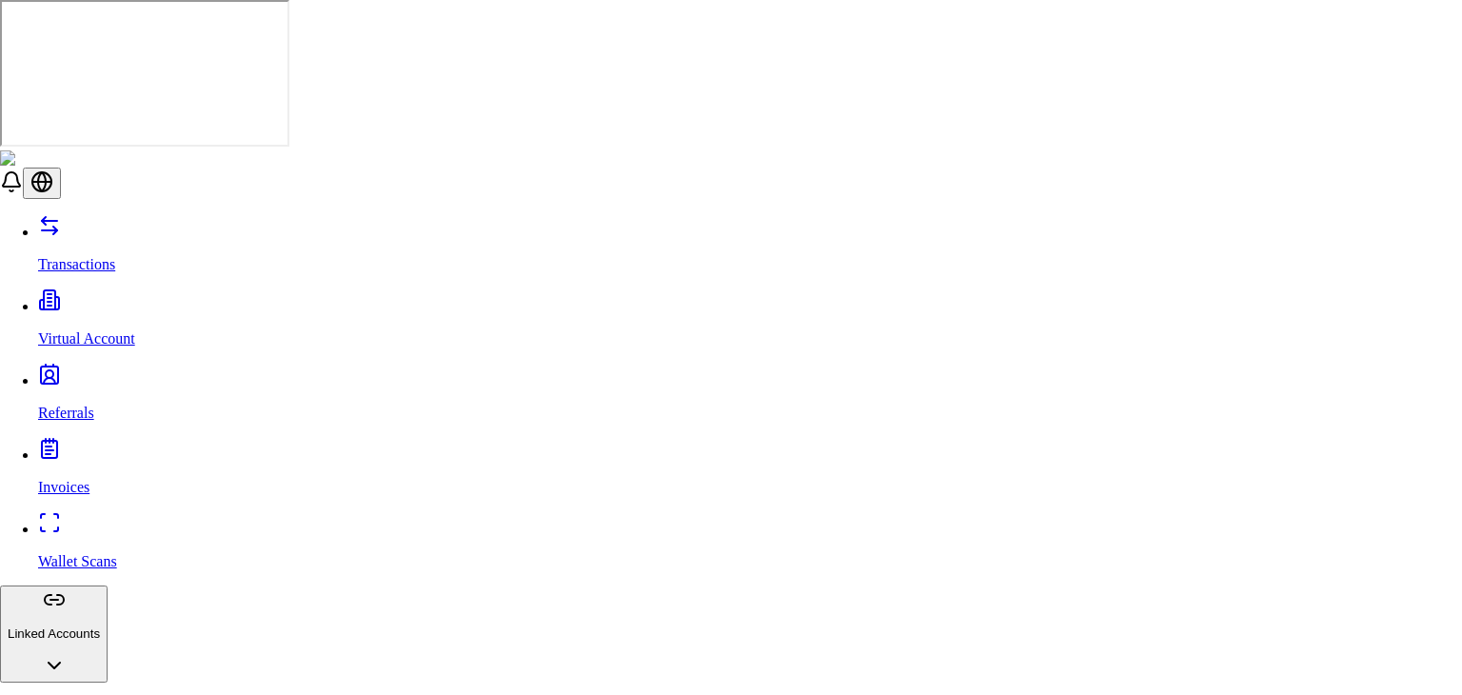
scroll to position [95, 0]
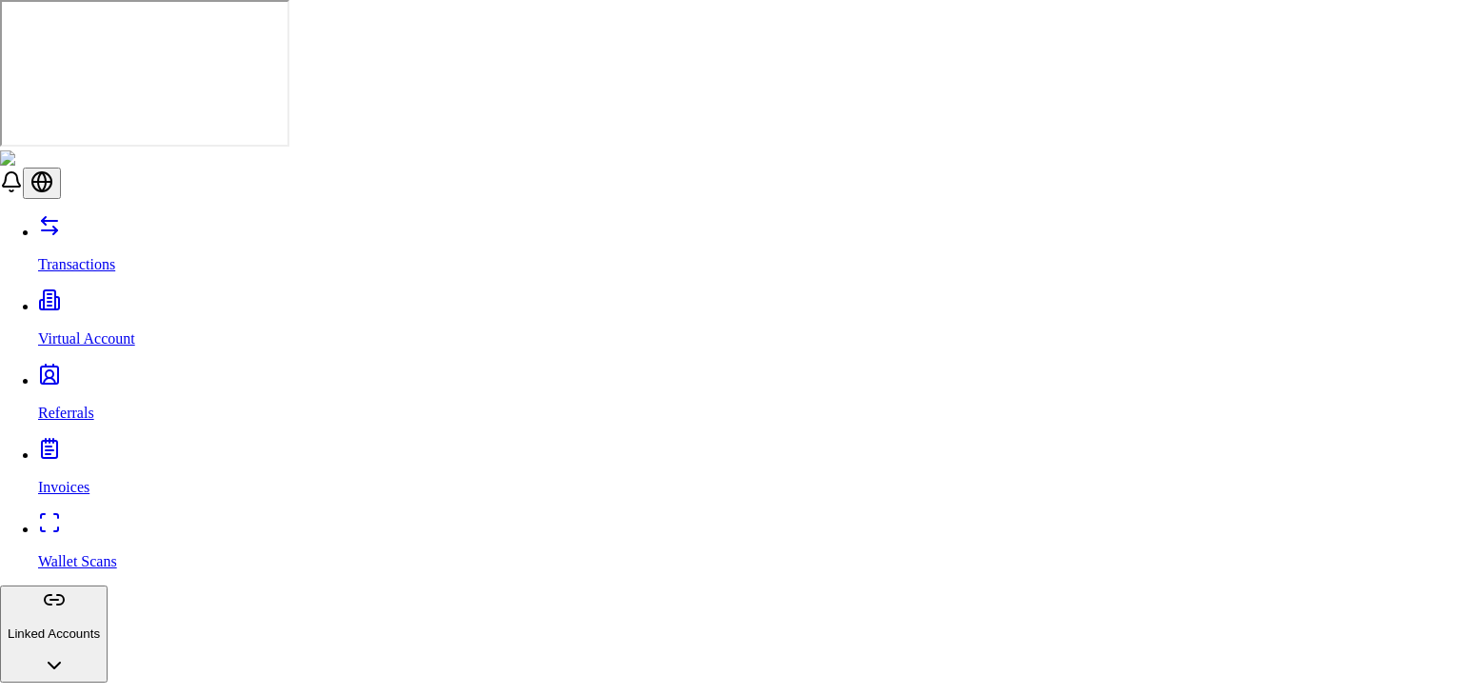
drag, startPoint x: 764, startPoint y: 487, endPoint x: 753, endPoint y: 505, distance: 20.1
type input "**********"
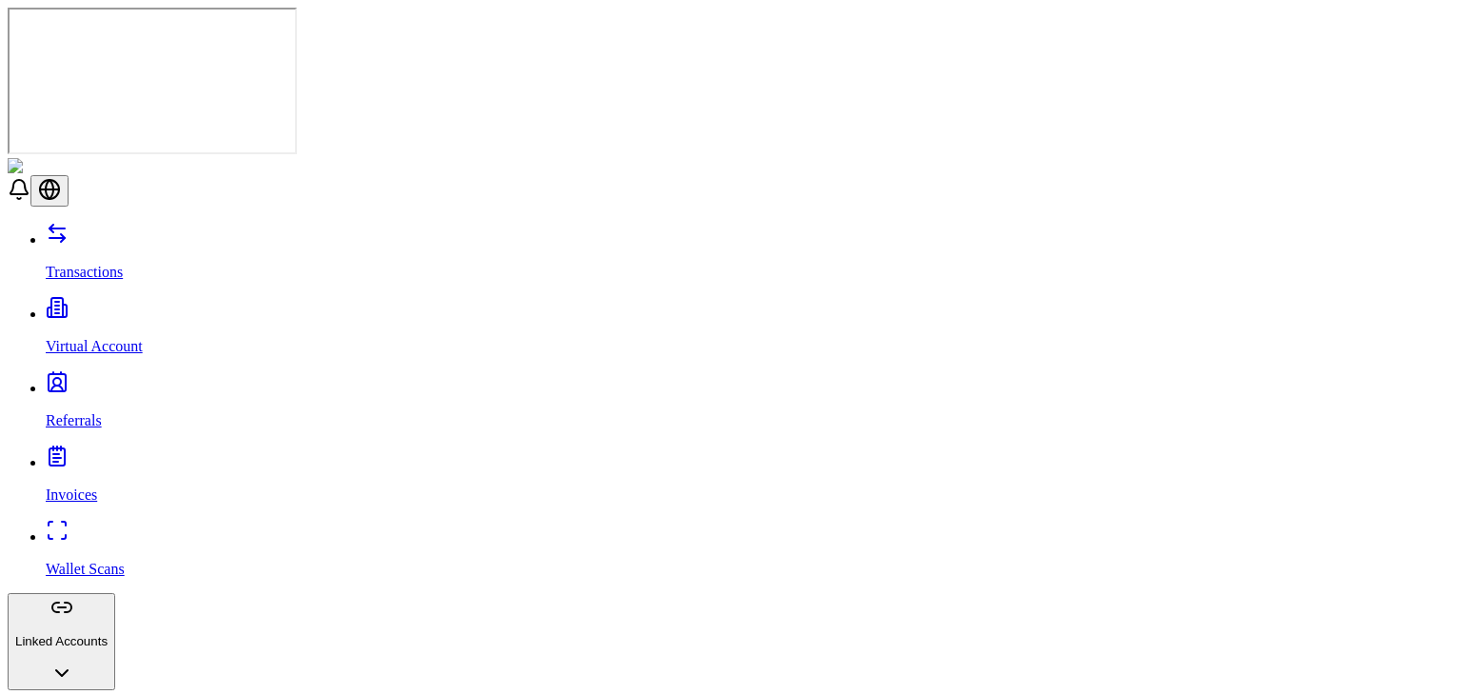
click at [108, 528] on link "Wallet Scans" at bounding box center [750, 553] width 1409 height 50
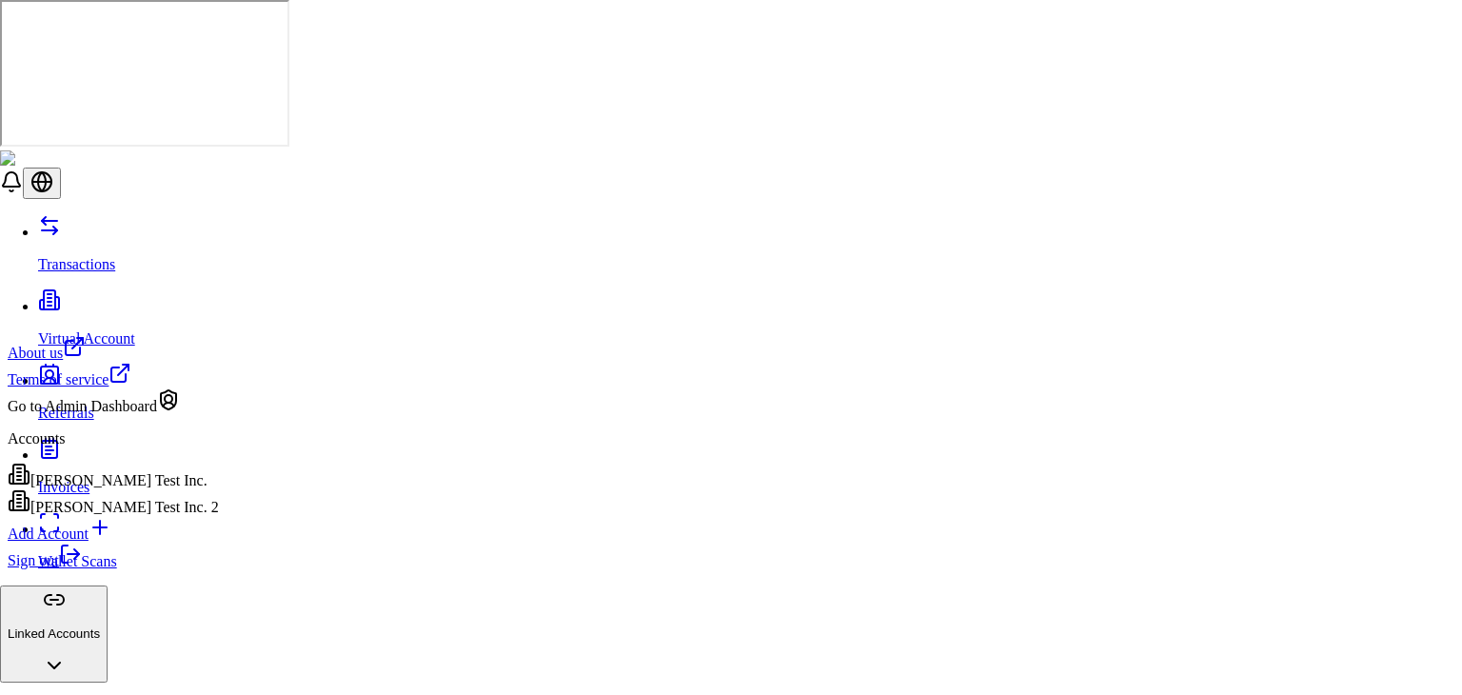
click at [82, 568] on link "Sign out" at bounding box center [45, 560] width 74 height 16
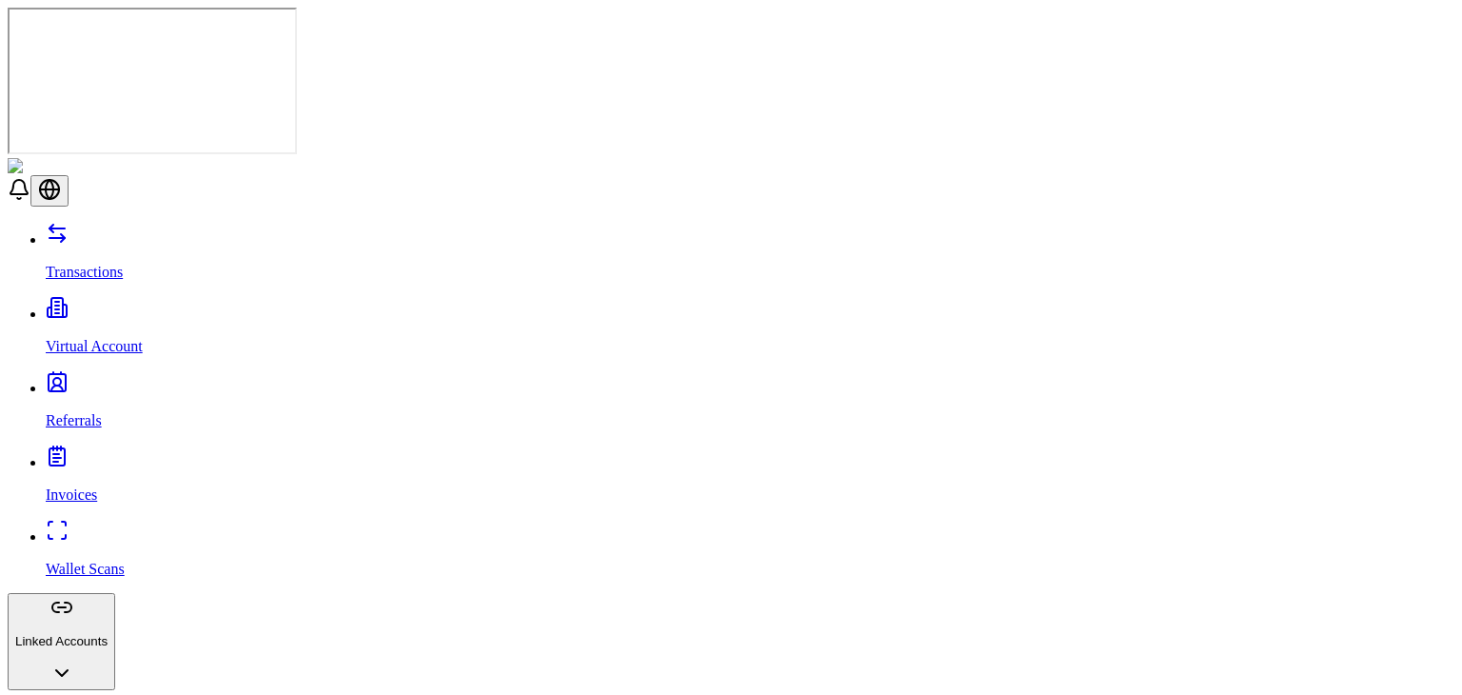
click at [86, 380] on link "Referrals" at bounding box center [750, 405] width 1409 height 50
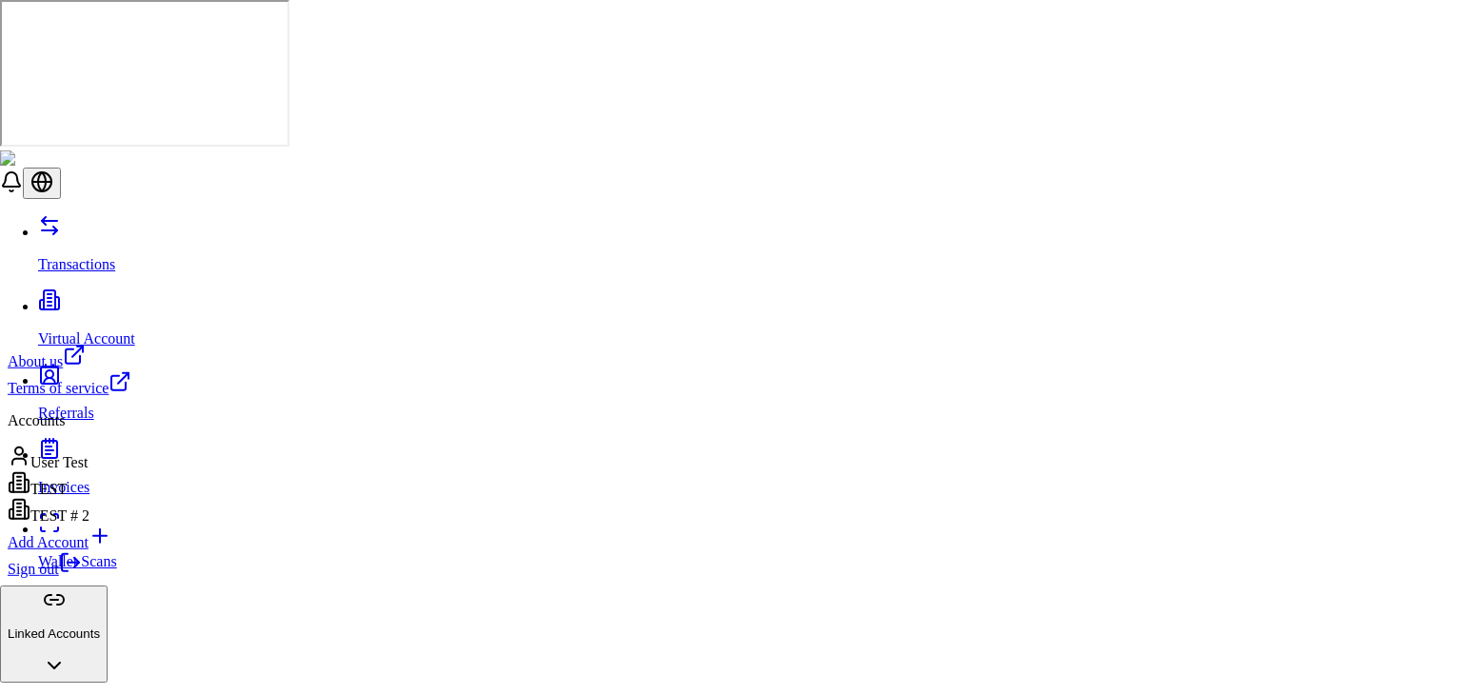
click at [131, 578] on div "Sign out" at bounding box center [70, 564] width 124 height 27
click at [82, 574] on icon at bounding box center [70, 562] width 23 height 23
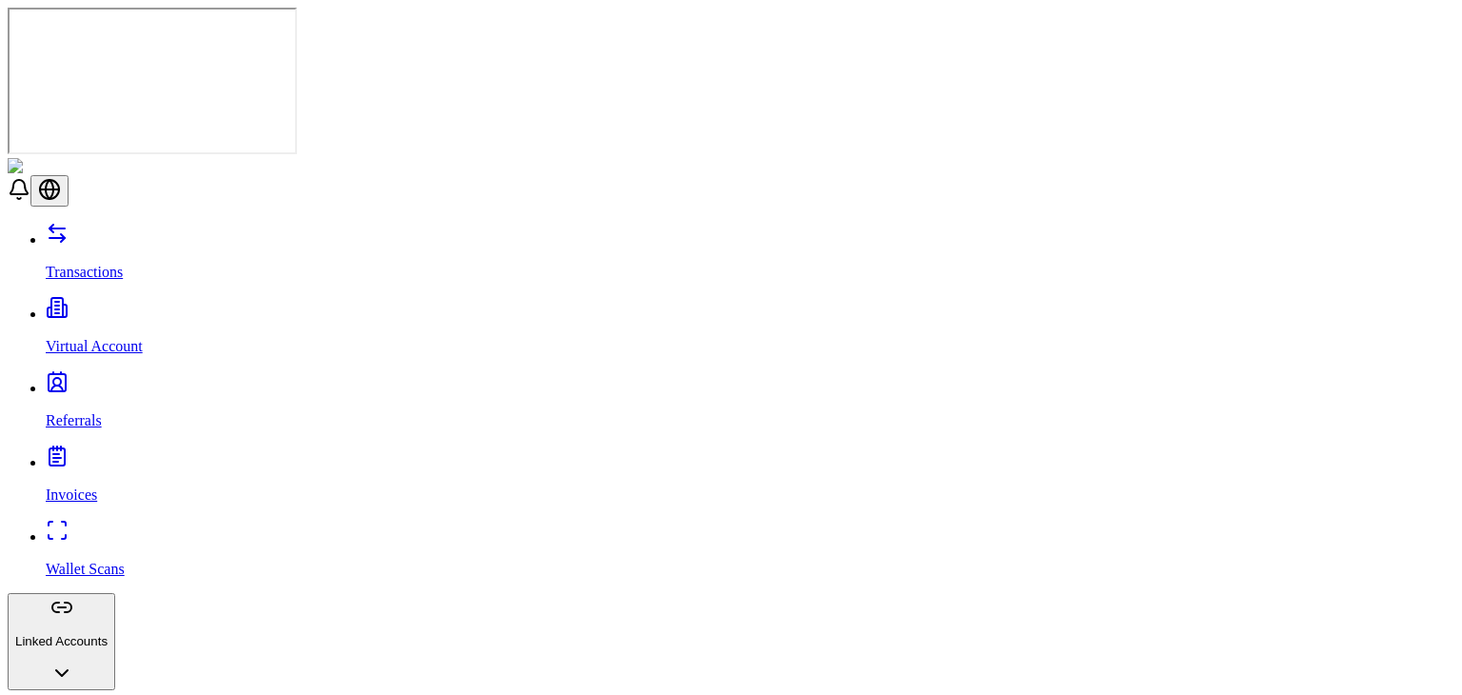
scroll to position [267, 0]
